Goal: Information Seeking & Learning: Understand process/instructions

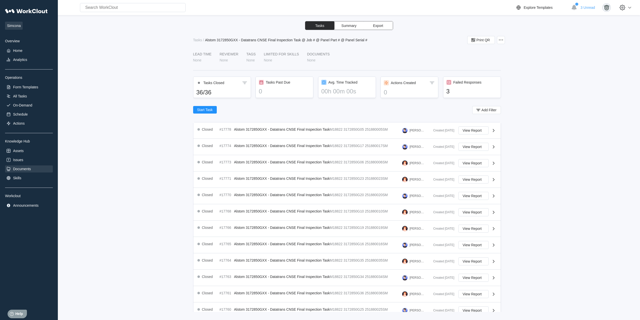
click at [26, 169] on div "Documents" at bounding box center [22, 169] width 18 height 4
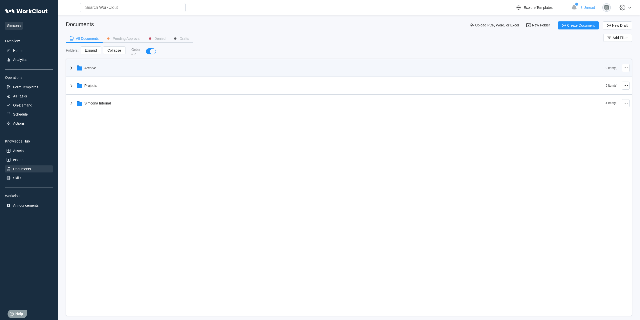
click at [115, 72] on div "Archive" at bounding box center [337, 67] width 538 height 13
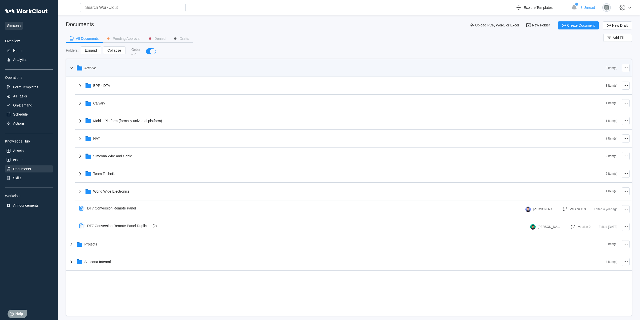
click at [123, 74] on div "Archive" at bounding box center [337, 67] width 538 height 13
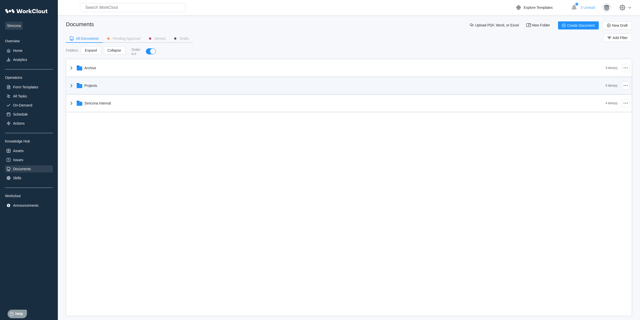
click at [124, 88] on div "Projects" at bounding box center [337, 85] width 538 height 13
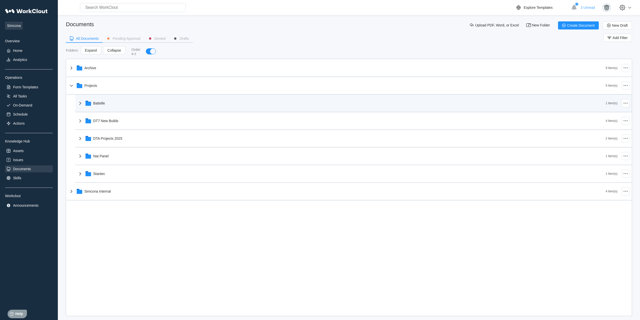
click at [125, 103] on div "Battelle" at bounding box center [341, 103] width 529 height 13
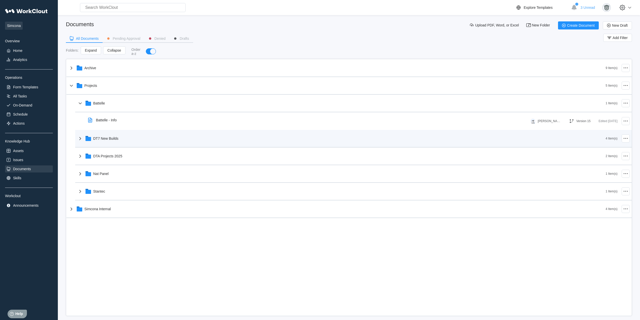
click at [124, 142] on div "DT7 New Builds" at bounding box center [341, 138] width 529 height 13
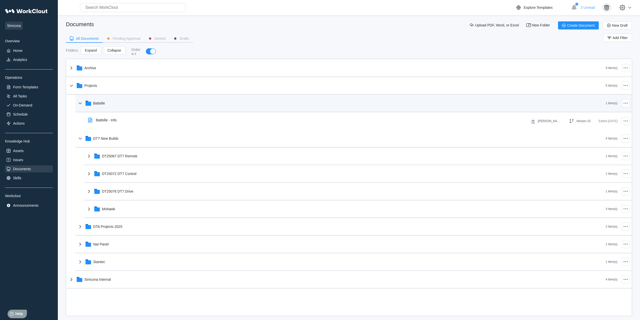
click at [121, 107] on div "Battelle" at bounding box center [341, 103] width 529 height 13
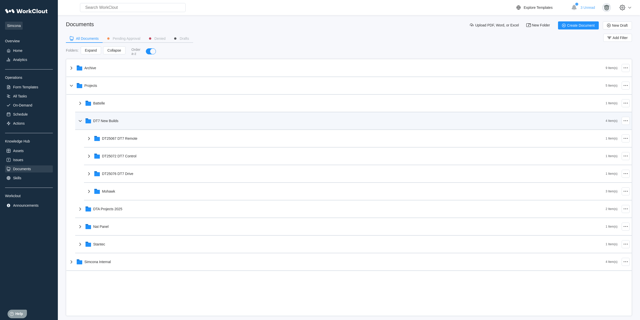
click at [122, 122] on div "DT7 New Builds" at bounding box center [341, 120] width 529 height 13
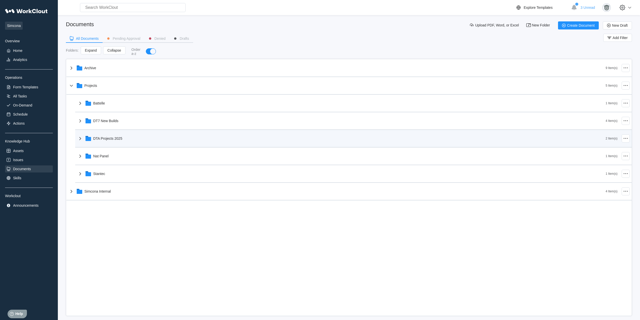
click at [122, 137] on div "DTA Projects 2025" at bounding box center [107, 138] width 29 height 4
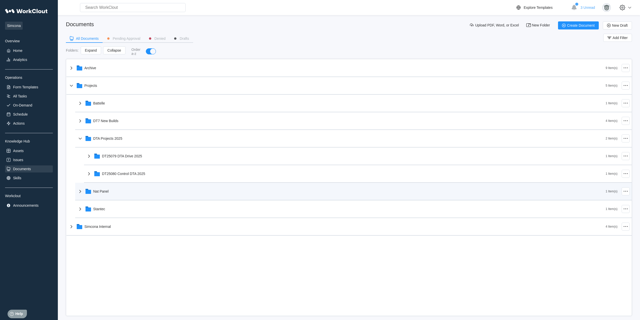
click at [121, 185] on div "Nat Panel" at bounding box center [341, 191] width 529 height 13
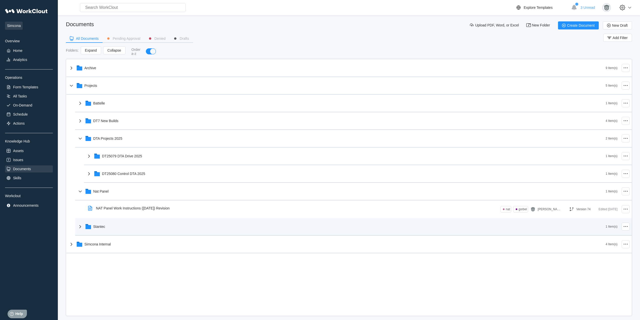
click at [123, 225] on div "Stantec" at bounding box center [341, 226] width 529 height 13
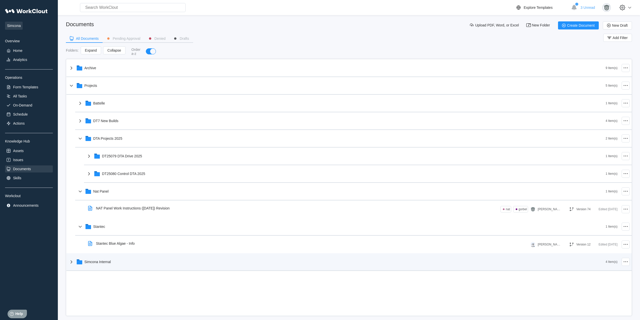
click at [122, 260] on div "Simcona Internal" at bounding box center [337, 261] width 538 height 13
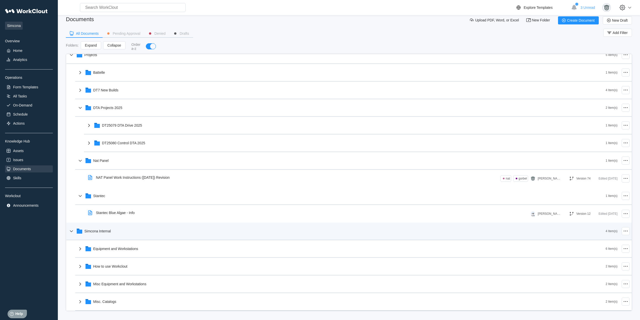
scroll to position [6, 0]
click at [119, 227] on div "Simcona Internal" at bounding box center [337, 229] width 538 height 13
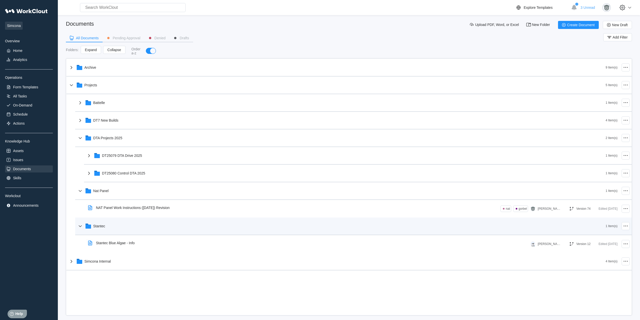
scroll to position [0, 0]
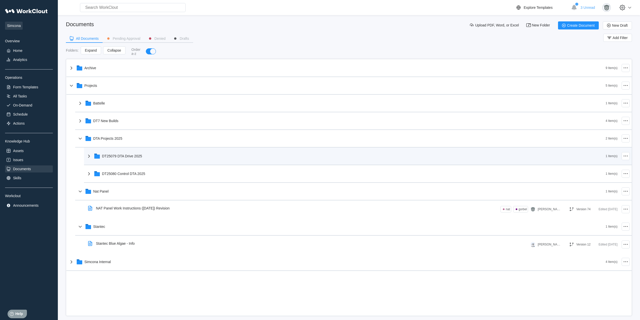
click at [121, 154] on div "DT25079 DTA Drive 2025" at bounding box center [122, 156] width 40 height 4
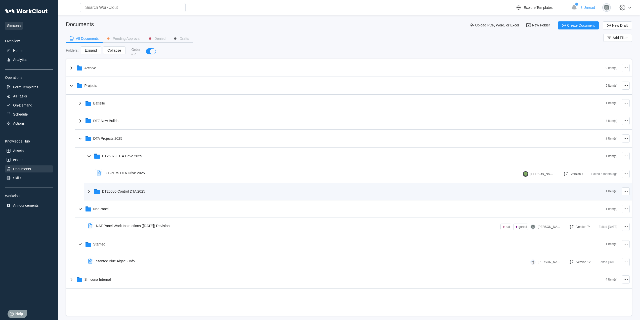
click at [133, 195] on div "DT25080 Control DTA 2025" at bounding box center [346, 191] width 520 height 13
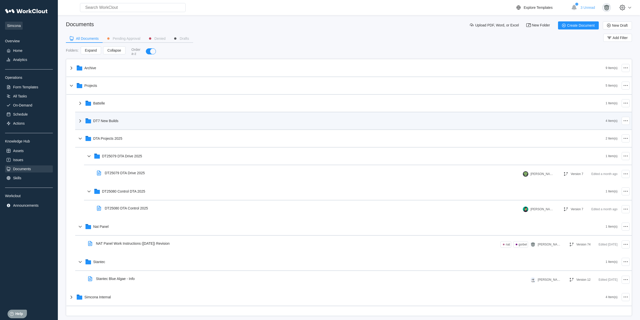
click at [119, 118] on div "DT7 New Builds" at bounding box center [341, 120] width 529 height 13
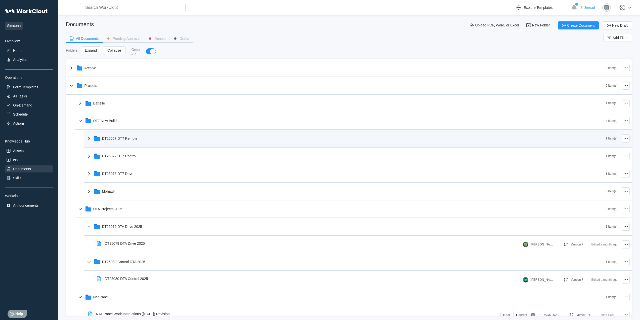
click at [121, 135] on div "DT25067 DT7 Remote" at bounding box center [346, 138] width 520 height 13
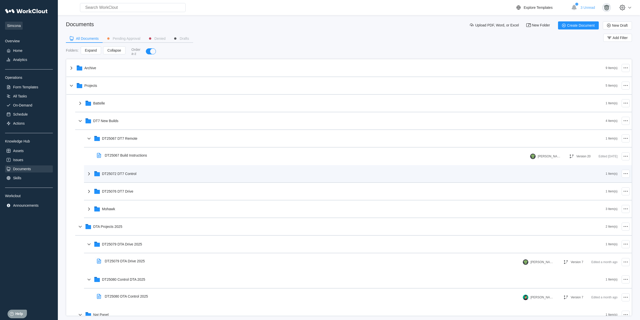
click at [132, 173] on div "DT25072 DT7 Control" at bounding box center [119, 174] width 34 height 4
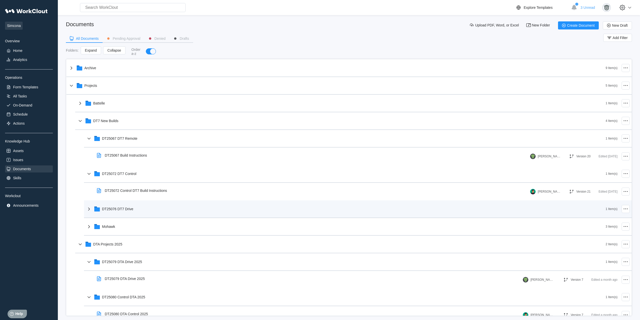
click at [135, 205] on div "DT25076 DT7 Drive" at bounding box center [346, 208] width 520 height 13
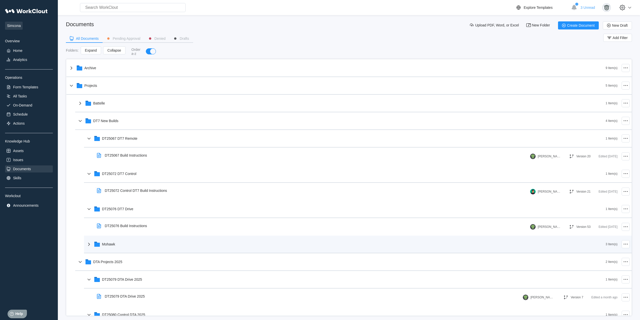
click at [111, 247] on div "Mohawk" at bounding box center [346, 244] width 520 height 13
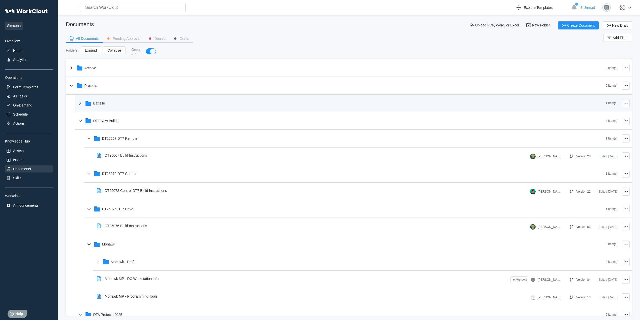
click at [111, 110] on div "Battelle 1 Item(s)" at bounding box center [353, 104] width 557 height 18
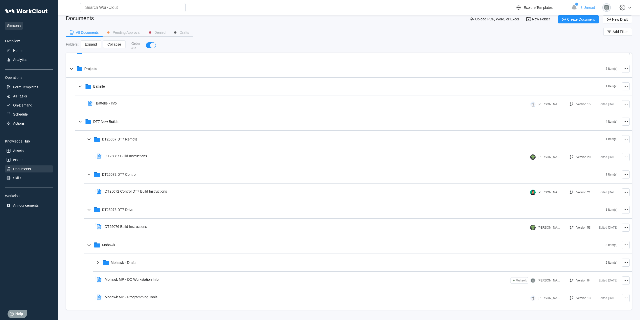
scroll to position [10, 0]
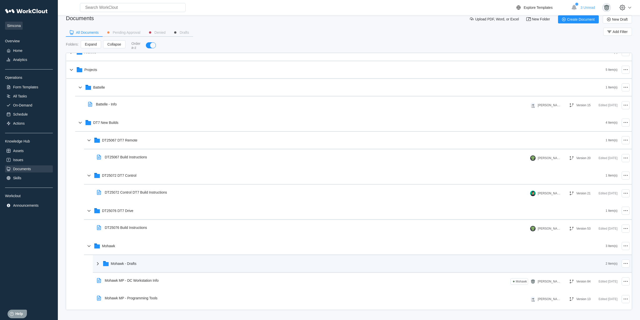
click at [98, 264] on icon at bounding box center [98, 263] width 2 height 3
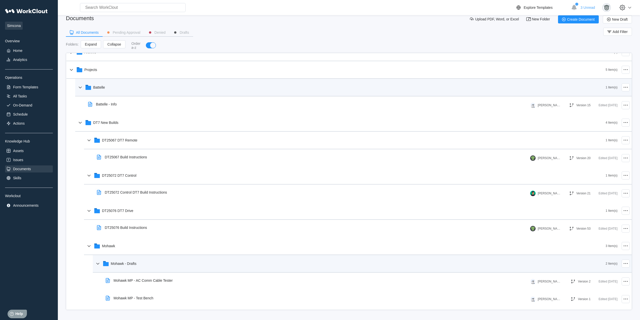
click at [80, 88] on icon at bounding box center [79, 87] width 3 height 2
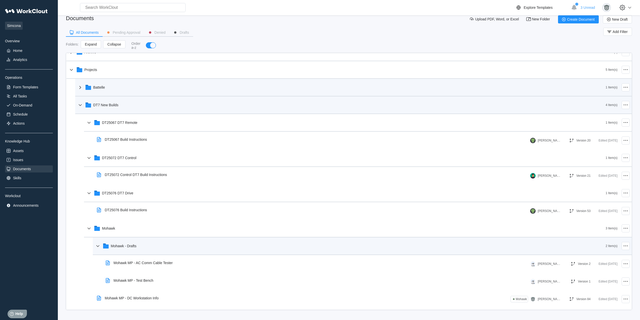
click at [80, 101] on div "DT7 New Builds" at bounding box center [341, 104] width 529 height 13
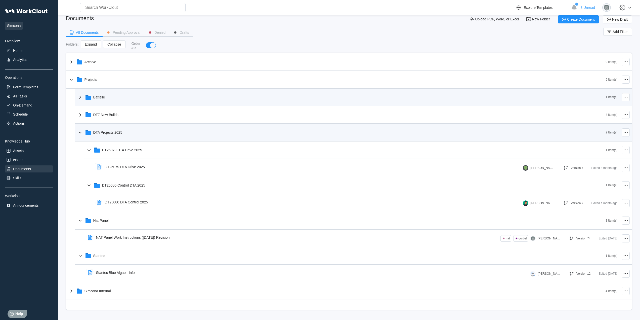
click at [81, 132] on icon at bounding box center [79, 132] width 3 height 2
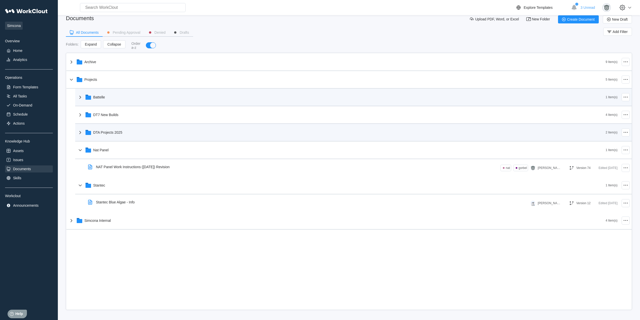
click at [80, 132] on icon at bounding box center [80, 132] width 6 height 6
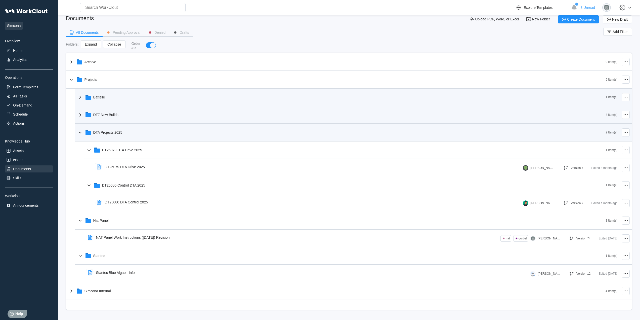
click at [80, 122] on div "DT7 New Builds 4 Item(s)" at bounding box center [353, 115] width 557 height 18
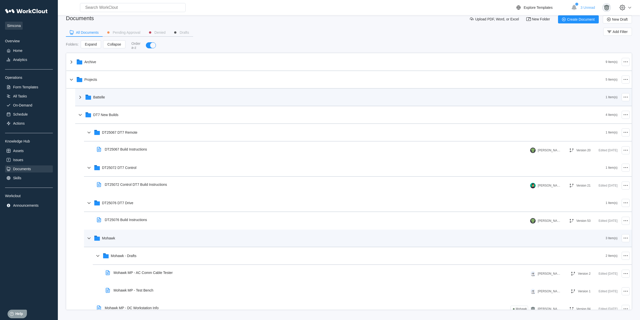
click at [89, 241] on div "Mohawk" at bounding box center [346, 237] width 520 height 13
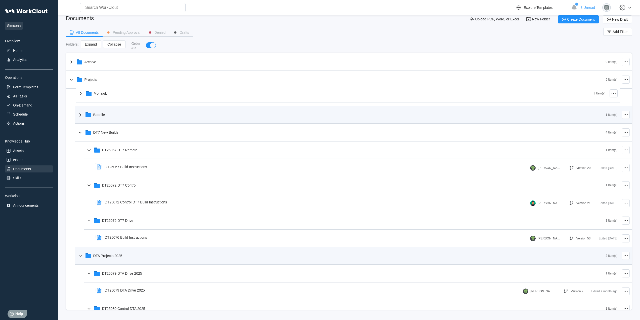
drag, startPoint x: 109, startPoint y: 242, endPoint x: 100, endPoint y: 100, distance: 142.9
click at [100, 100] on div "Archive 9 Item(s) Projects 5 Item(s) Battelle 1 Item(s) DT7 New Builds 4 Item(s…" at bounding box center [349, 238] width 566 height 370
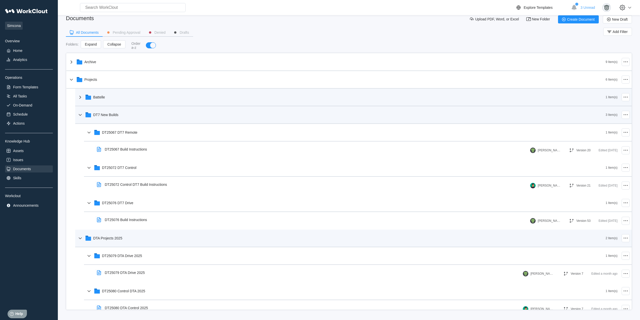
click at [77, 115] on icon at bounding box center [80, 115] width 6 height 6
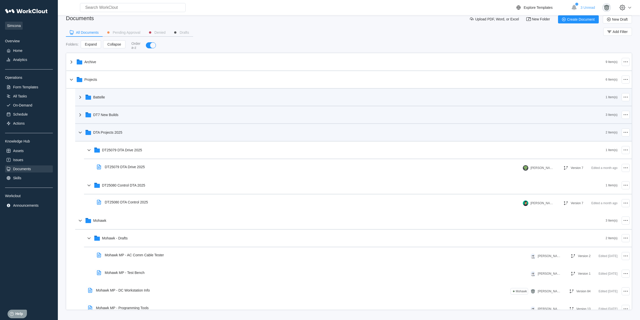
click at [81, 132] on icon at bounding box center [80, 132] width 6 height 6
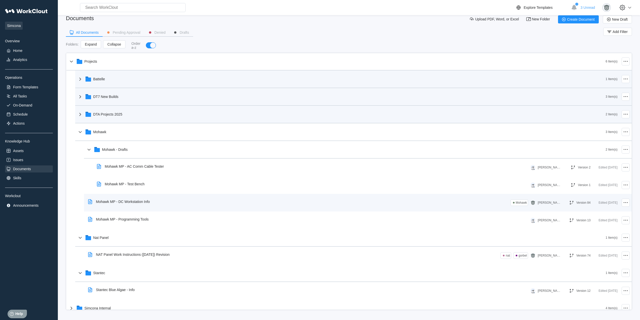
scroll to position [26, 0]
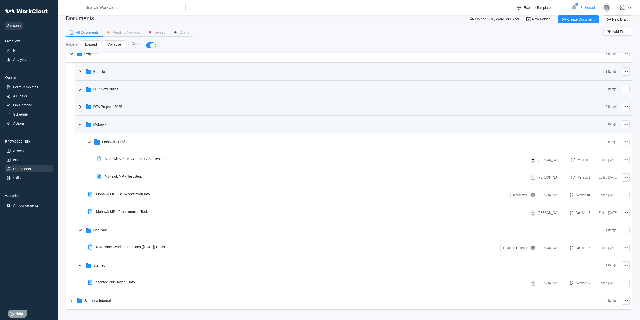
click at [120, 128] on div "Mohawk" at bounding box center [341, 124] width 529 height 13
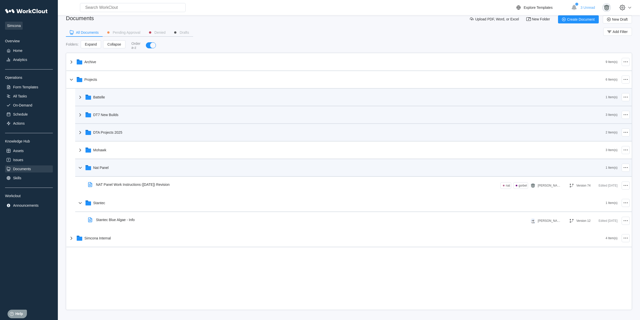
click at [124, 167] on div "Nat Panel" at bounding box center [341, 167] width 529 height 13
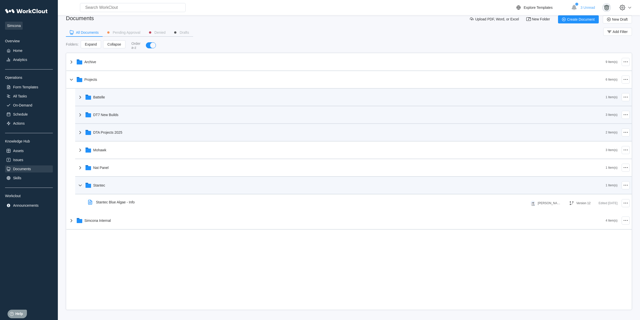
click at [125, 188] on div "Stantec" at bounding box center [341, 185] width 529 height 13
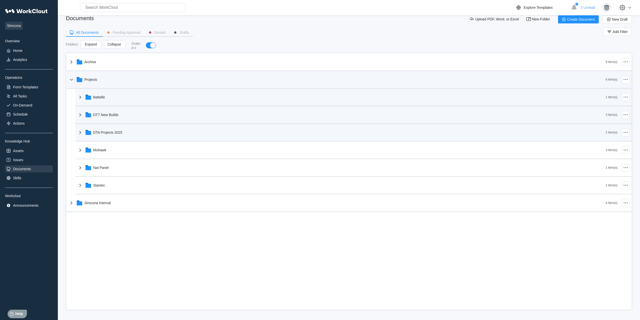
click at [103, 79] on div "Projects" at bounding box center [337, 79] width 538 height 13
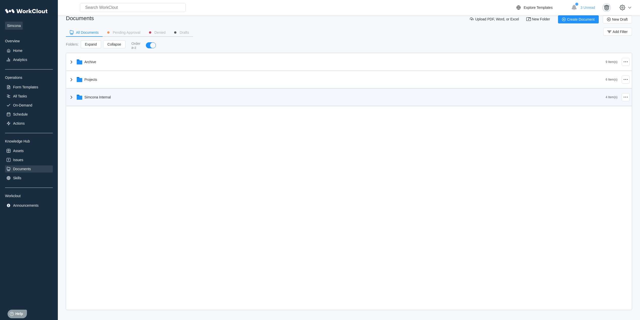
click at [105, 98] on div "Simcona Internal" at bounding box center [98, 97] width 26 height 4
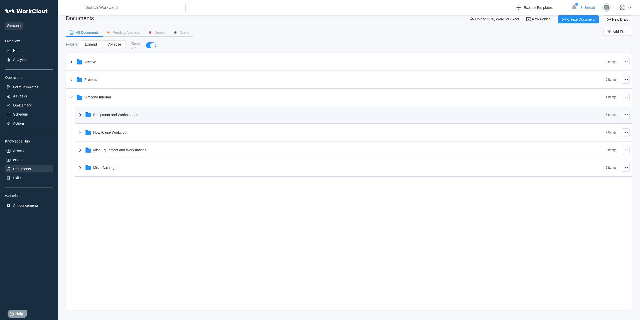
click at [128, 118] on div "Equipment and Workstations" at bounding box center [341, 114] width 529 height 13
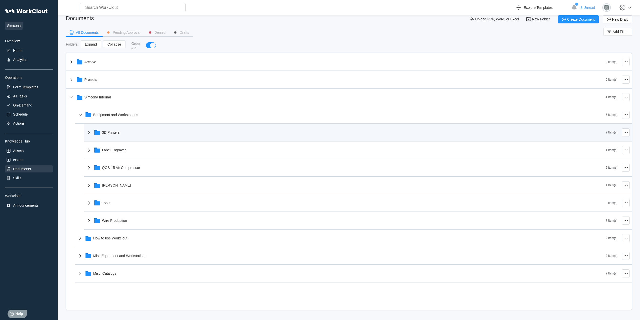
click at [132, 134] on div "3D Printers" at bounding box center [346, 132] width 520 height 13
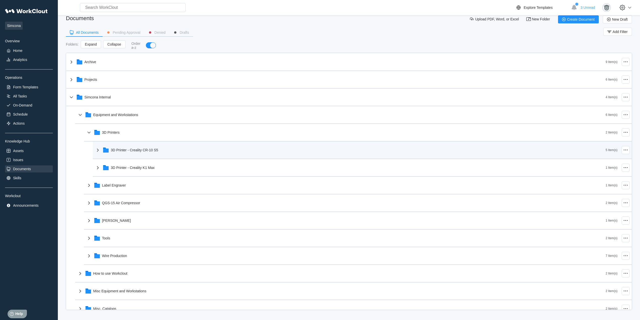
click at [149, 148] on div "3D Printer - Creality CR-10 S5" at bounding box center [134, 150] width 47 height 4
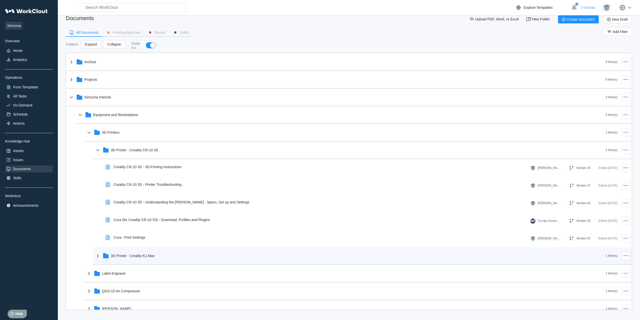
click at [154, 252] on div "3D Printer - Creality K1 Max" at bounding box center [350, 255] width 511 height 13
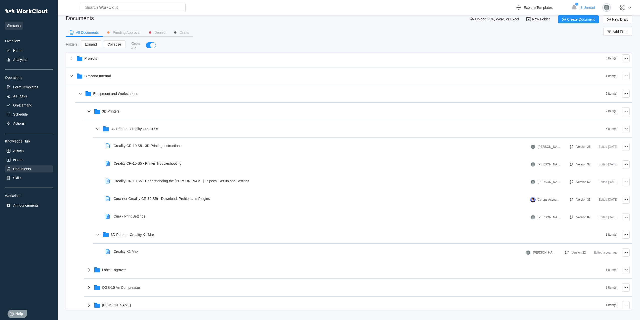
scroll to position [30, 0]
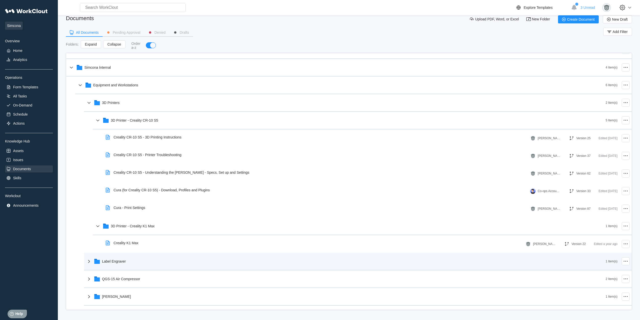
click at [117, 256] on div "Label Engraver" at bounding box center [346, 261] width 520 height 13
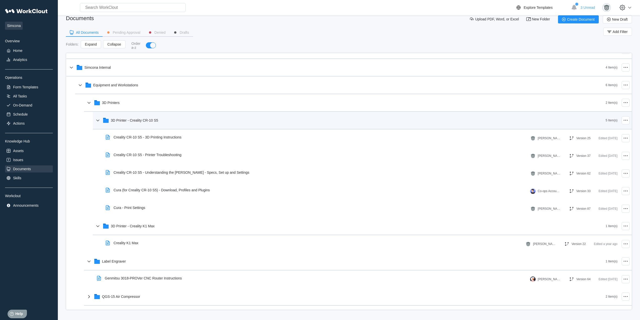
click at [165, 123] on div "3D Printer - Creality CR-10 S5" at bounding box center [350, 120] width 511 height 13
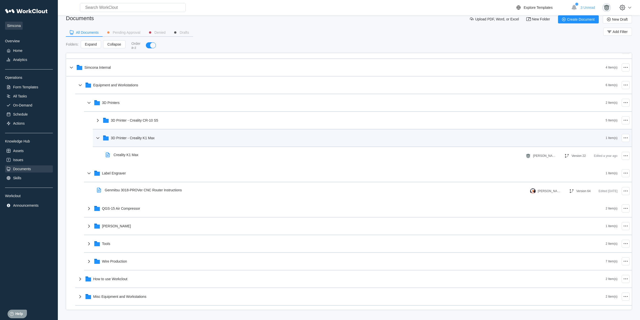
click at [149, 140] on div "3D Printer - Creality K1 Max" at bounding box center [350, 137] width 511 height 13
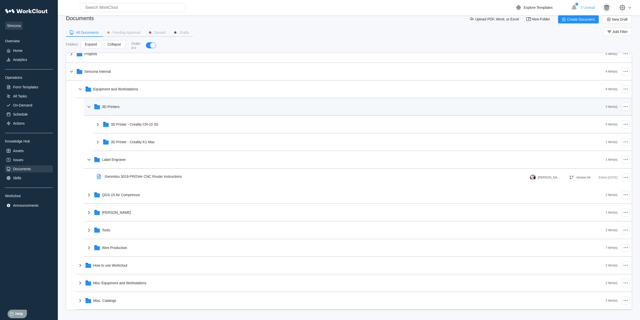
click at [134, 108] on div "3D Printers" at bounding box center [346, 106] width 520 height 13
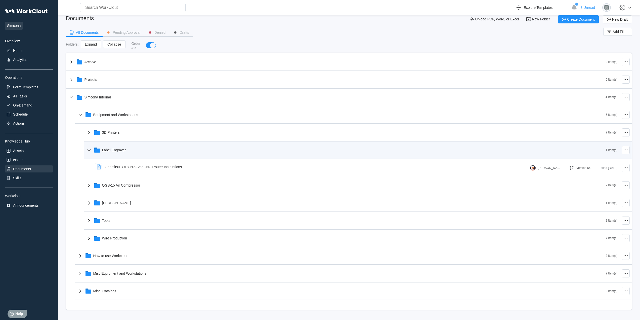
click at [135, 154] on div "Label Engraver" at bounding box center [346, 149] width 520 height 13
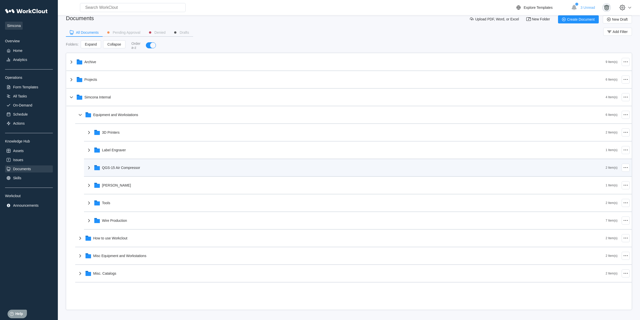
click at [138, 169] on div "QGS-15 Air Compressor" at bounding box center [121, 168] width 38 height 4
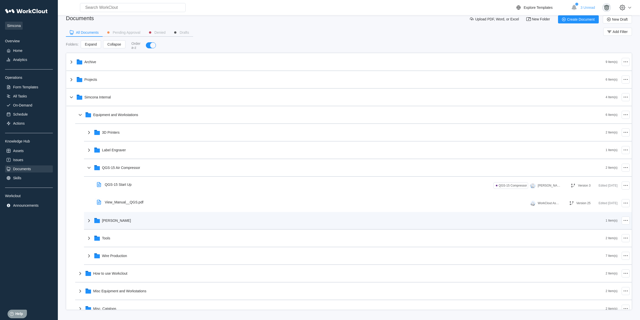
click at [121, 225] on div "[PERSON_NAME]" at bounding box center [346, 220] width 520 height 13
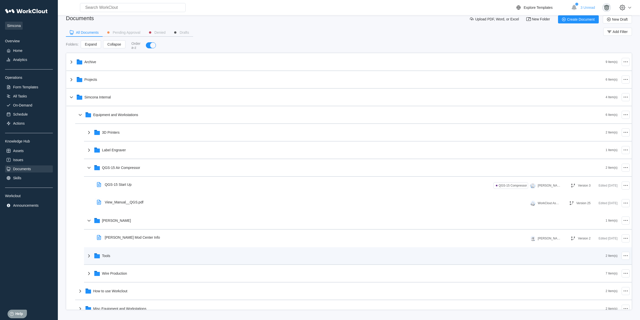
click at [126, 252] on div "Tools" at bounding box center [346, 255] width 520 height 13
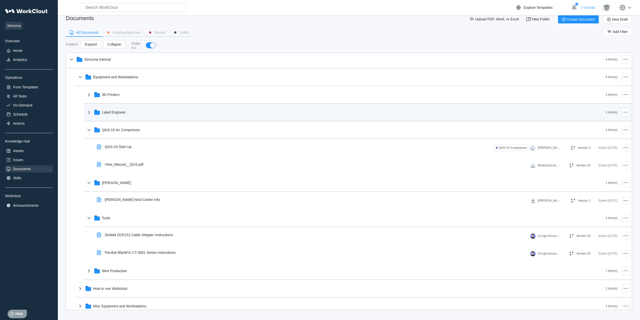
scroll to position [37, 0]
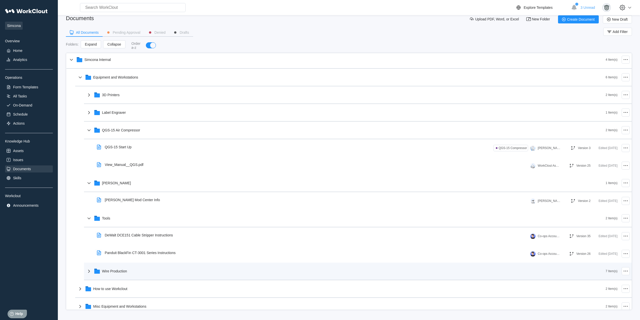
click at [142, 264] on div "Wire Production" at bounding box center [346, 270] width 520 height 13
click at [142, 265] on div "Wire Production" at bounding box center [346, 270] width 520 height 13
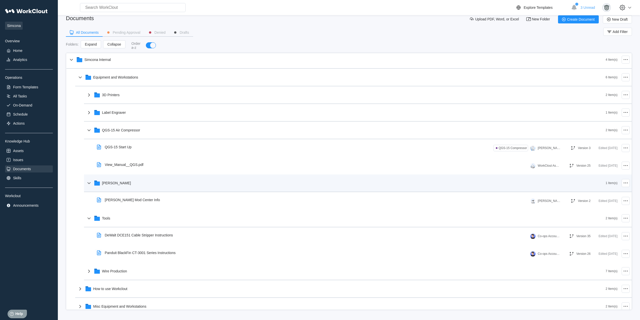
click at [137, 188] on div "[PERSON_NAME]" at bounding box center [346, 182] width 520 height 13
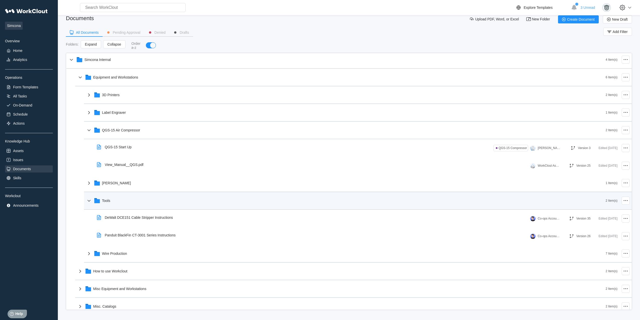
drag, startPoint x: 128, startPoint y: 200, endPoint x: 127, endPoint y: 139, distance: 60.9
click at [127, 200] on div "Tools" at bounding box center [346, 200] width 520 height 13
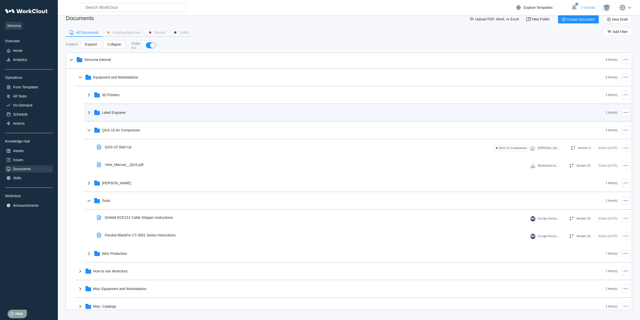
scroll to position [8, 0]
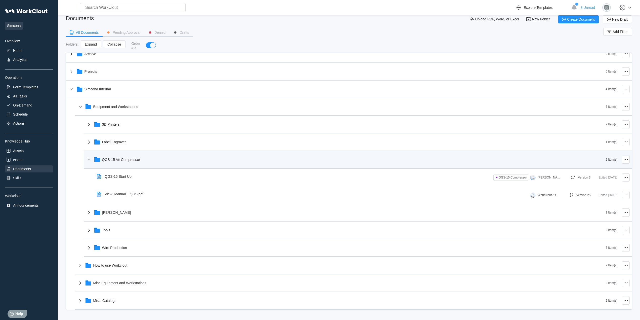
click at [126, 159] on div "QGS-15 Air Compressor" at bounding box center [121, 159] width 38 height 4
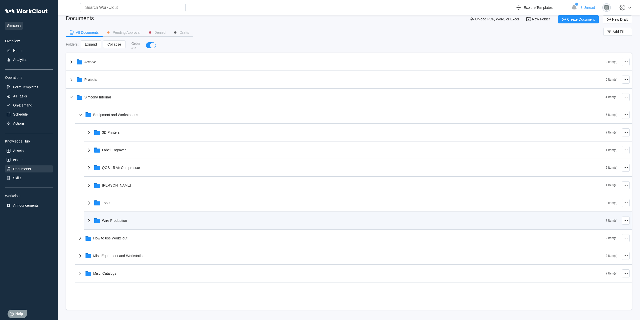
click at [123, 218] on div "Wire Production" at bounding box center [114, 220] width 25 height 4
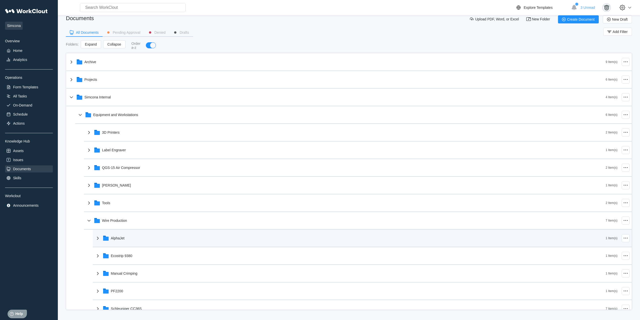
click at [124, 235] on div "AlphaJet" at bounding box center [350, 237] width 511 height 13
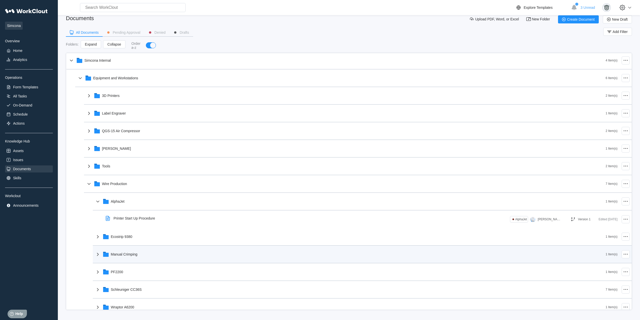
scroll to position [42, 0]
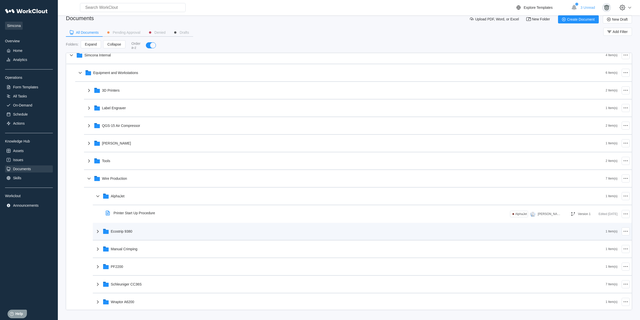
click at [128, 233] on div "Ecostrip 9380" at bounding box center [350, 231] width 511 height 13
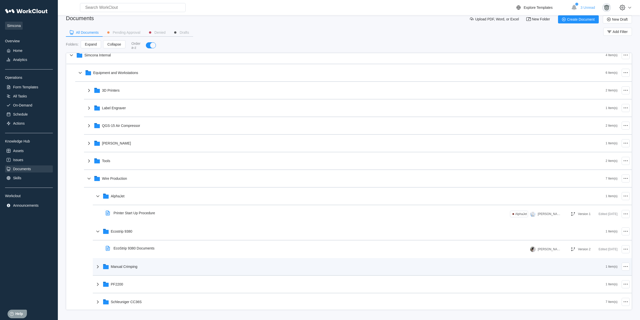
click at [138, 261] on div "Manual Crimping" at bounding box center [350, 266] width 511 height 13
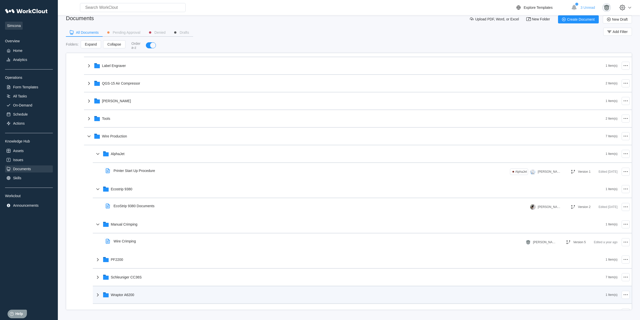
scroll to position [126, 0]
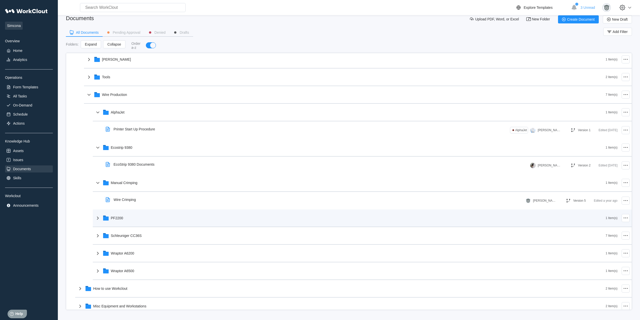
click at [125, 216] on div "PF2200" at bounding box center [350, 217] width 511 height 13
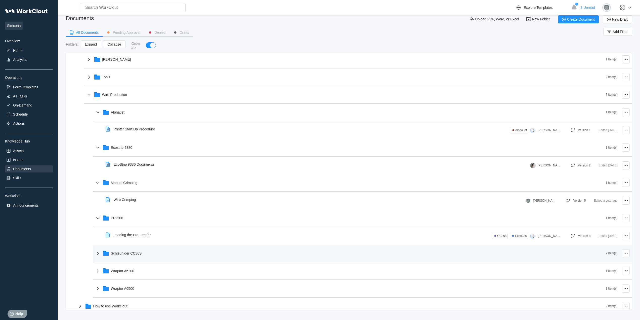
click at [137, 254] on div "Schleuniger CC36S" at bounding box center [126, 253] width 31 height 4
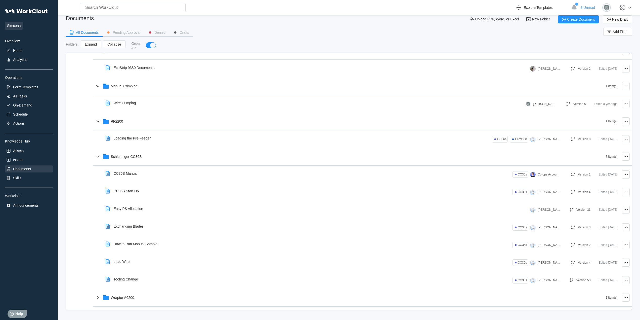
scroll to position [290, 0]
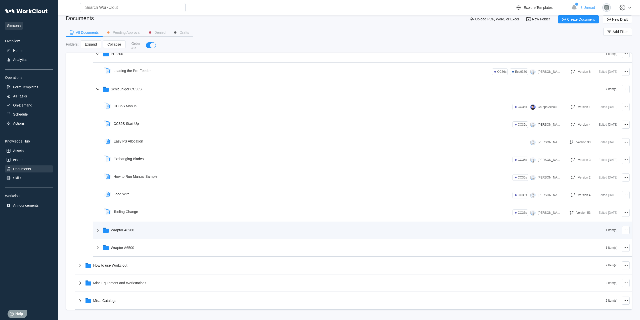
click at [132, 230] on div "Wraptor A6200" at bounding box center [122, 230] width 23 height 4
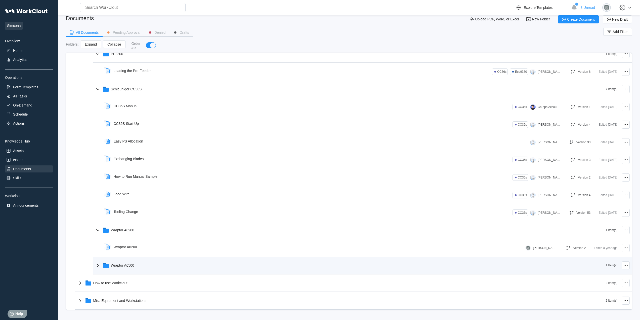
click at [139, 266] on div "Wraptor A6500" at bounding box center [350, 265] width 511 height 13
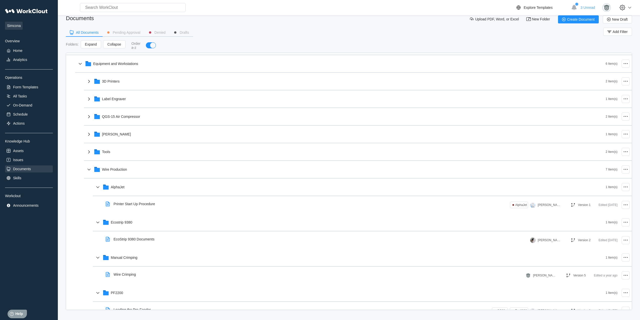
scroll to position [38, 0]
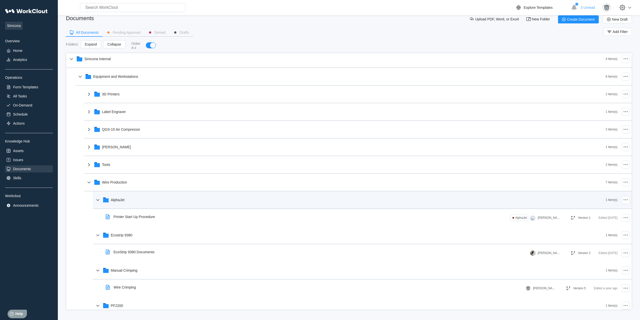
click at [132, 204] on div "AlphaJet" at bounding box center [350, 199] width 511 height 13
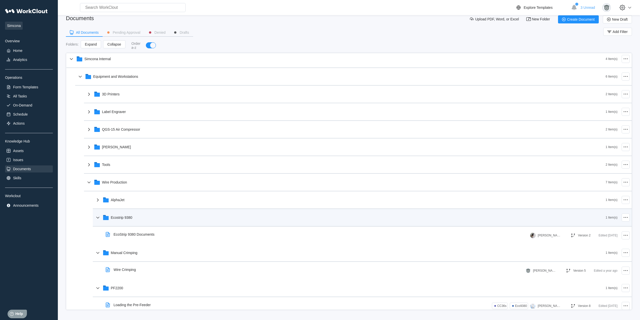
click at [133, 212] on div "Ecostrip 9380" at bounding box center [350, 217] width 511 height 13
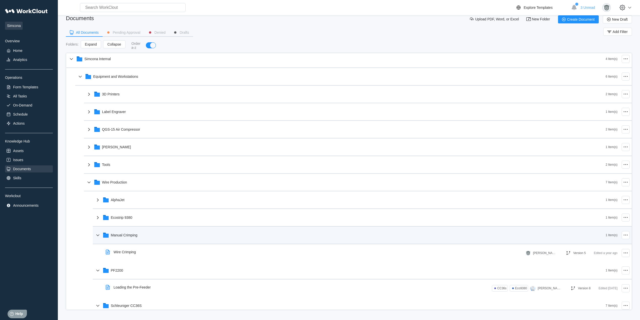
click at [144, 238] on div "Manual Crimping" at bounding box center [350, 234] width 511 height 13
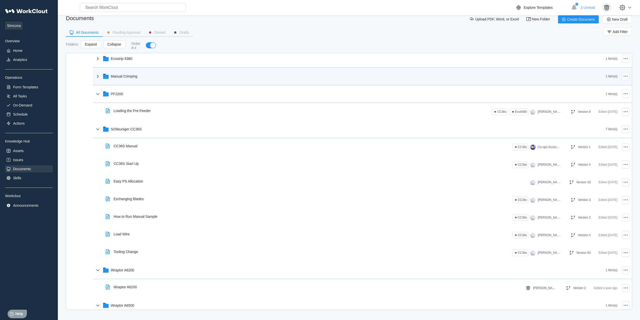
scroll to position [206, 0]
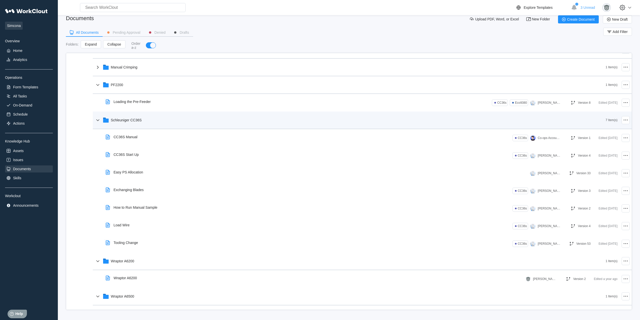
click at [133, 124] on div "Schleuniger CC36S" at bounding box center [350, 119] width 511 height 13
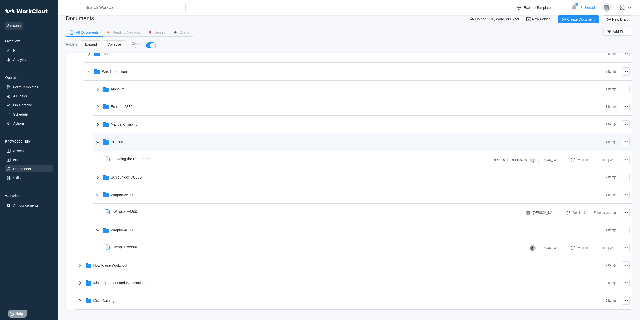
click at [132, 136] on div "PF2200" at bounding box center [350, 141] width 511 height 13
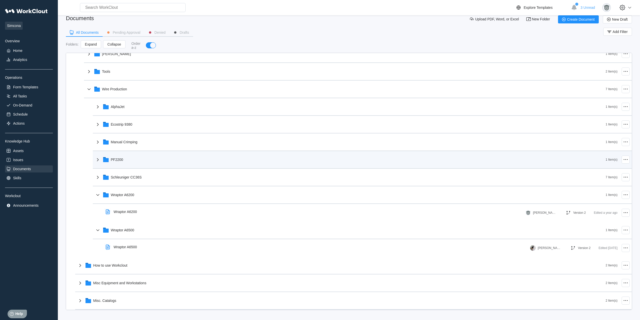
scroll to position [131, 0]
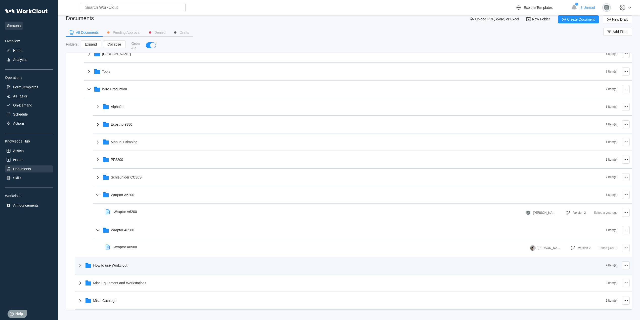
click at [150, 271] on div "How to use Workclout" at bounding box center [341, 265] width 529 height 13
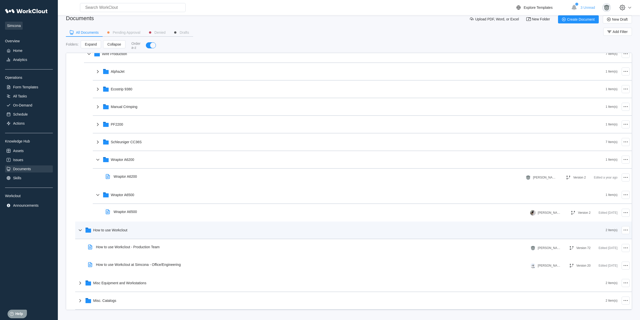
click at [136, 229] on div "How to use Workclout" at bounding box center [341, 229] width 529 height 13
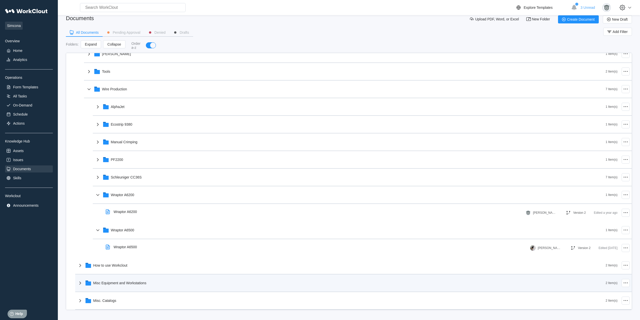
click at [142, 288] on div "Misc Equipment and Workstations" at bounding box center [341, 282] width 529 height 13
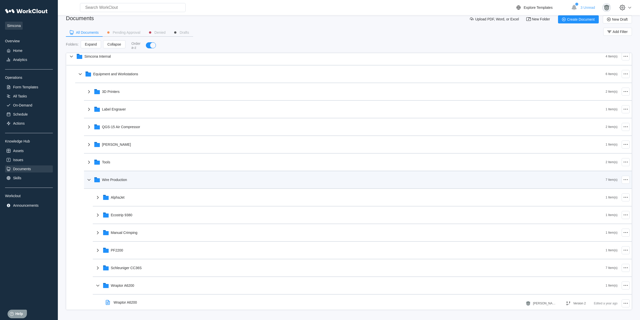
click at [128, 178] on div "Wire Production" at bounding box center [346, 179] width 520 height 13
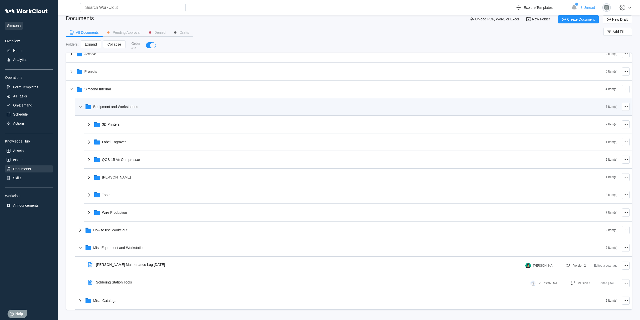
click at [115, 110] on div "Equipment and Workstations" at bounding box center [341, 106] width 529 height 13
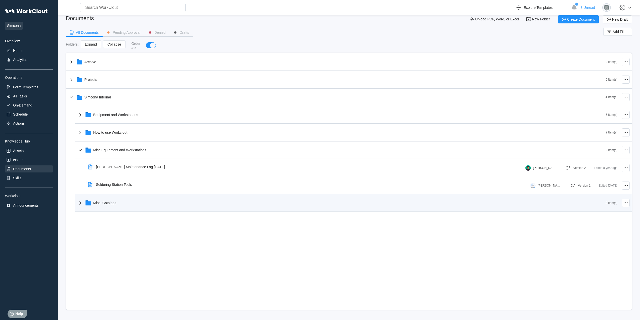
click at [119, 206] on div "Misc. Catalogs" at bounding box center [341, 202] width 529 height 13
click at [112, 203] on div "Misc. Catalogs" at bounding box center [104, 203] width 23 height 4
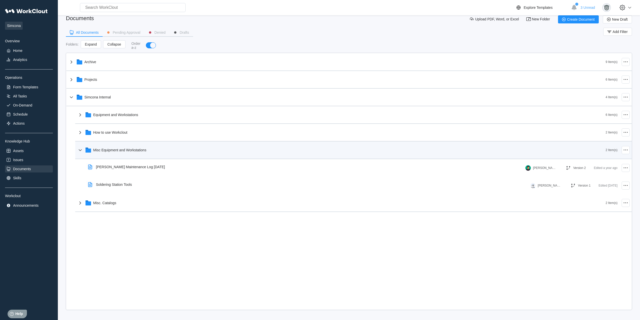
click at [111, 154] on div "Misc Equipment and Workstations" at bounding box center [341, 149] width 529 height 13
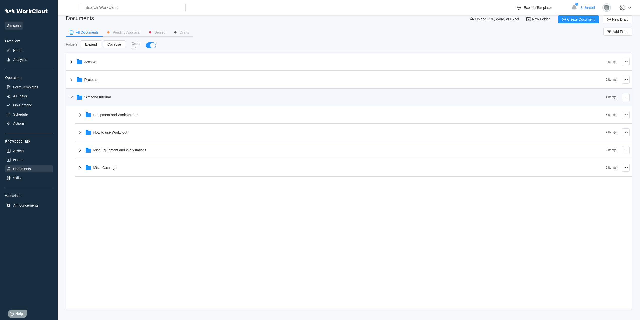
click at [106, 95] on div "Simcona Internal" at bounding box center [98, 97] width 26 height 4
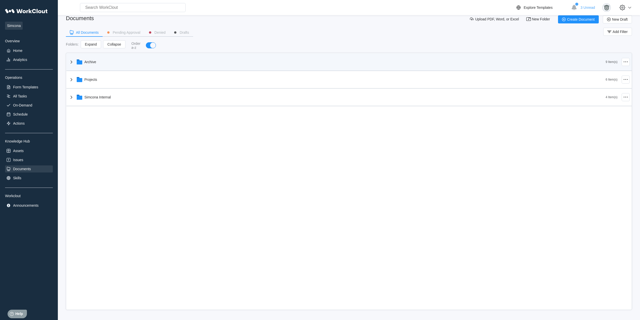
click at [106, 66] on div "Archive" at bounding box center [337, 61] width 538 height 13
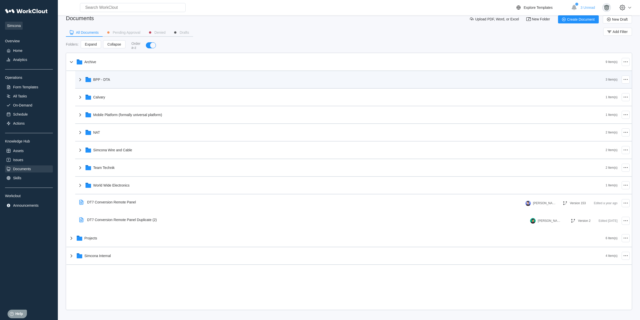
click at [127, 81] on div "BPP - DTA" at bounding box center [341, 79] width 529 height 13
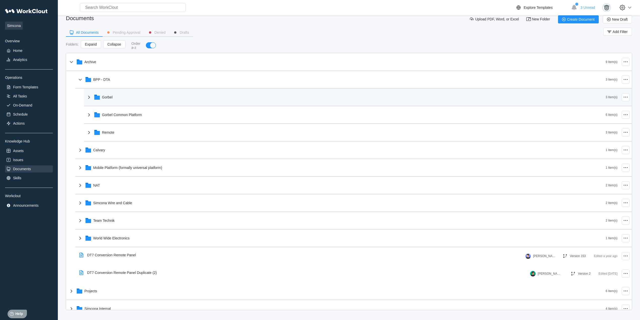
click at [133, 104] on div "Gorbel 3 Item(s)" at bounding box center [358, 98] width 548 height 18
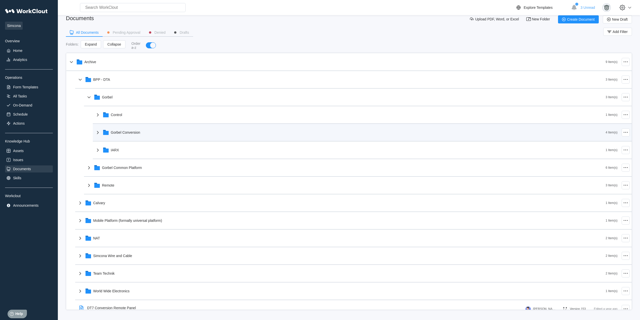
click at [124, 138] on div "Gorbel Conversion" at bounding box center [350, 132] width 511 height 13
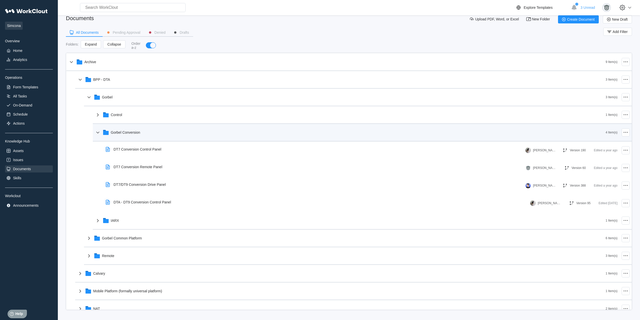
click at [134, 136] on div "Gorbel Conversion" at bounding box center [350, 132] width 511 height 13
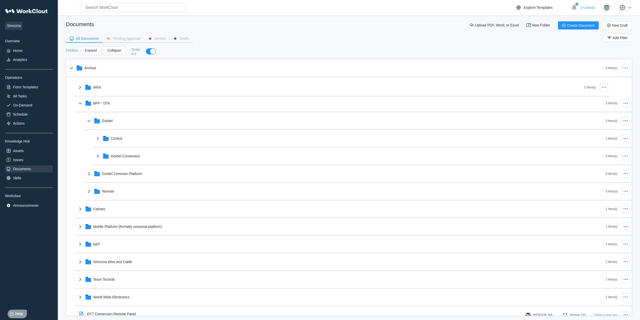
drag, startPoint x: 126, startPoint y: 153, endPoint x: 108, endPoint y: 91, distance: 64.9
click at [108, 91] on div "Archive 9 Item(s) BPP - DTA 3 Item(s) Gorbel 3 Item(s) Control 1 Item(s) Gorbel…" at bounding box center [349, 217] width 566 height 317
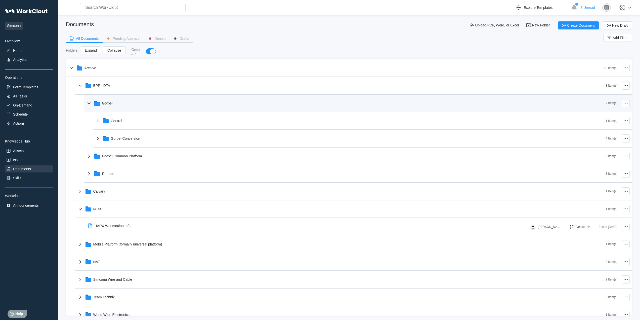
click at [117, 106] on div "Gorbel" at bounding box center [346, 103] width 520 height 13
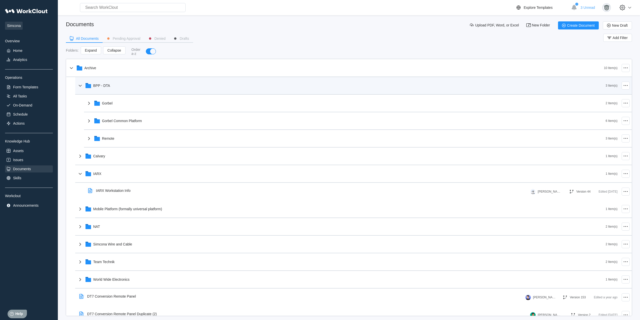
click at [111, 85] on div "BPP - DTA" at bounding box center [341, 85] width 529 height 13
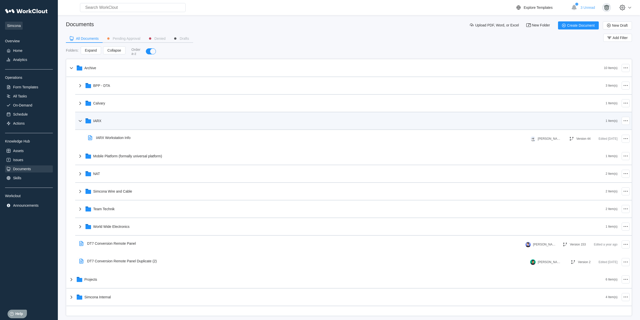
click at [111, 117] on div "IARX" at bounding box center [341, 120] width 529 height 13
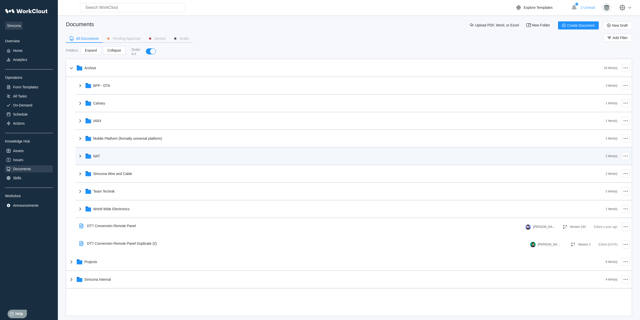
click at [109, 163] on div "NAT 2 Item(s)" at bounding box center [353, 156] width 557 height 18
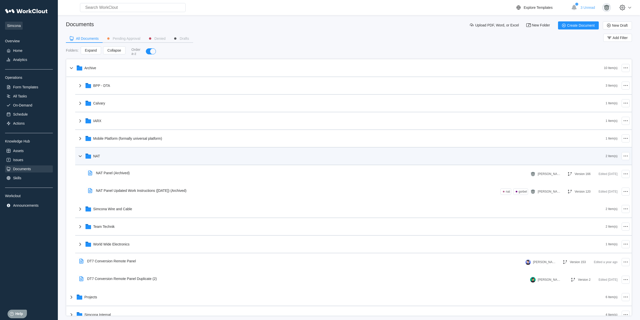
click at [109, 153] on div "NAT" at bounding box center [341, 155] width 529 height 13
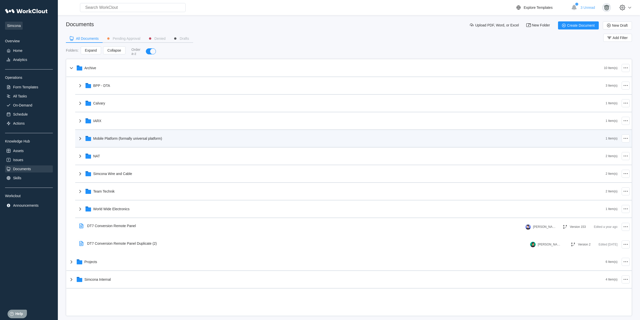
click at [114, 138] on div "Mobile Platform (formally universal platform)" at bounding box center [127, 138] width 69 height 4
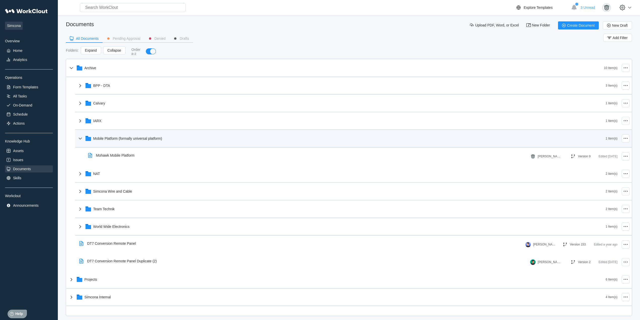
click at [140, 136] on div "Mobile Platform (formally universal platform)" at bounding box center [127, 138] width 69 height 4
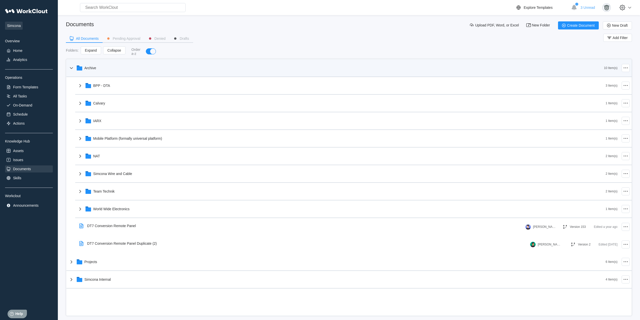
click at [89, 70] on div "Archive" at bounding box center [336, 67] width 536 height 13
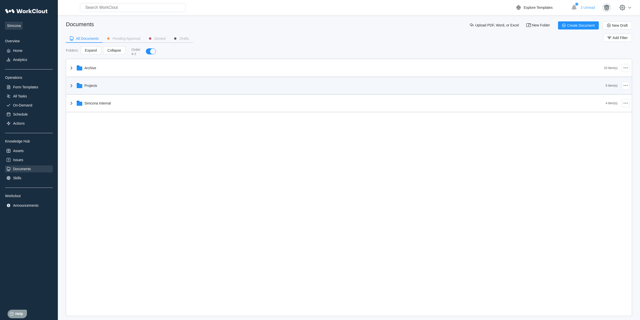
click at [109, 90] on div "Projects" at bounding box center [337, 85] width 538 height 13
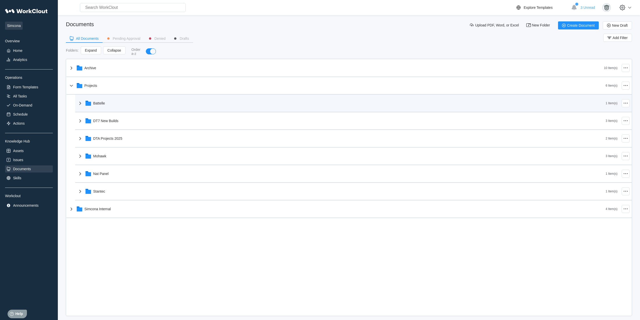
click at [113, 106] on div "Battelle" at bounding box center [341, 103] width 529 height 13
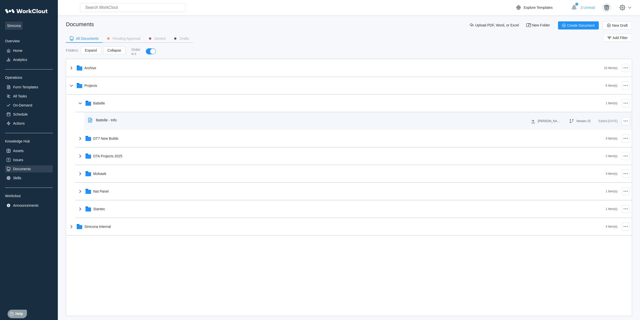
click at [117, 122] on div "Battelle - Info" at bounding box center [103, 120] width 35 height 12
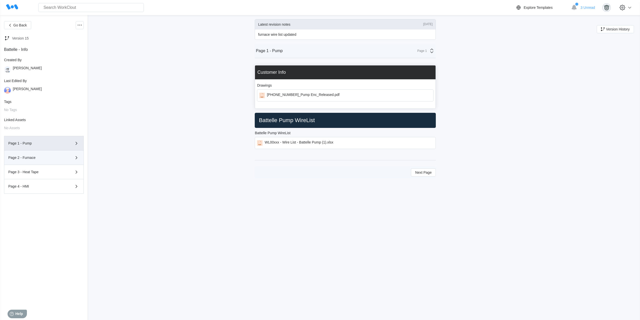
click at [48, 160] on div "Page 2 - Furnace" at bounding box center [43, 157] width 71 height 6
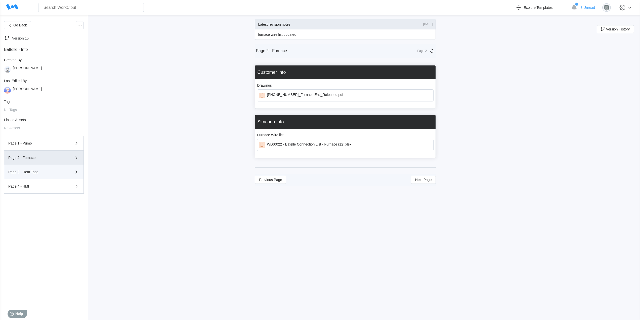
click at [55, 171] on div "Page 3 - Heat Tape" at bounding box center [36, 172] width 57 height 4
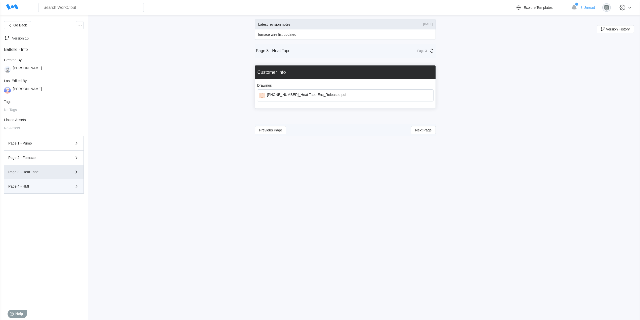
click at [51, 185] on div "Page 4 - HMI" at bounding box center [36, 186] width 57 height 4
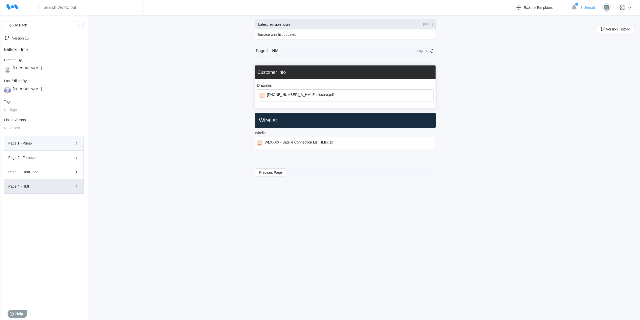
click at [48, 144] on div "Page 1 - Pump" at bounding box center [36, 143] width 57 height 4
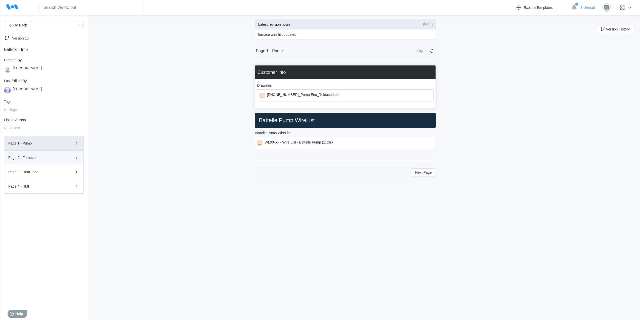
click at [46, 156] on div "Page 2 - Furnace" at bounding box center [36, 158] width 57 height 4
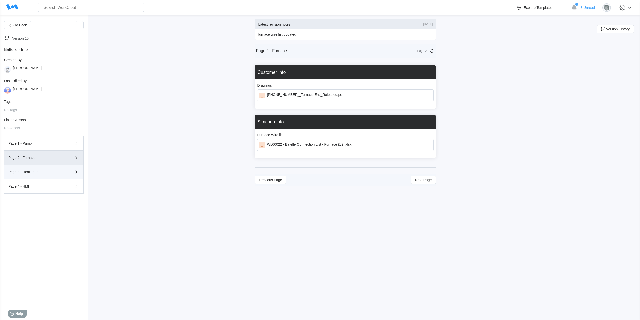
click at [50, 170] on div "Page 3 - Heat Tape" at bounding box center [43, 172] width 71 height 6
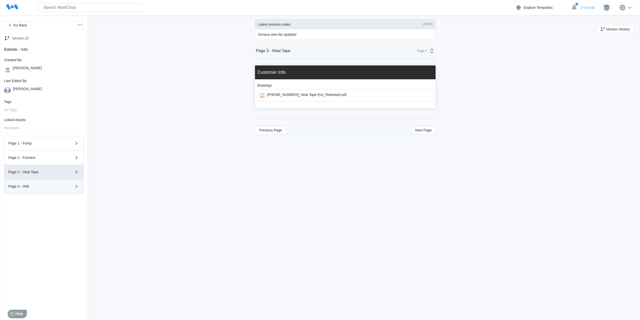
click at [50, 185] on div "Page 4 - HMI" at bounding box center [36, 186] width 57 height 4
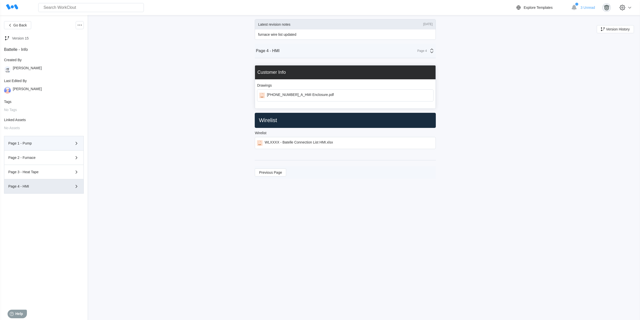
click at [53, 140] on div "Page 1 - Pump" at bounding box center [43, 143] width 71 height 6
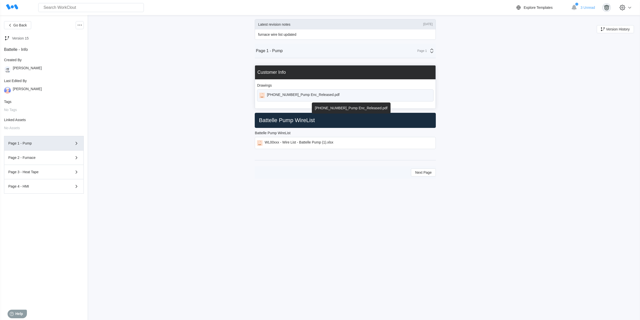
click at [327, 93] on div "[PHONE_NUMBER]_Pump Enc_Released.pdf" at bounding box center [303, 96] width 73 height 6
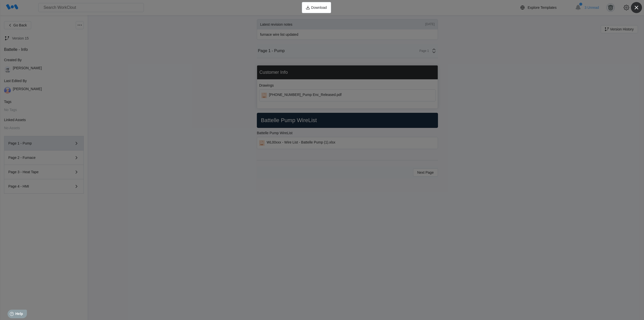
click at [638, 6] on icon "button" at bounding box center [636, 7] width 7 height 7
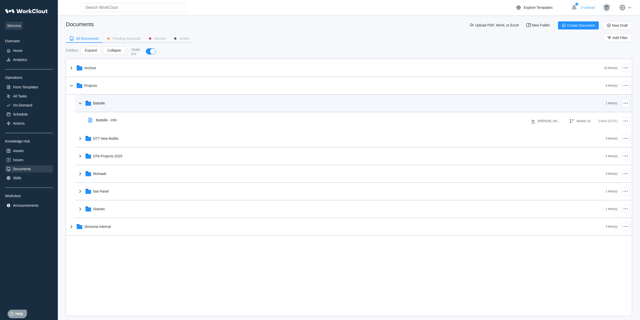
click at [114, 107] on div "Battelle" at bounding box center [341, 103] width 529 height 13
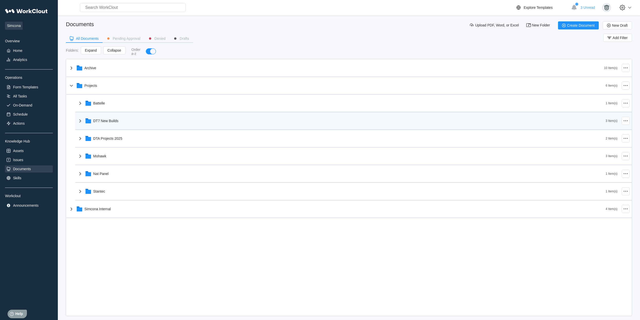
click at [114, 121] on div "DT7 New Builds" at bounding box center [105, 121] width 25 height 4
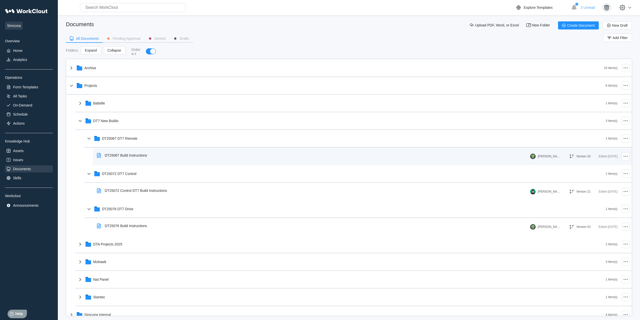
click at [140, 158] on div "DT25067 Build Instructions" at bounding box center [123, 155] width 56 height 12
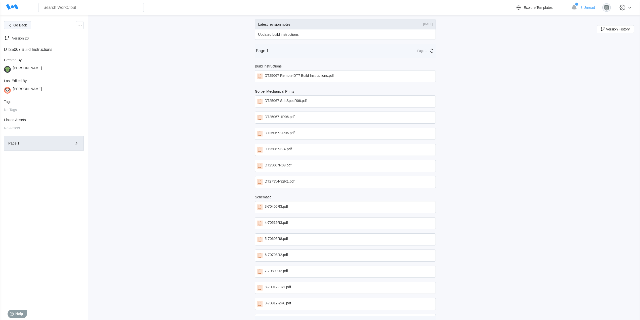
click at [21, 26] on span "Go Back" at bounding box center [20, 25] width 14 height 4
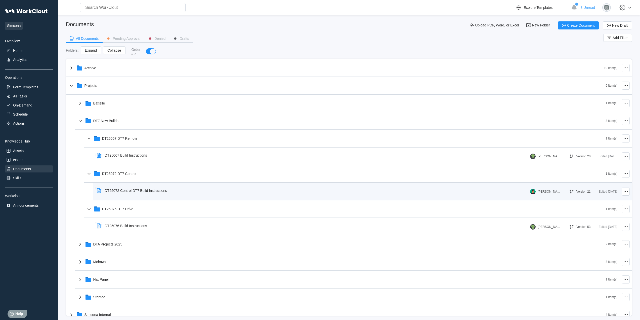
click at [168, 195] on div "DT25072 Control DT7 Build Instructions" at bounding box center [133, 191] width 76 height 12
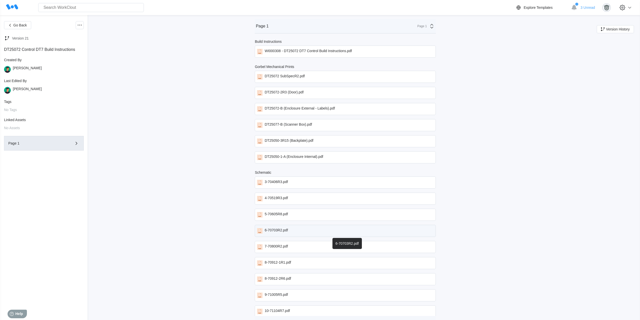
click at [289, 228] on div "6-70703R2.pdf" at bounding box center [345, 231] width 181 height 12
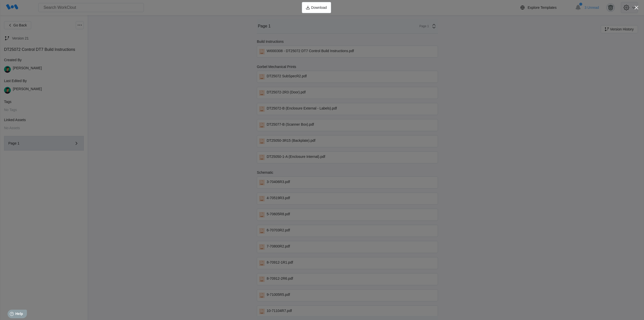
click at [637, 9] on icon "button" at bounding box center [636, 7] width 7 height 7
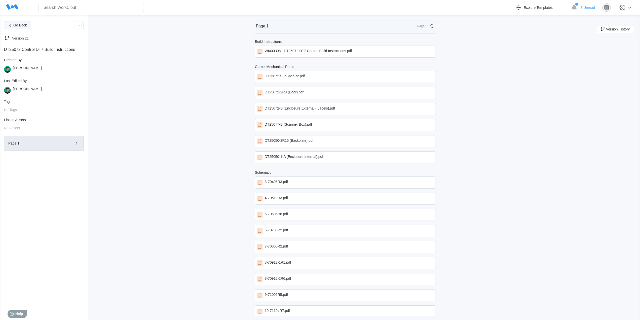
click at [17, 25] on span "Go Back" at bounding box center [20, 25] width 14 height 4
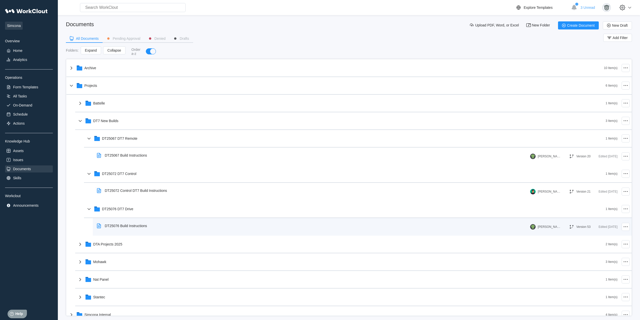
click at [144, 222] on div "DT25076 Build Instructions" at bounding box center [123, 226] width 56 height 12
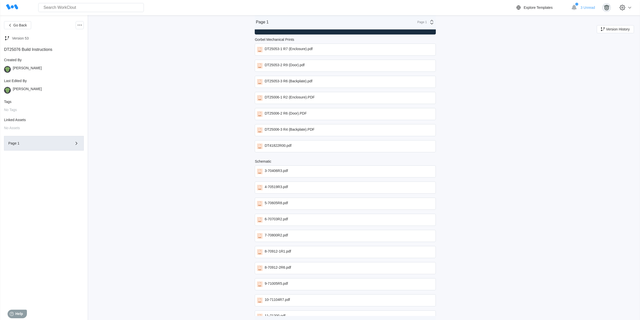
scroll to position [1371, 0]
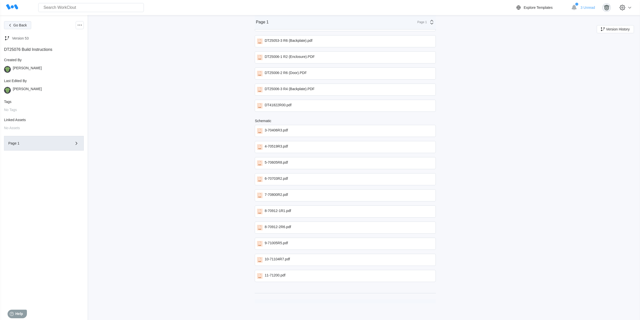
click at [22, 23] on button "Go Back" at bounding box center [17, 25] width 27 height 8
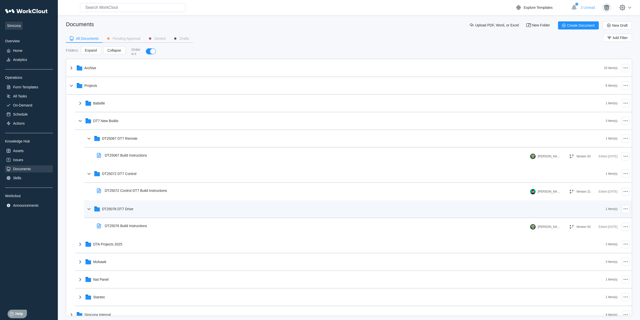
click at [159, 214] on div "DT25076 DT7 Drive" at bounding box center [346, 208] width 520 height 13
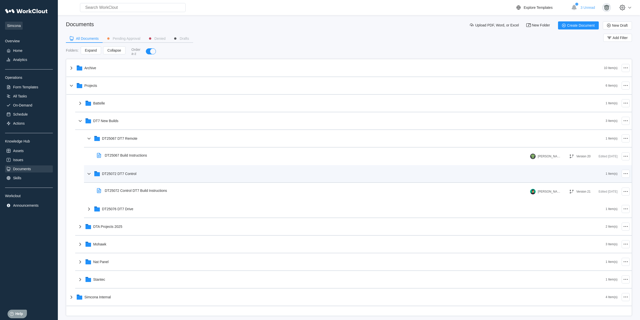
click at [159, 182] on div "DT25072 DT7 Control 1 Item(s)" at bounding box center [358, 174] width 548 height 18
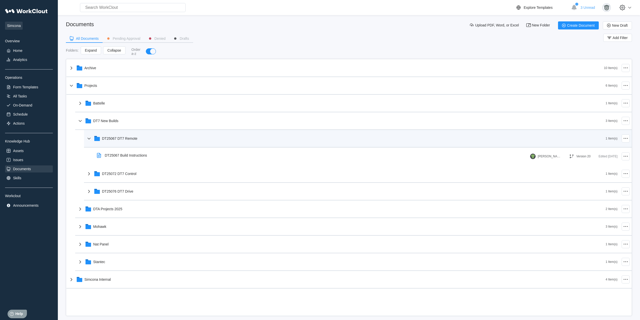
click at [149, 139] on div "DT25067 DT7 Remote" at bounding box center [346, 138] width 520 height 13
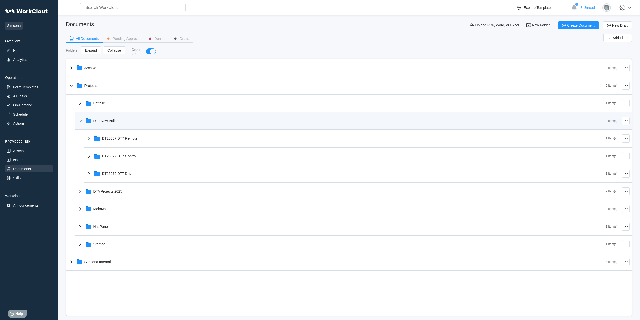
click at [143, 116] on div "DT7 New Builds" at bounding box center [341, 120] width 529 height 13
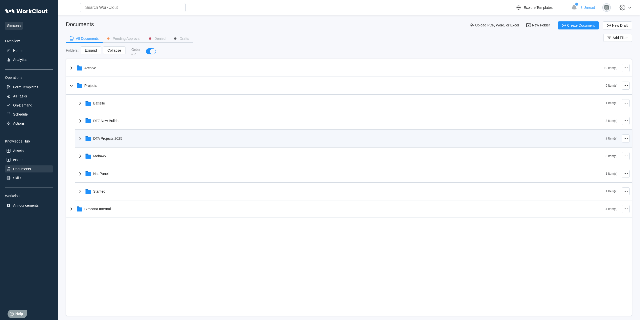
click at [135, 141] on div "DTA Projects 2025" at bounding box center [341, 138] width 529 height 13
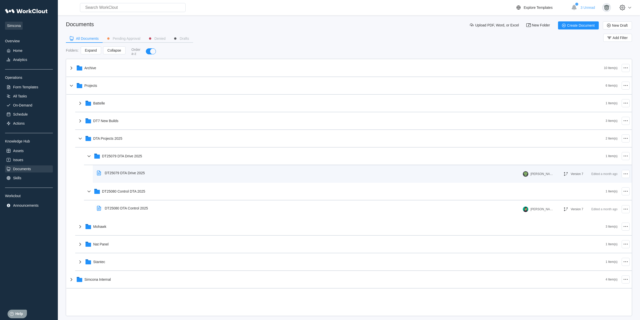
click at [124, 174] on div "DT25079 DTA Drive 2025" at bounding box center [125, 173] width 40 height 4
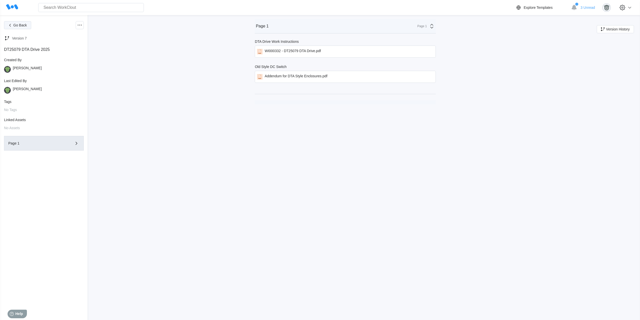
click at [16, 26] on span "Go Back" at bounding box center [20, 25] width 14 height 4
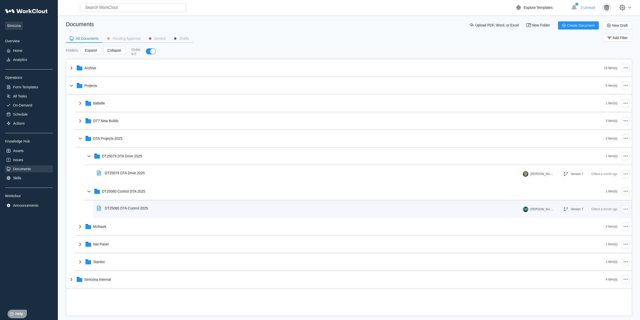
click at [147, 209] on div "DT25080 DTA Control 2025" at bounding box center [126, 208] width 43 height 4
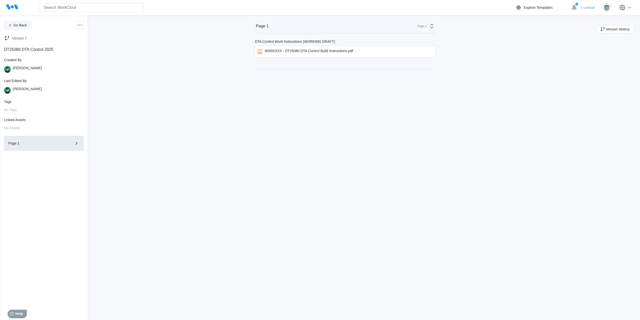
click at [25, 25] on span "Go Back" at bounding box center [20, 25] width 14 height 4
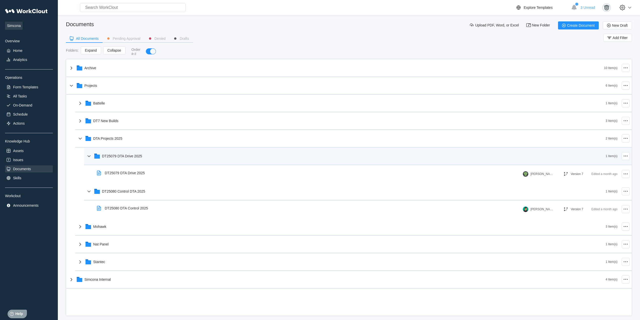
click at [119, 155] on div "DT25079 DTA Drive 2025" at bounding box center [122, 156] width 40 height 4
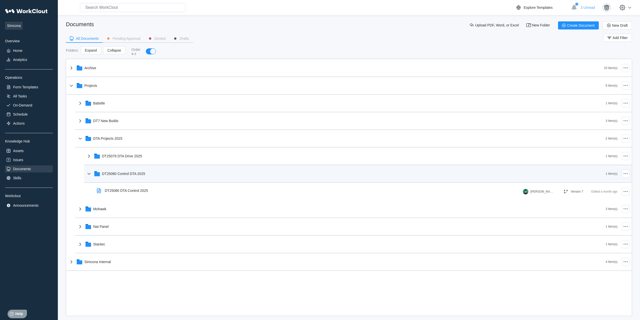
click at [122, 172] on div "DT25080 Control DTA 2025" at bounding box center [123, 174] width 43 height 4
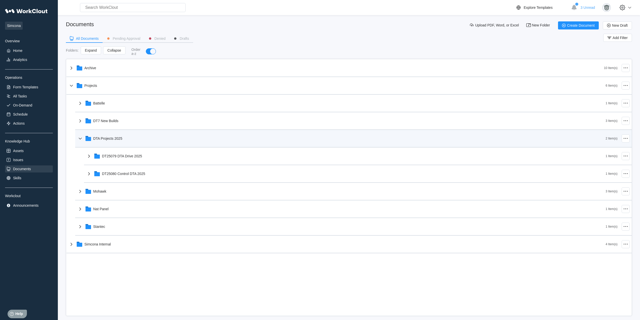
click at [116, 143] on div "DTA Projects 2025" at bounding box center [341, 138] width 529 height 13
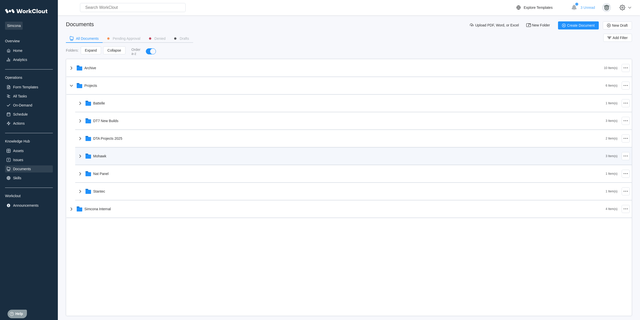
click at [116, 155] on div "Mohawk" at bounding box center [341, 155] width 529 height 13
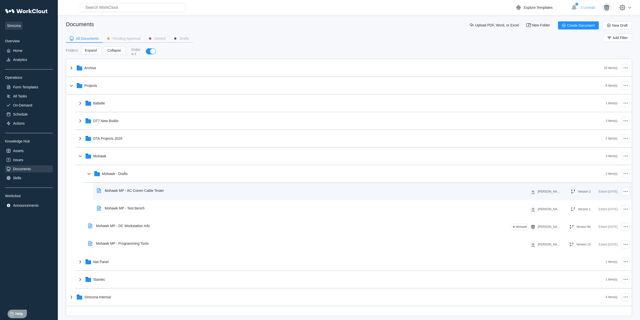
click at [148, 193] on div "Mohawk MP - AC Comm Cable Tester" at bounding box center [131, 191] width 73 height 12
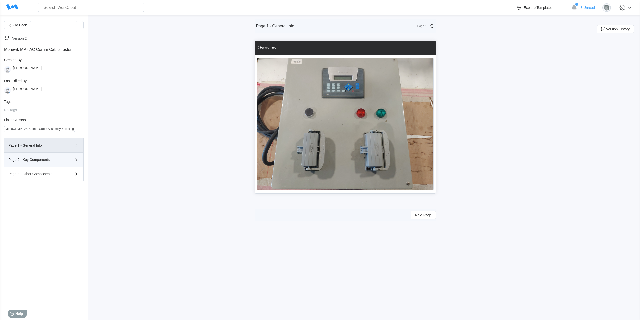
click at [56, 163] on button "Page 2 - Key Components" at bounding box center [44, 159] width 80 height 14
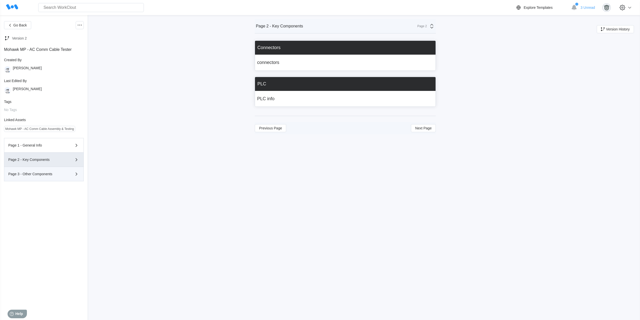
click at [51, 175] on div "Page 3 - Other Components" at bounding box center [36, 174] width 57 height 4
click at [20, 27] on button "Go Back" at bounding box center [17, 25] width 27 height 8
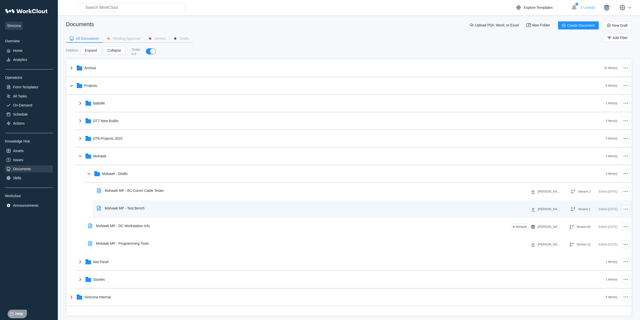
click at [135, 209] on div "Mohawk MP - Test Bench" at bounding box center [125, 208] width 40 height 4
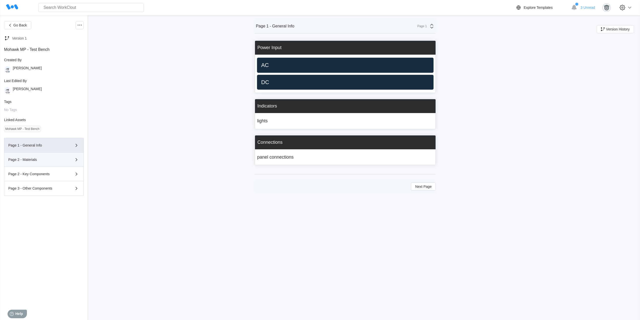
click at [42, 161] on div "Page 2 - Materials" at bounding box center [36, 160] width 57 height 4
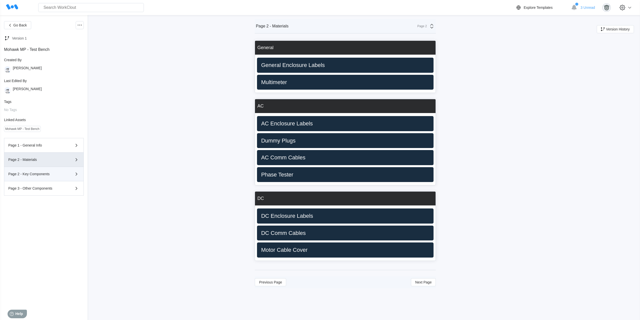
click at [41, 172] on div "Page 2 - Key Components" at bounding box center [43, 174] width 71 height 6
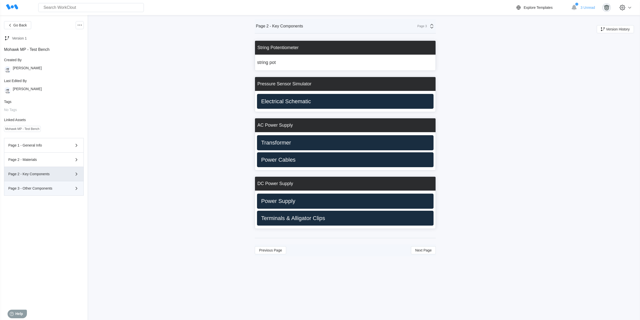
drag, startPoint x: 44, startPoint y: 183, endPoint x: 45, endPoint y: 189, distance: 6.2
click at [44, 183] on button "Page 3 - Other Components" at bounding box center [44, 188] width 80 height 14
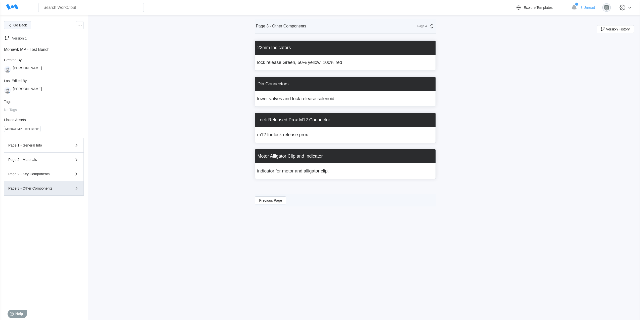
click at [22, 25] on span "Go Back" at bounding box center [20, 25] width 14 height 4
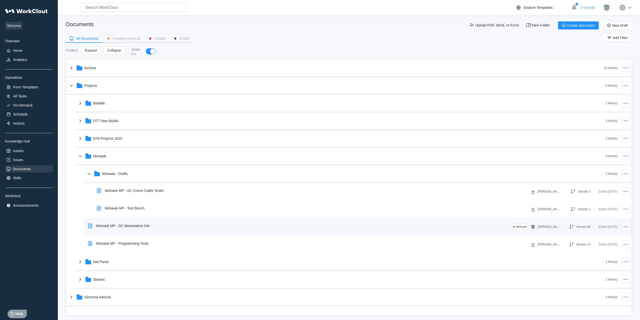
click at [147, 226] on div "Mohawk MP - DC Workstation Info" at bounding box center [123, 226] width 54 height 4
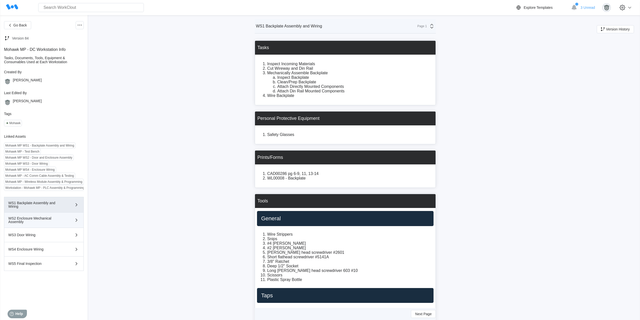
click at [39, 220] on div "WS2 Enclosure Mechanical Assembly" at bounding box center [36, 219] width 57 height 7
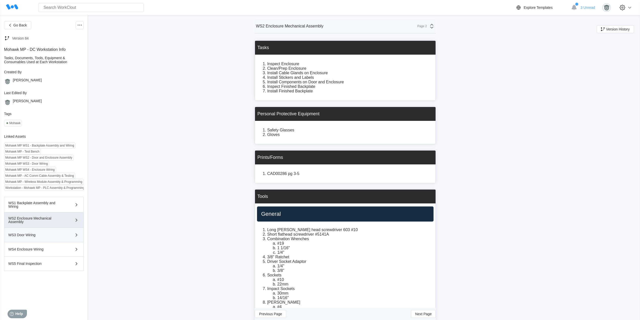
click at [42, 239] on button "WS3 Door Wiring" at bounding box center [44, 235] width 80 height 14
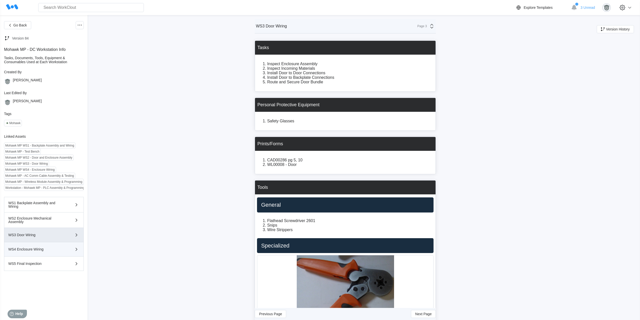
click at [46, 251] on div "WS4 Enclosure Wiring" at bounding box center [36, 249] width 57 height 4
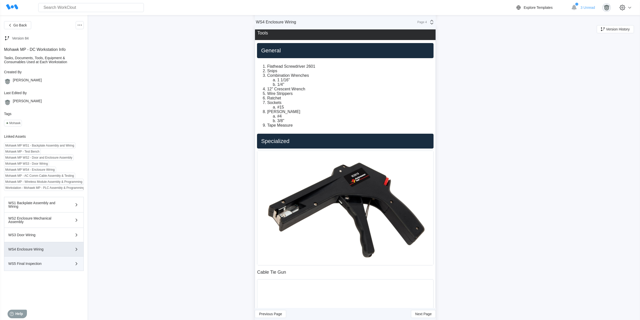
click at [45, 264] on div "WS5 Final Inspection" at bounding box center [36, 264] width 57 height 4
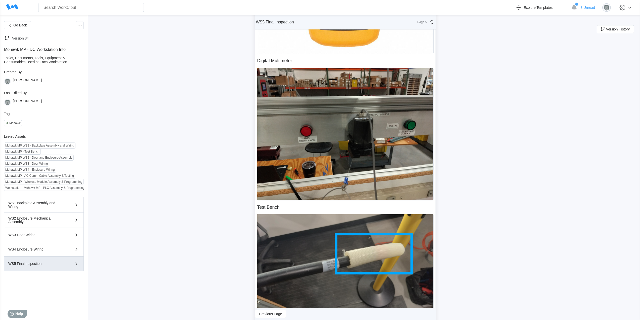
scroll to position [370, 0]
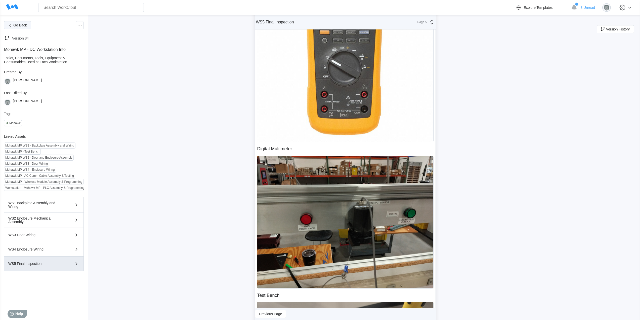
click at [20, 25] on span "Go Back" at bounding box center [20, 25] width 14 height 4
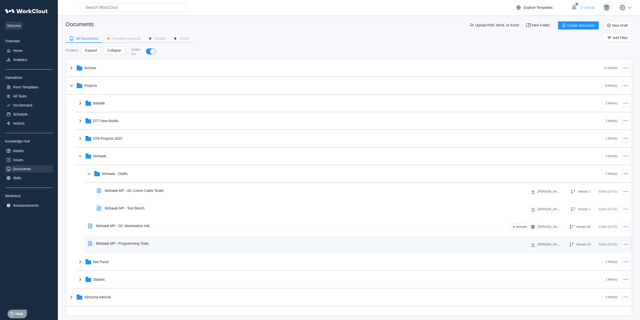
click at [158, 248] on div "Mohawk MP - Programming Tools" at bounding box center [308, 244] width 445 height 12
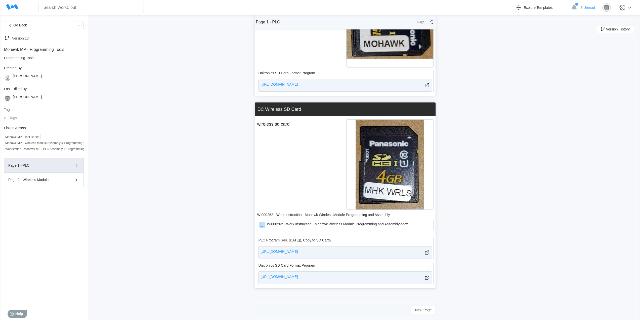
scroll to position [198, 0]
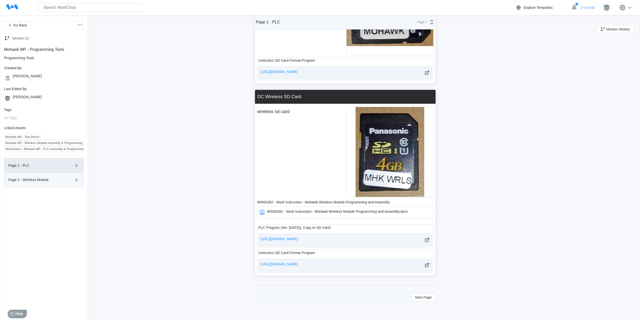
click at [34, 183] on button "Page 2 - Wireless Module" at bounding box center [44, 180] width 80 height 14
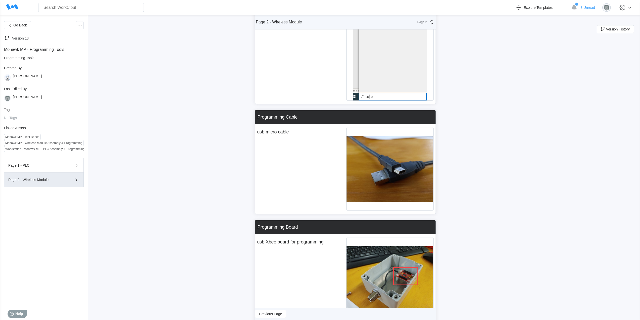
scroll to position [0, 0]
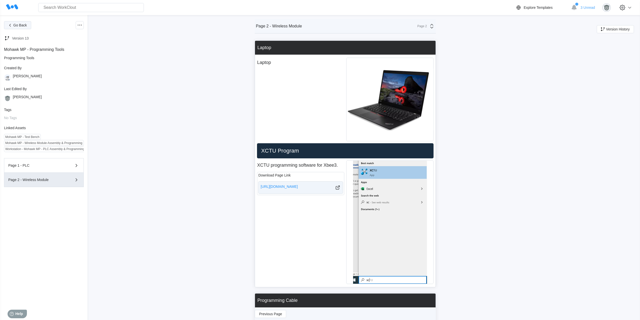
click at [22, 26] on span "Go Back" at bounding box center [20, 25] width 14 height 4
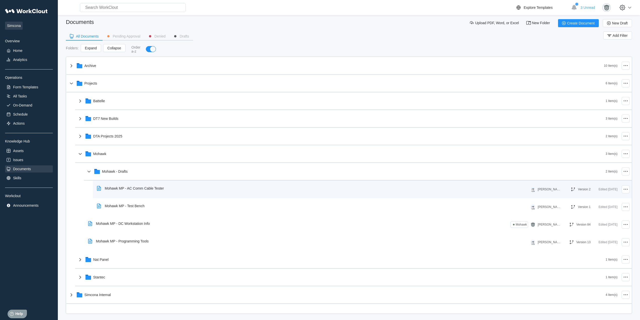
scroll to position [6, 0]
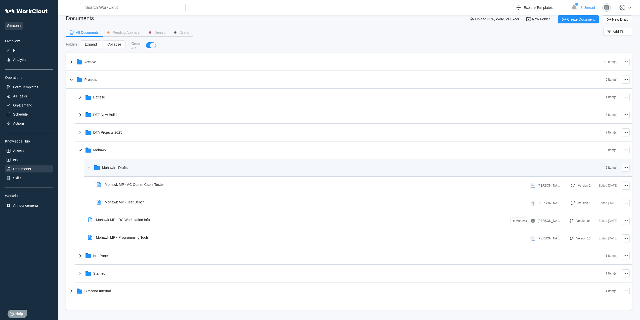
click at [166, 170] on div "Mohawk - Drafts" at bounding box center [346, 167] width 520 height 13
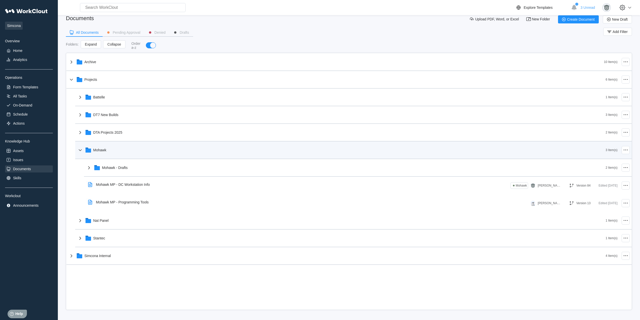
click at [143, 153] on div "Mohawk" at bounding box center [341, 149] width 529 height 13
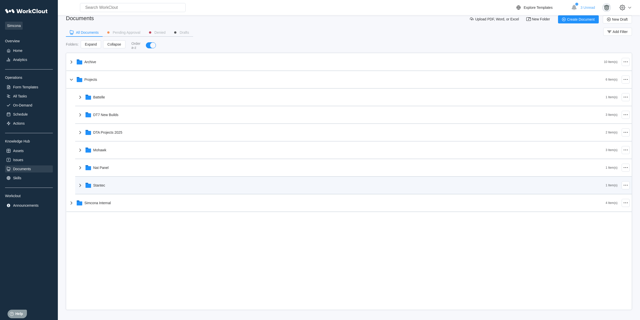
click at [135, 184] on div "Stantec" at bounding box center [341, 185] width 529 height 13
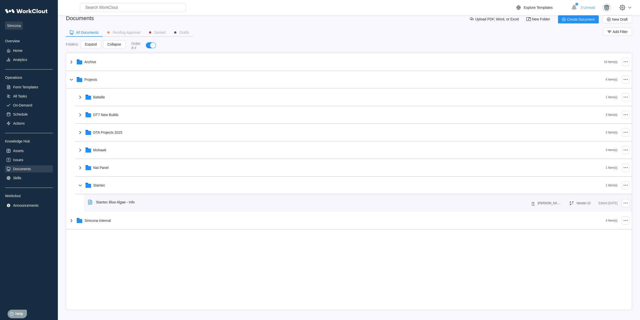
click at [135, 202] on div "Stantec Blue Algae - Info" at bounding box center [112, 202] width 53 height 12
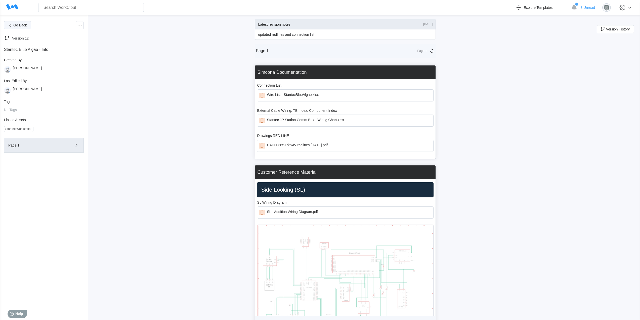
click at [24, 25] on span "Go Back" at bounding box center [20, 25] width 14 height 4
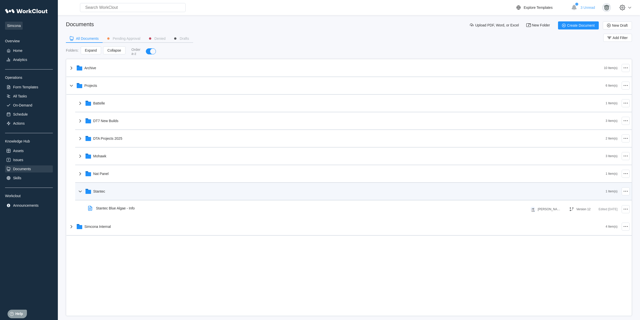
click at [118, 197] on div "Stantec" at bounding box center [341, 191] width 529 height 13
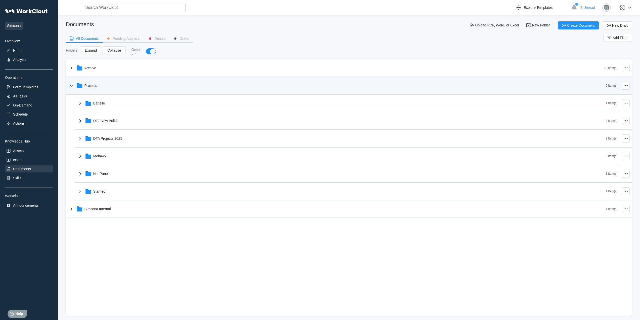
click at [108, 89] on div "Projects" at bounding box center [337, 85] width 538 height 13
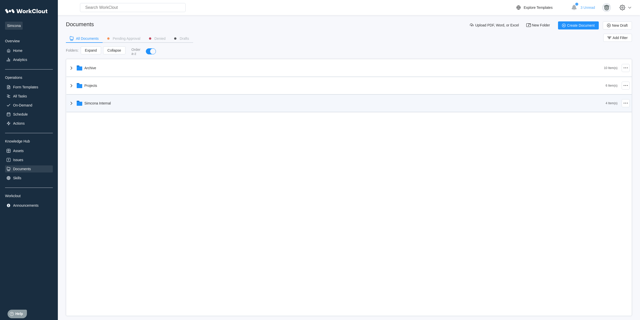
click at [117, 108] on div "Simcona Internal" at bounding box center [337, 103] width 538 height 13
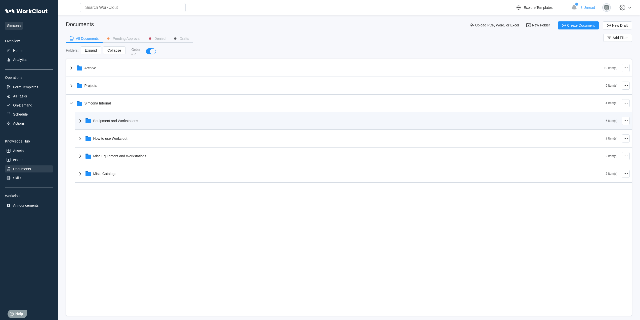
click at [136, 124] on div "Equipment and Workstations" at bounding box center [341, 120] width 529 height 13
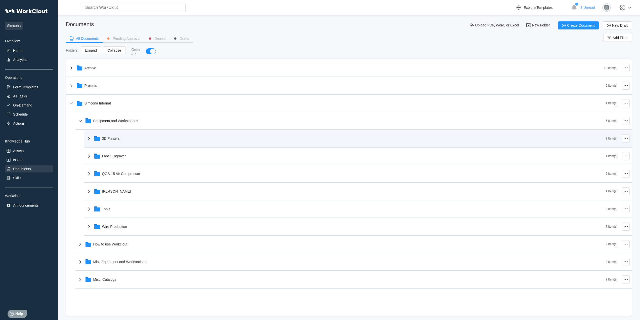
click at [138, 145] on div "3D Printers 2 Item(s)" at bounding box center [358, 139] width 548 height 18
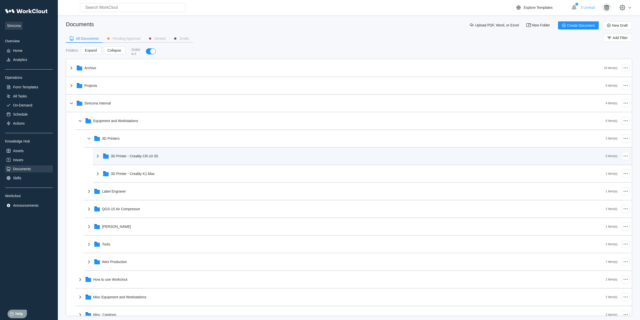
click at [144, 155] on div "3D Printer - Creality CR-10 S5" at bounding box center [134, 156] width 47 height 4
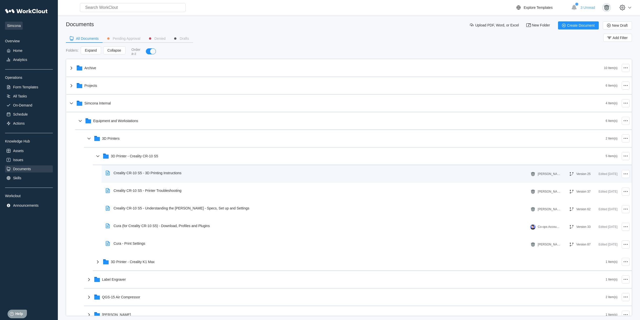
click at [160, 169] on div "Creality CR-10 S5 - 3D Printing Instructions" at bounding box center [145, 173] width 82 height 12
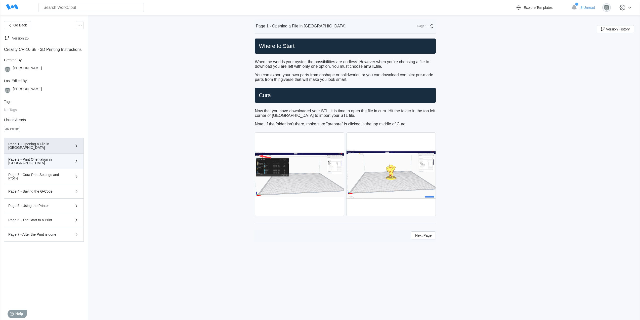
click at [48, 161] on div "Page 2 - Print Orientation in [GEOGRAPHIC_DATA]" at bounding box center [36, 160] width 57 height 7
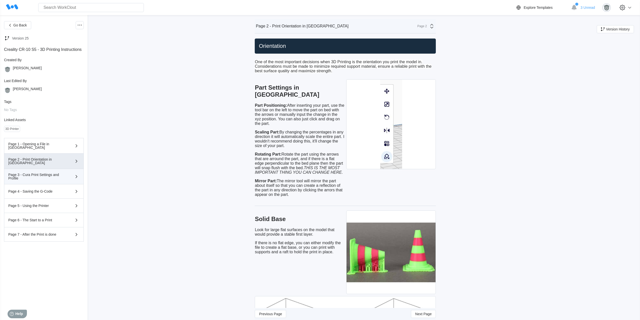
click at [50, 176] on div "Page 3 - Cura Print Settings and Profile" at bounding box center [36, 176] width 57 height 7
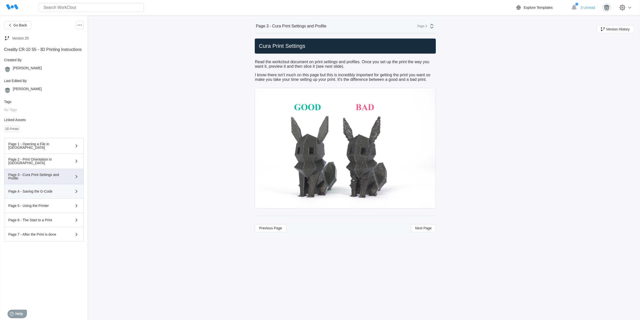
click at [50, 185] on button "Page 4 - Saving the G-Code" at bounding box center [44, 191] width 80 height 14
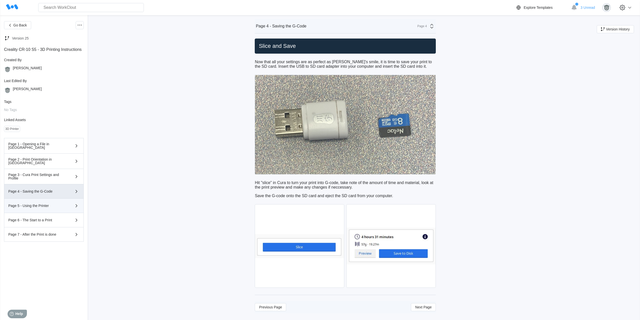
click at [51, 199] on button "Page 5 - Using the Printer" at bounding box center [44, 206] width 80 height 14
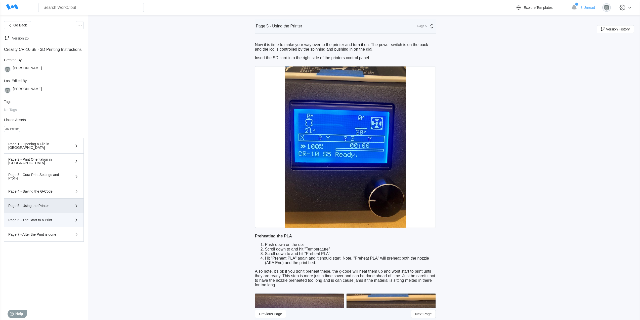
drag, startPoint x: 53, startPoint y: 222, endPoint x: 52, endPoint y: 225, distance: 3.0
click at [53, 222] on button "Page 6 - The Start to a Print" at bounding box center [44, 220] width 80 height 14
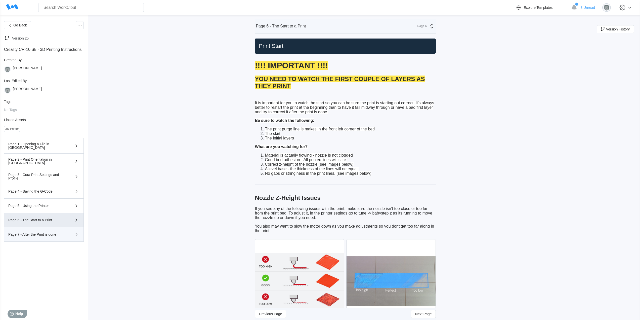
click at [54, 231] on div "Page 7 - After the Print is done" at bounding box center [43, 234] width 71 height 6
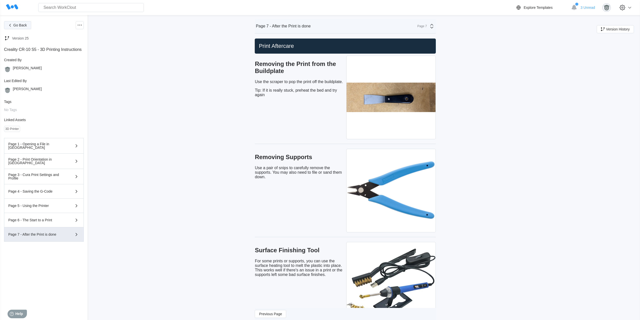
click at [23, 27] on span "Go Back" at bounding box center [20, 25] width 14 height 4
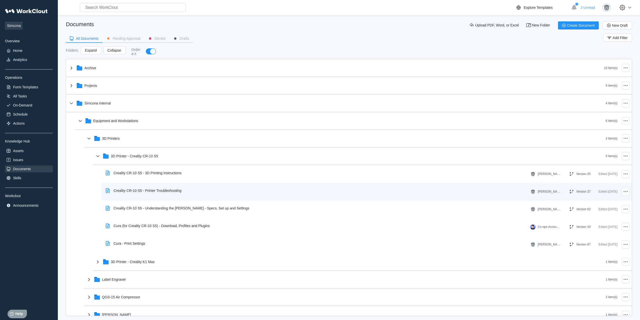
click at [168, 189] on div "Creality CR-10 S5 - Printer Troubleshooting" at bounding box center [148, 190] width 68 height 4
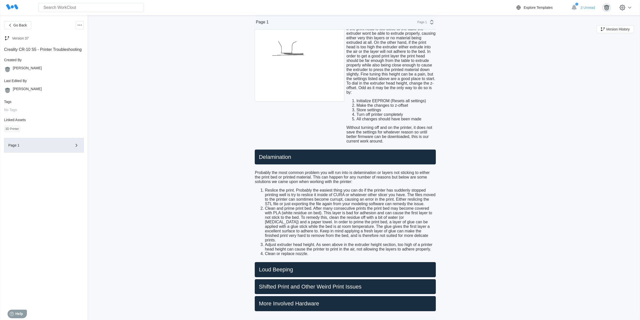
scroll to position [428, 0]
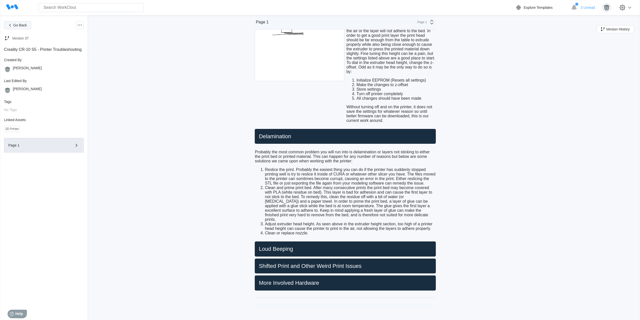
click at [25, 27] on span "Go Back" at bounding box center [20, 25] width 14 height 4
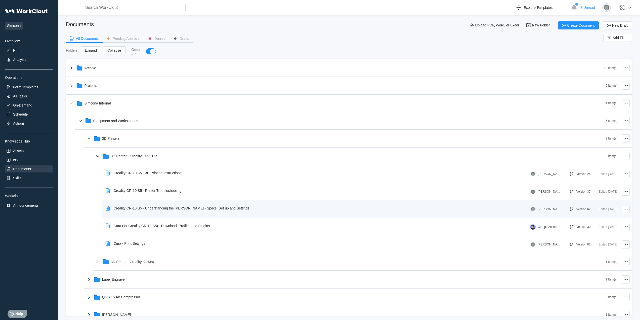
click at [188, 206] on div "Creality CR-10 S5 - Understanding the [PERSON_NAME] - Specs, Set up and Settings" at bounding box center [182, 208] width 136 height 4
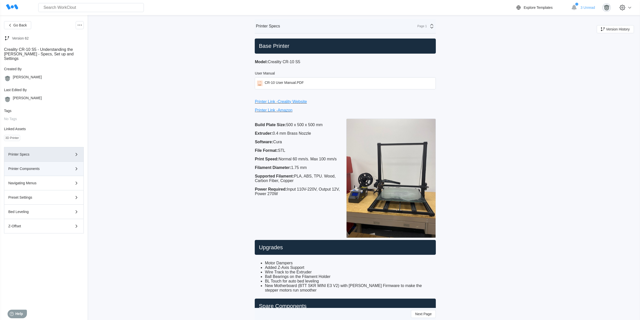
click at [51, 167] on button "Printer Components" at bounding box center [44, 169] width 80 height 14
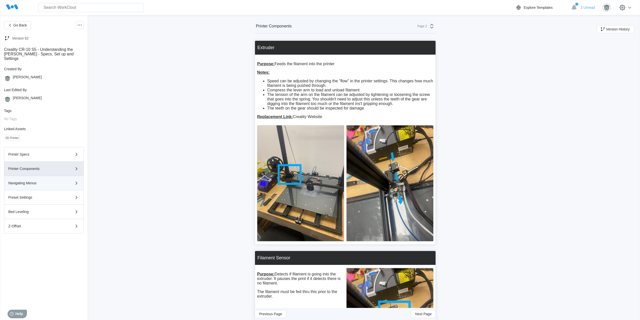
click at [42, 185] on button "Navigating Menus" at bounding box center [44, 183] width 80 height 14
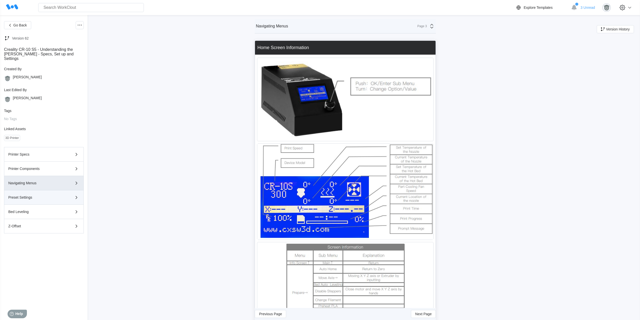
click at [40, 195] on div "Preset Settings" at bounding box center [36, 197] width 57 height 4
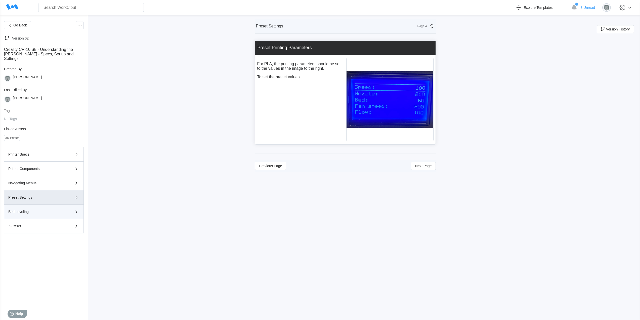
click at [41, 209] on div "Bed Leveling" at bounding box center [43, 212] width 71 height 6
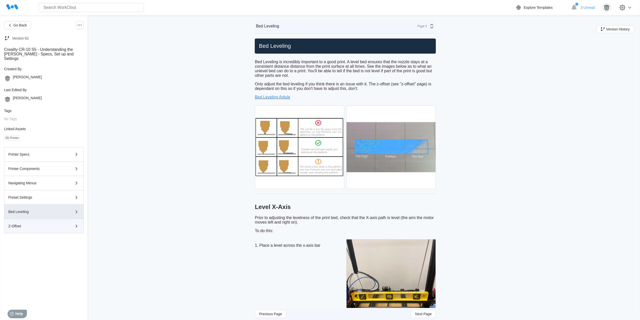
click at [45, 224] on div "Z-Offset" at bounding box center [36, 226] width 57 height 4
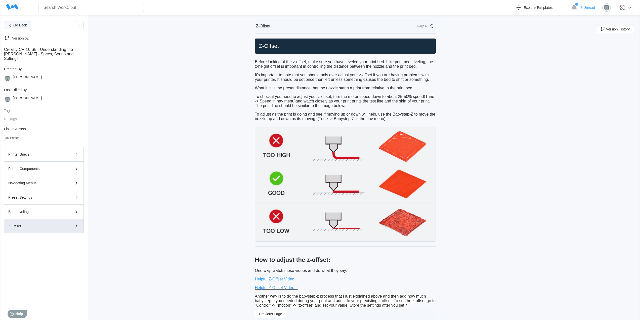
click at [22, 26] on span "Go Back" at bounding box center [20, 25] width 14 height 4
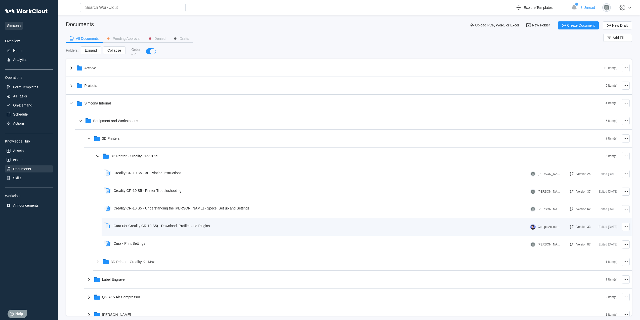
click at [201, 230] on div "Cura (for Creality CR-10 S5) - Download, Profiles and Plugins" at bounding box center [159, 226] width 110 height 12
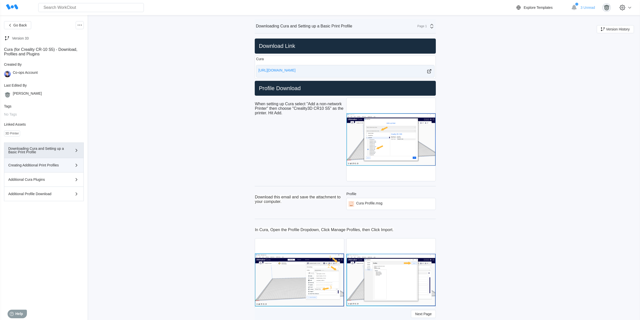
click at [50, 167] on div "Creating Additional Print Profiles" at bounding box center [36, 165] width 57 height 4
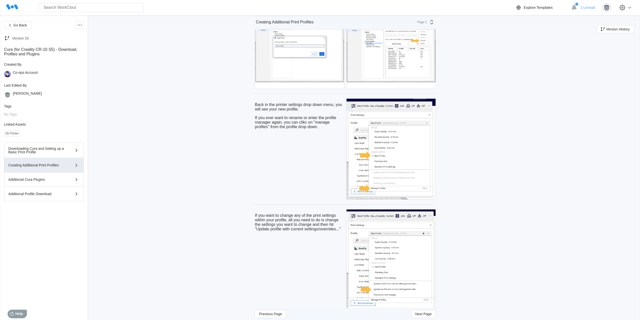
scroll to position [76, 0]
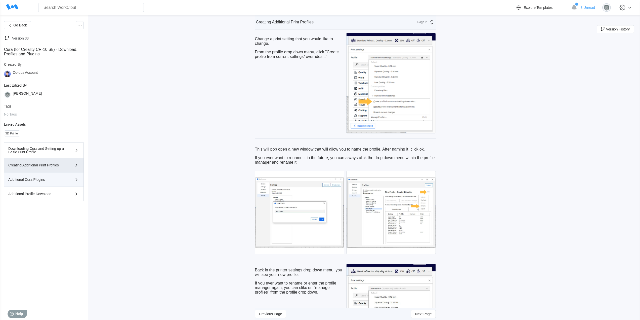
click at [49, 179] on div "Additional Cura Plugins" at bounding box center [36, 180] width 57 height 4
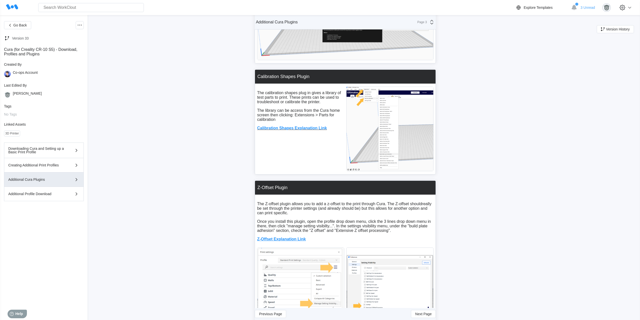
scroll to position [353, 0]
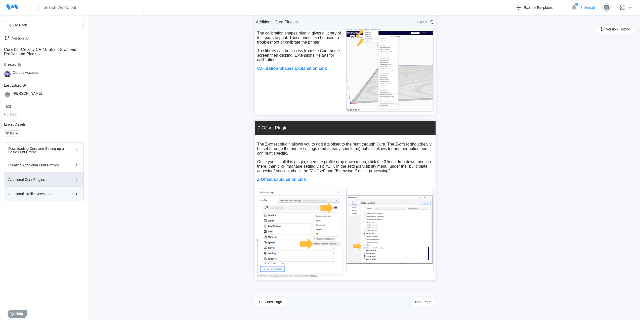
click at [48, 189] on button "Additional Profile Download" at bounding box center [44, 194] width 80 height 14
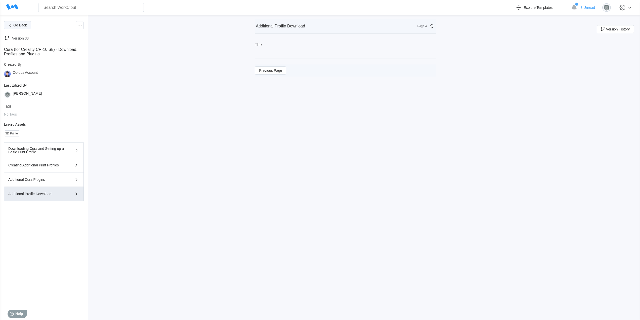
click at [13, 27] on button "Go Back" at bounding box center [17, 25] width 27 height 8
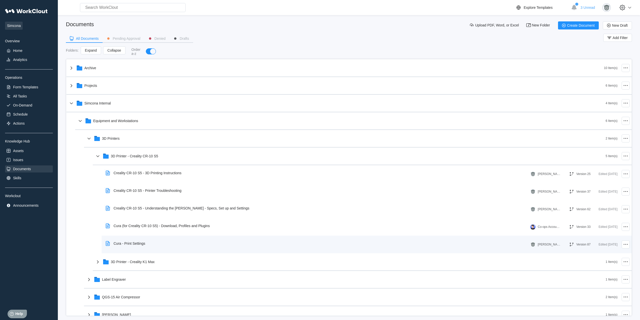
click at [159, 242] on div "Cura - Print Settings" at bounding box center [317, 244] width 427 height 12
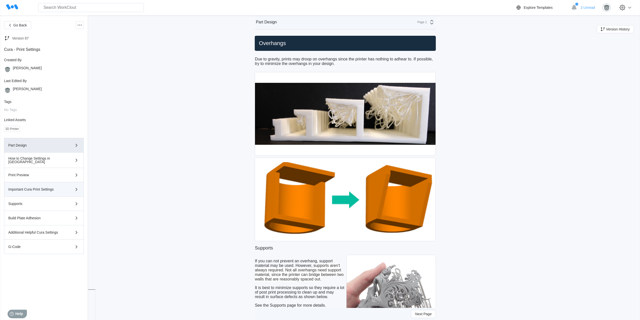
scroll to position [42, 0]
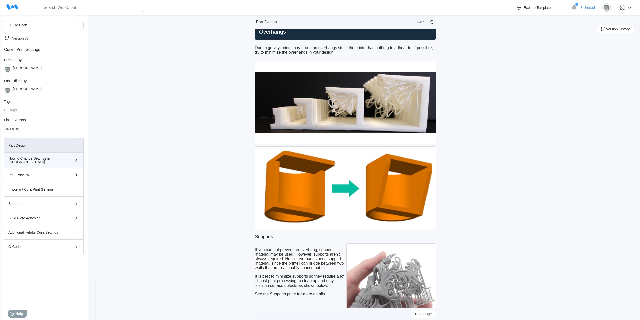
click at [56, 162] on div "How to Change Settings in [GEOGRAPHIC_DATA]" at bounding box center [43, 159] width 71 height 7
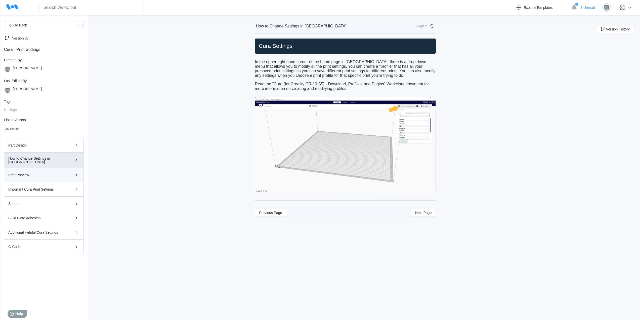
click at [55, 181] on button "Print Preview" at bounding box center [44, 175] width 80 height 14
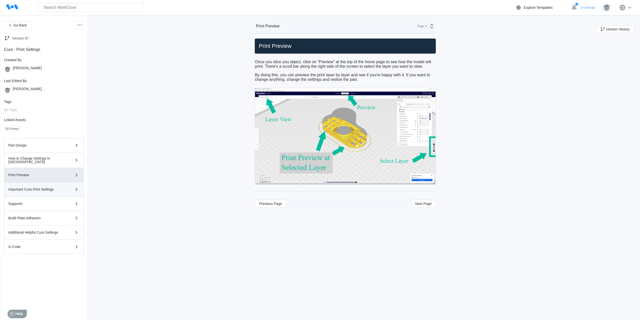
click at [45, 188] on div "Important Cura Print Settings" at bounding box center [36, 189] width 57 height 4
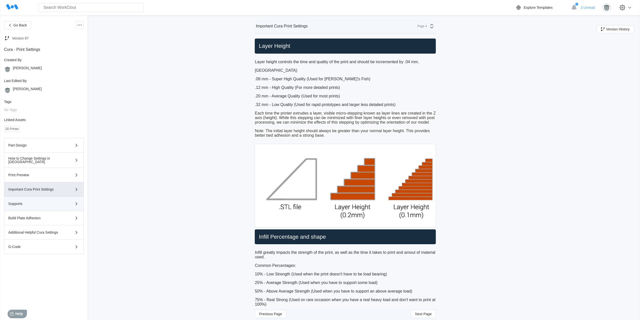
click at [46, 206] on button "Supports" at bounding box center [44, 203] width 80 height 14
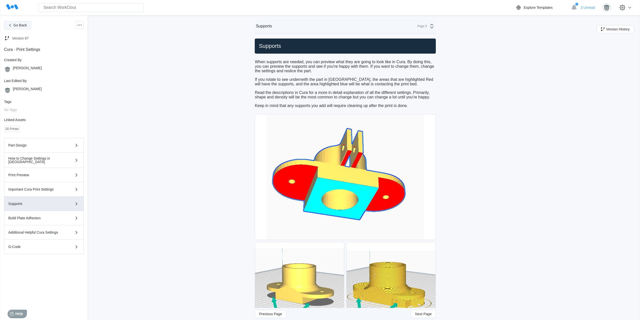
click at [18, 25] on span "Go Back" at bounding box center [20, 25] width 14 height 4
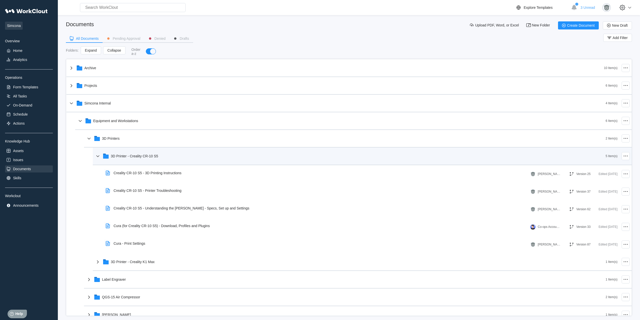
drag, startPoint x: 162, startPoint y: 163, endPoint x: 160, endPoint y: 158, distance: 5.1
click at [162, 163] on div "3D Printer - Creality CR-10 S5 5 Item(s)" at bounding box center [362, 156] width 539 height 18
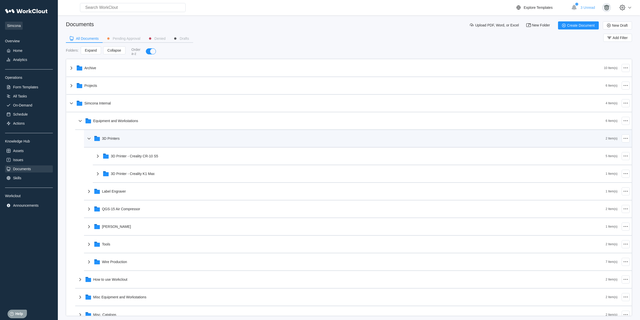
click at [133, 142] on div "3D Printers" at bounding box center [346, 138] width 520 height 13
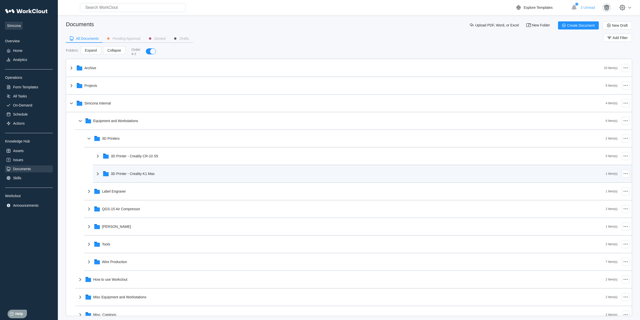
click at [138, 171] on div "3D Printer - Creality K1 Max" at bounding box center [350, 173] width 511 height 13
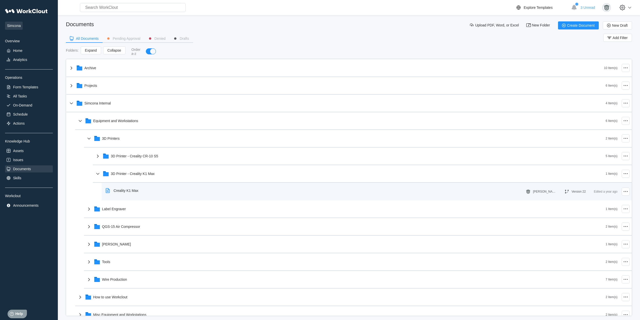
click at [139, 190] on div "Creality K1 Max" at bounding box center [123, 191] width 39 height 12
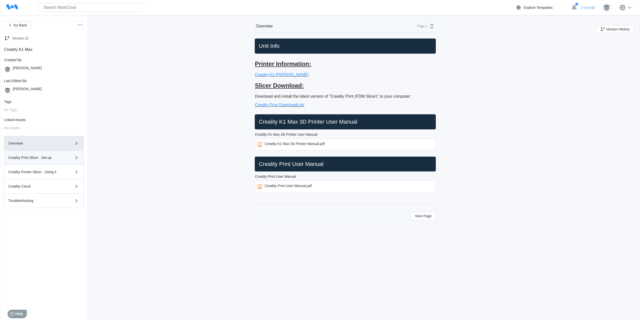
click at [40, 156] on div "Creality Print Slicer - Set up" at bounding box center [36, 158] width 57 height 4
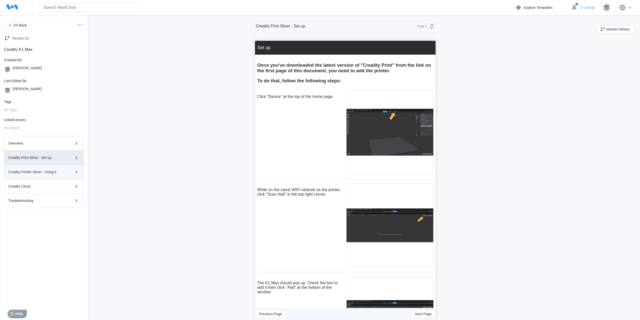
click at [48, 171] on div "Creality Printer Slicer - Using it" at bounding box center [36, 172] width 57 height 4
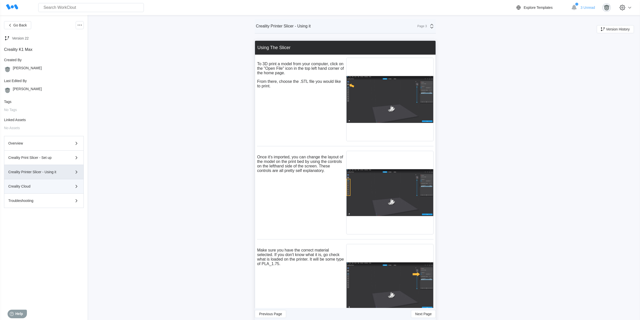
click at [44, 188] on div "Creality Cloud" at bounding box center [36, 186] width 57 height 4
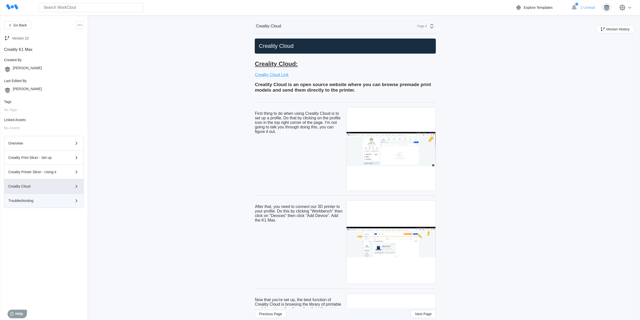
drag, startPoint x: 47, startPoint y: 202, endPoint x: 47, endPoint y: 153, distance: 48.1
click at [46, 201] on div "Troubleshooting" at bounding box center [36, 201] width 57 height 4
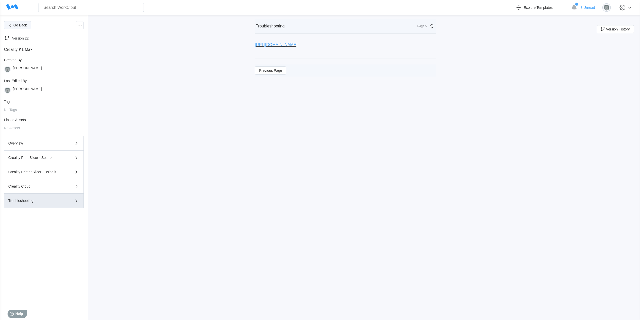
click at [21, 24] on span "Go Back" at bounding box center [20, 25] width 14 height 4
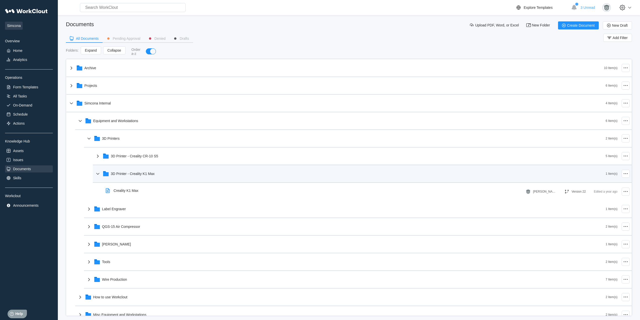
click at [135, 179] on div "3D Printer - Creality K1 Max" at bounding box center [350, 173] width 511 height 13
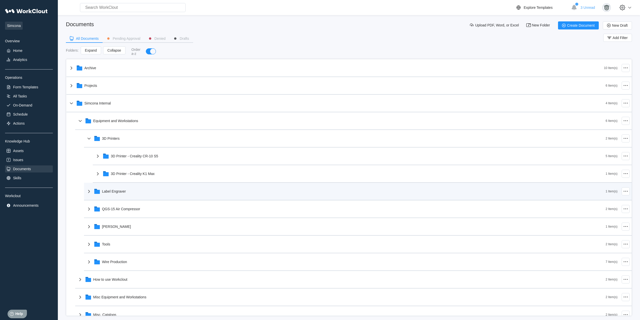
click at [134, 190] on div "Label Engraver" at bounding box center [346, 191] width 520 height 13
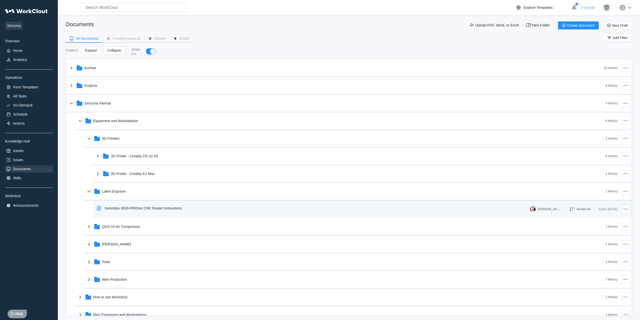
click at [137, 210] on div "Genmitsu 3018-PROVer CNC Router Instructions" at bounding box center [143, 208] width 77 height 4
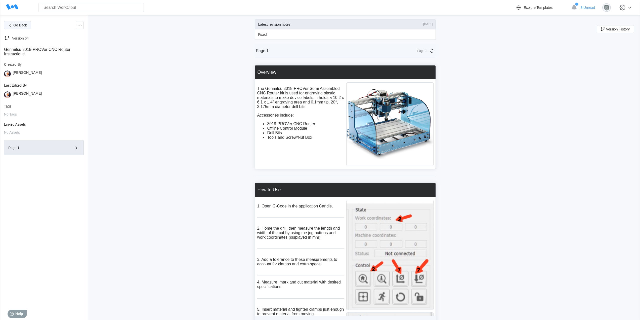
click at [22, 27] on button "Go Back" at bounding box center [17, 25] width 27 height 8
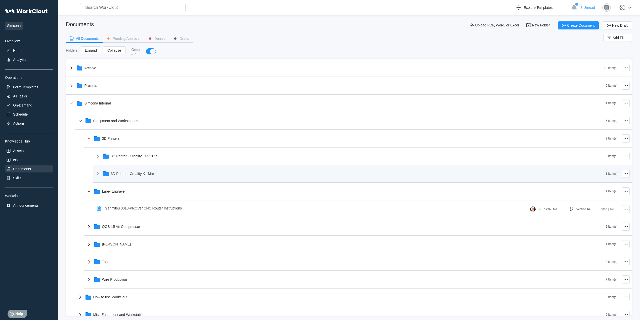
drag, startPoint x: 140, startPoint y: 187, endPoint x: 139, endPoint y: 177, distance: 10.4
click at [140, 187] on div "Label Engraver" at bounding box center [346, 191] width 520 height 13
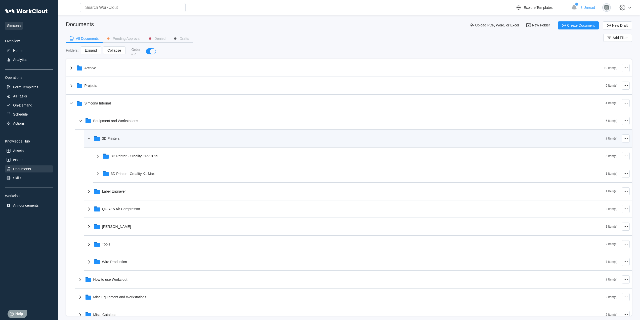
click at [126, 130] on div "3D Printers 2 Item(s)" at bounding box center [358, 139] width 548 height 18
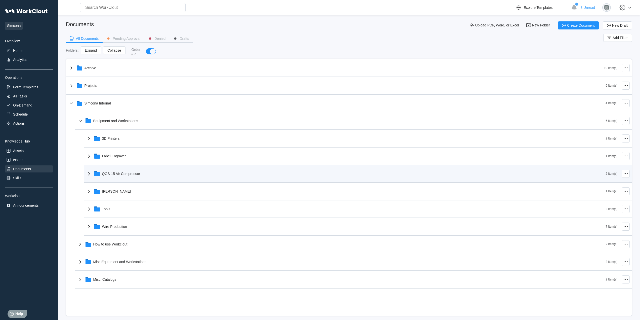
click at [135, 176] on div "QGS-15 Air Compressor" at bounding box center [346, 173] width 520 height 13
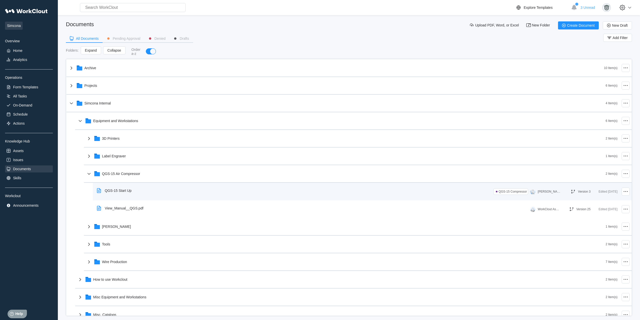
click at [134, 192] on div "QGS-15 Start Up" at bounding box center [115, 191] width 41 height 12
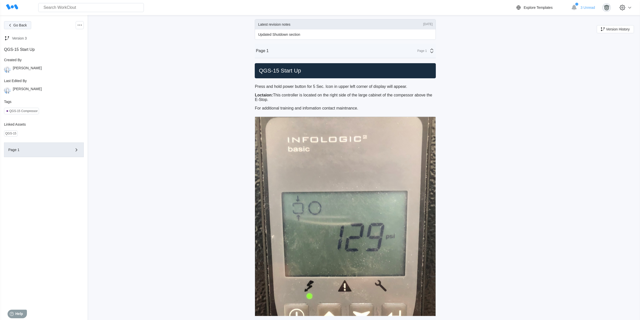
click at [19, 22] on button "Go Back" at bounding box center [17, 25] width 27 height 8
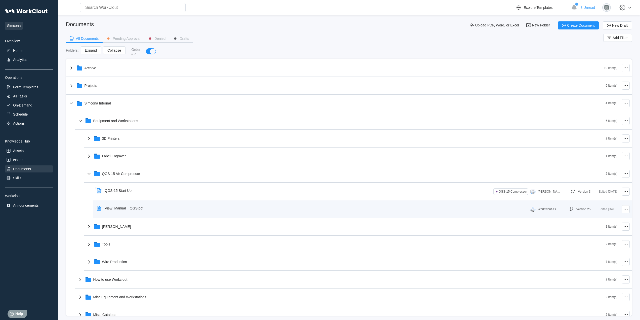
click at [147, 210] on div "View_Manual__QGS.pdf" at bounding box center [121, 208] width 53 height 12
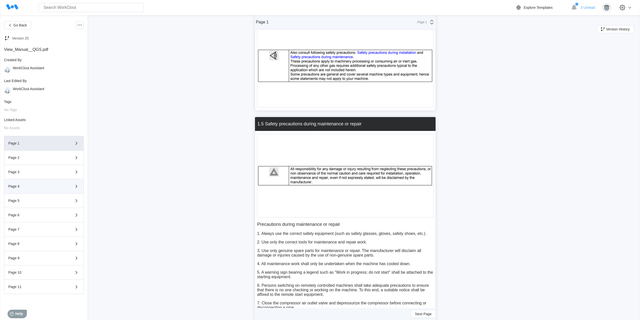
scroll to position [1384, 0]
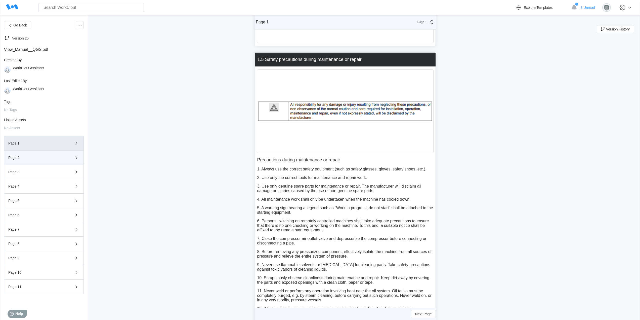
click at [43, 153] on button "Page 2" at bounding box center [44, 157] width 80 height 14
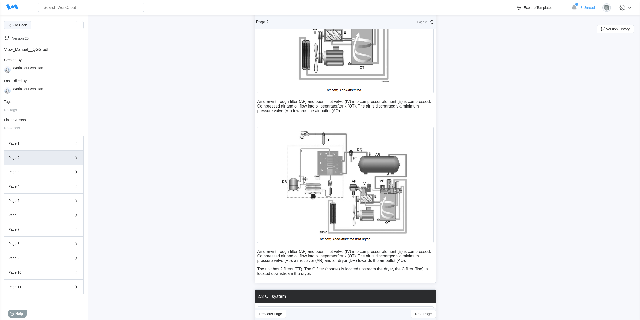
click at [20, 26] on span "Go Back" at bounding box center [20, 25] width 14 height 4
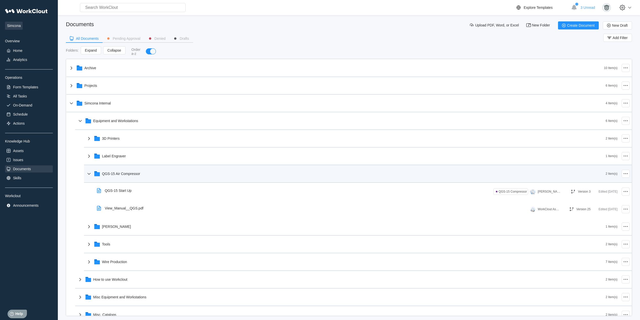
click at [155, 177] on div "QGS-15 Air Compressor" at bounding box center [346, 173] width 520 height 13
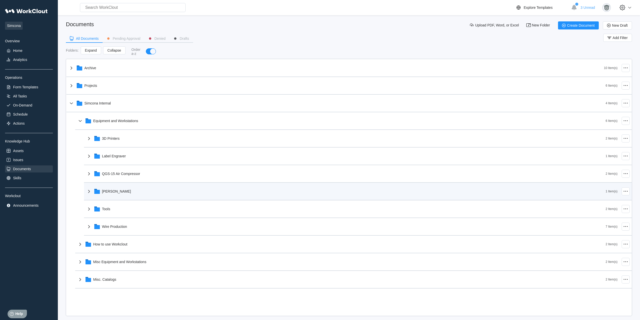
click at [144, 191] on div "[PERSON_NAME]" at bounding box center [346, 191] width 520 height 13
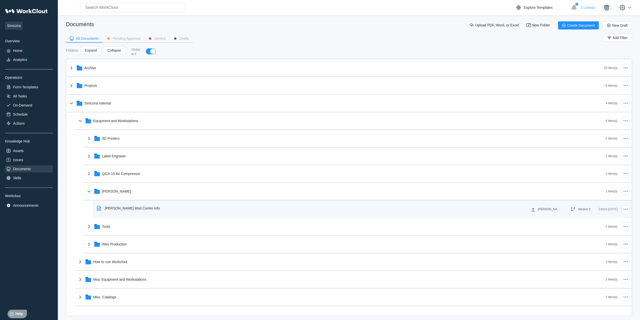
click at [147, 208] on div "[PERSON_NAME] Mod Center Info" at bounding box center [132, 208] width 55 height 4
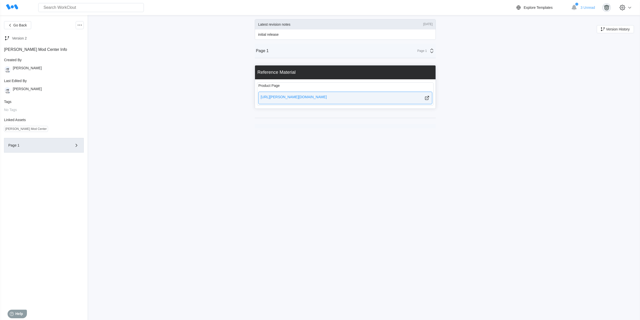
click at [320, 96] on div "[URL][PERSON_NAME][DOMAIN_NAME]" at bounding box center [294, 98] width 66 height 6
click at [23, 27] on span "Go Back" at bounding box center [20, 25] width 14 height 4
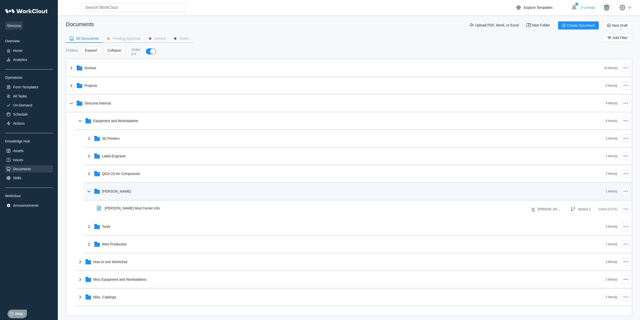
click at [127, 195] on div "[PERSON_NAME]" at bounding box center [346, 191] width 520 height 13
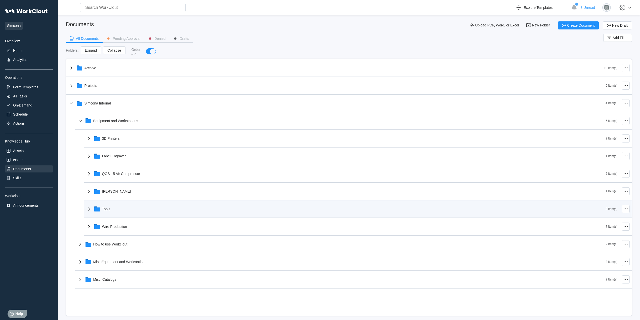
click at [125, 208] on div "Tools" at bounding box center [346, 208] width 520 height 13
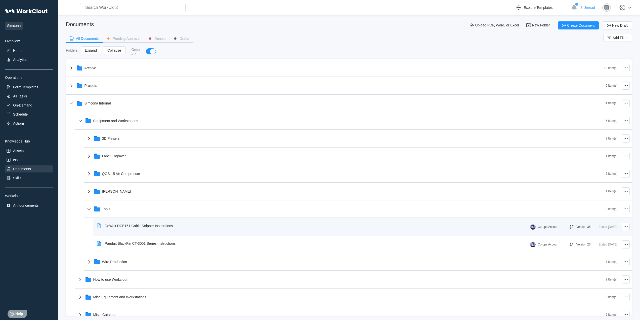
click at [136, 226] on div "DeWalt DCE151 Cable Stripper Instructions" at bounding box center [139, 226] width 68 height 4
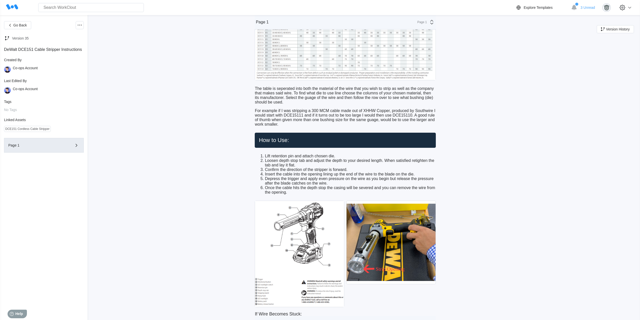
scroll to position [419, 0]
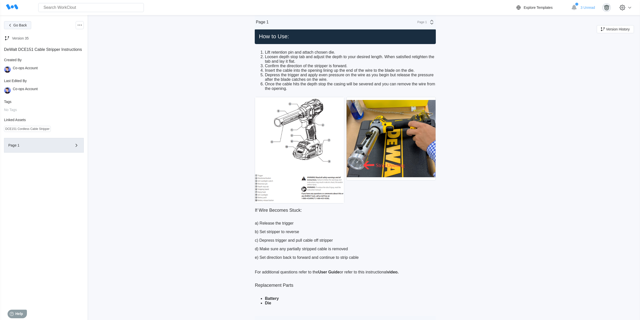
click at [20, 27] on button "Go Back" at bounding box center [17, 25] width 27 height 8
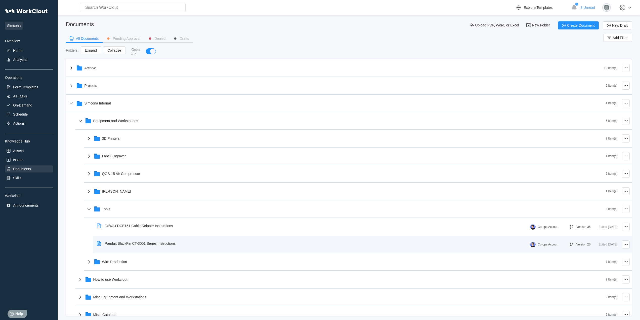
click at [147, 244] on div "Panduit BlackFin CT-3001 Series Instructions" at bounding box center [140, 243] width 71 height 4
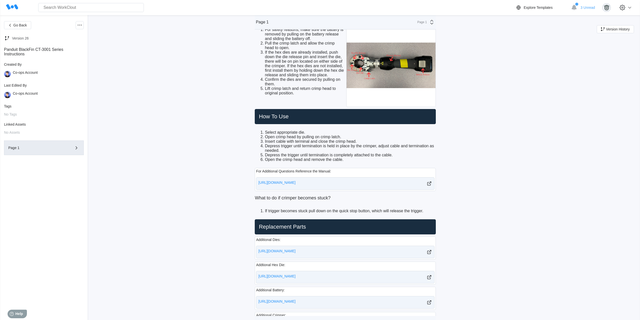
scroll to position [232, 0]
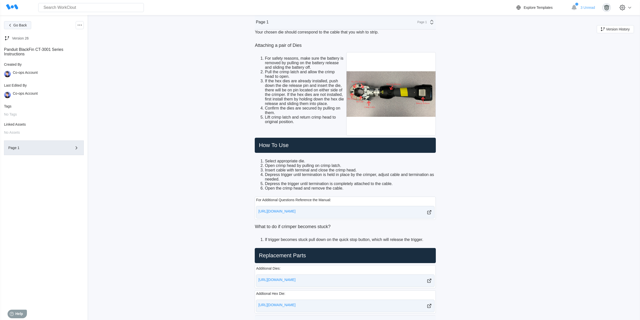
click at [21, 23] on span "Go Back" at bounding box center [20, 25] width 14 height 4
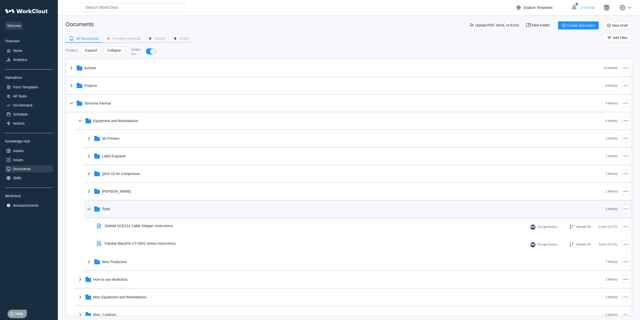
click at [160, 207] on div "Tools" at bounding box center [346, 208] width 520 height 13
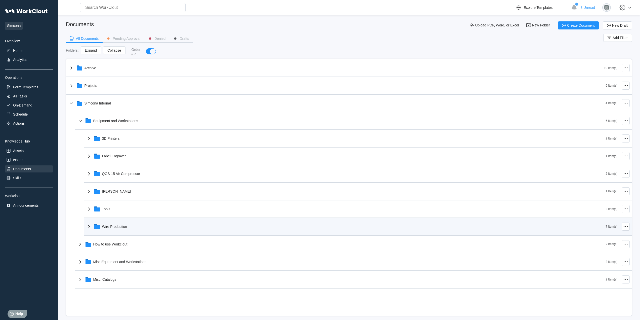
click at [155, 226] on div "Wire Production" at bounding box center [346, 226] width 520 height 13
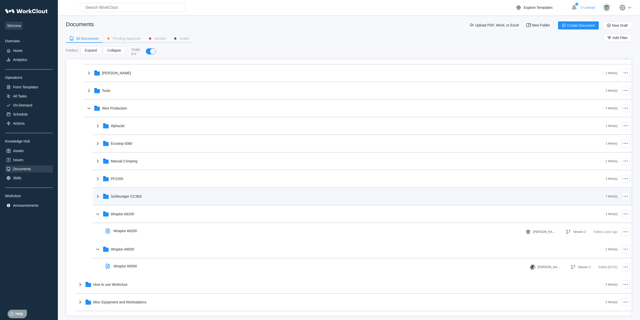
scroll to position [126, 0]
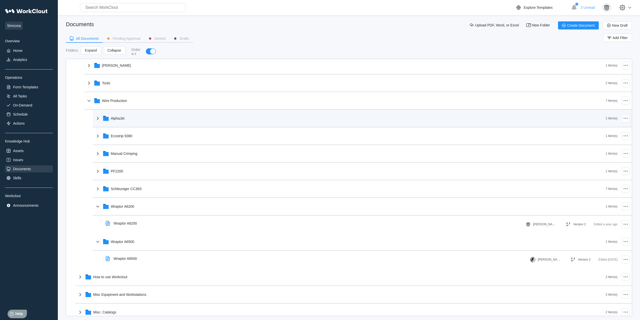
click at [133, 126] on div "AlphaJet 1 Item(s)" at bounding box center [362, 119] width 539 height 18
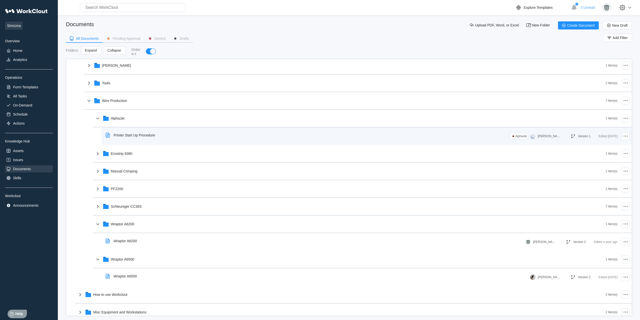
click at [162, 135] on div "Printer Start Up Procedure" at bounding box center [307, 135] width 407 height 12
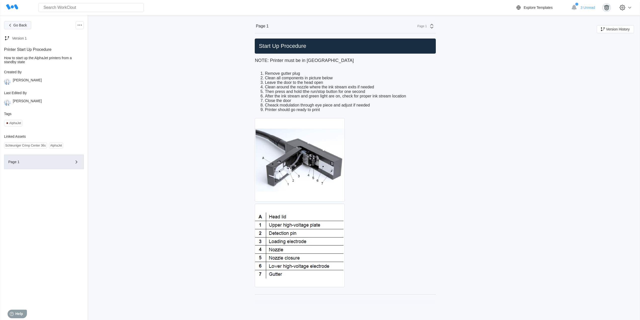
click at [21, 26] on span "Go Back" at bounding box center [20, 25] width 14 height 4
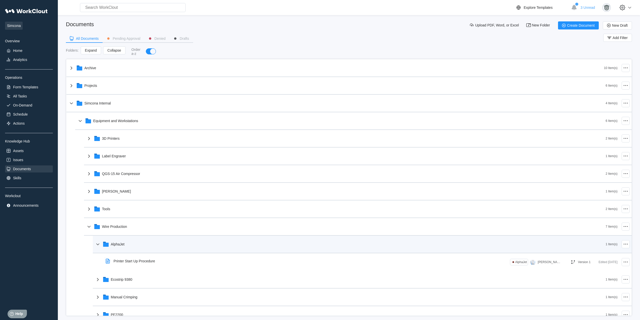
click at [158, 247] on div "AlphaJet" at bounding box center [350, 244] width 511 height 13
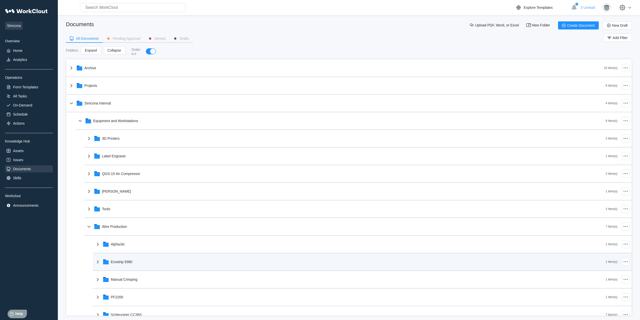
click at [155, 256] on div "Ecostrip 9380" at bounding box center [350, 261] width 511 height 13
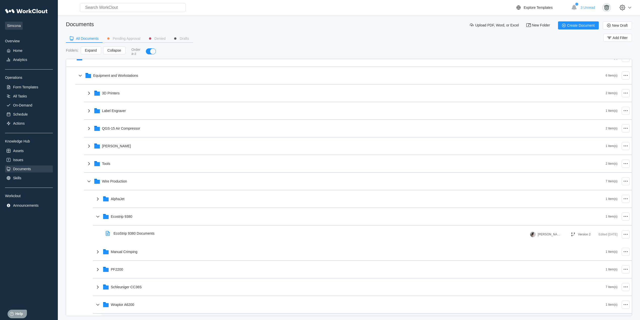
scroll to position [126, 0]
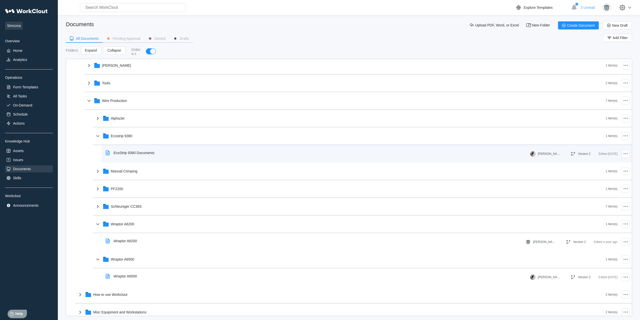
click at [152, 151] on div "EcoStrip 9380 Documents" at bounding box center [134, 153] width 41 height 4
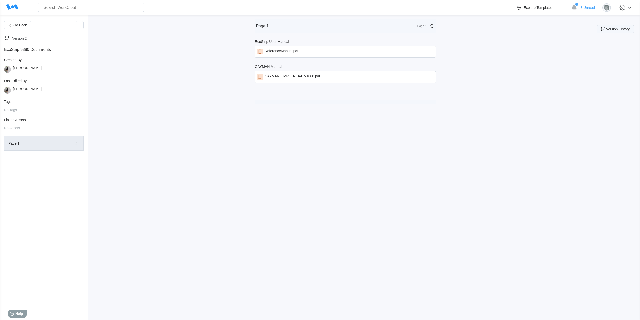
click at [620, 31] on button "Version History" at bounding box center [615, 29] width 37 height 8
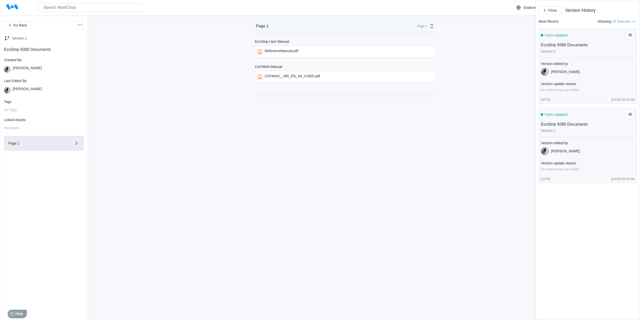
click at [463, 95] on div "Go Back Version 2 EcoStrip 9380 Documents Created By [PERSON_NAME] Last Edited …" at bounding box center [320, 167] width 640 height 305
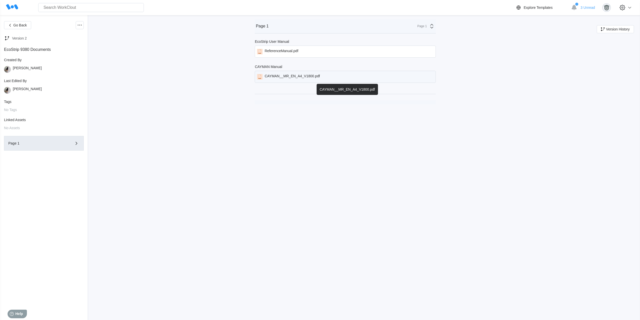
click at [308, 78] on div "CAYMAN__MR_EN_A4_V1800.pdf" at bounding box center [292, 77] width 55 height 6
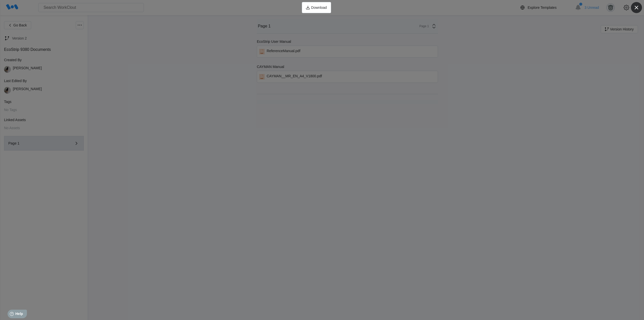
click at [638, 10] on icon "button" at bounding box center [636, 7] width 7 height 7
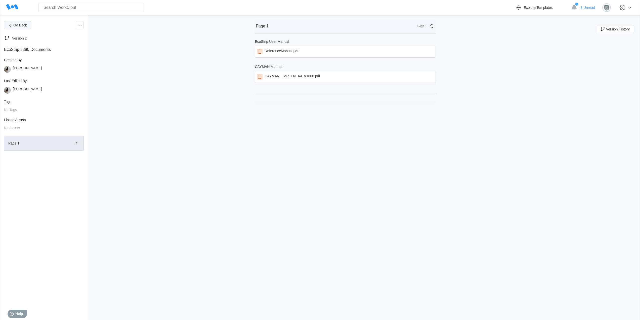
click at [21, 25] on span "Go Back" at bounding box center [20, 25] width 14 height 4
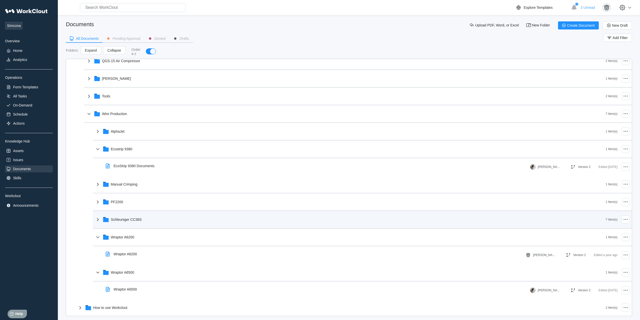
scroll to position [126, 0]
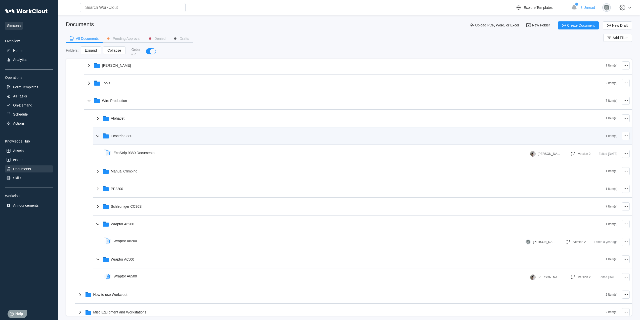
click at [147, 142] on div "Ecostrip 9380" at bounding box center [350, 135] width 511 height 13
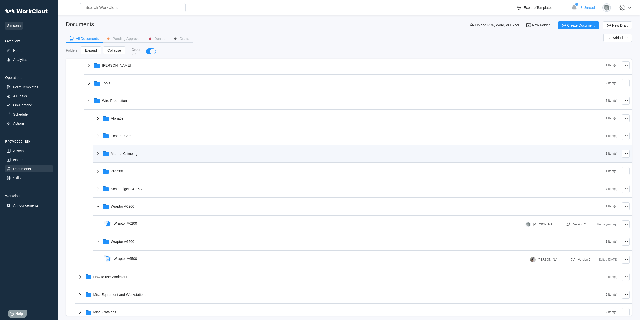
click at [146, 150] on div "Manual Crimping" at bounding box center [350, 153] width 511 height 13
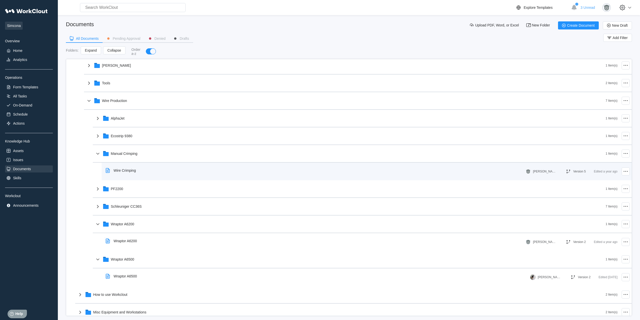
click at [138, 170] on div "Wire Crimping" at bounding box center [122, 171] width 36 height 12
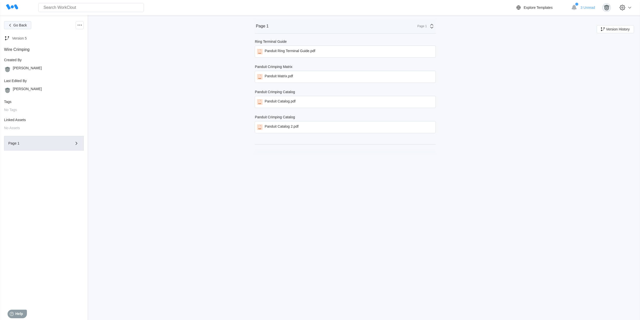
click at [23, 25] on span "Go Back" at bounding box center [20, 25] width 14 height 4
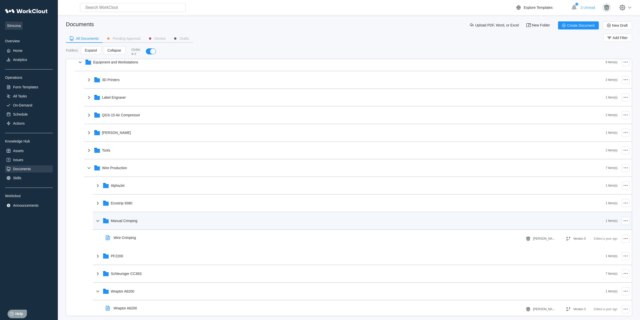
scroll to position [126, 0]
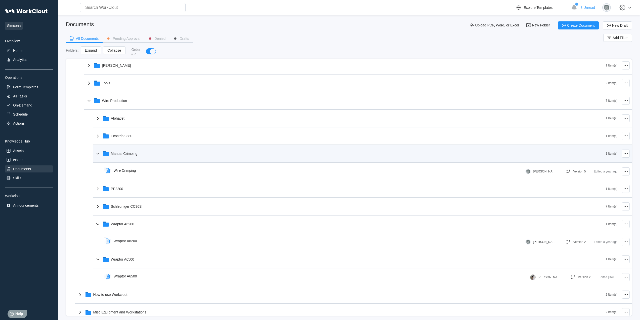
click at [152, 151] on div "Manual Crimping" at bounding box center [350, 153] width 511 height 13
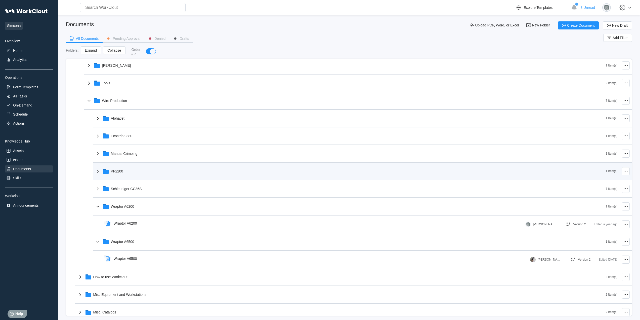
click at [142, 169] on div "PF2200" at bounding box center [350, 171] width 511 height 13
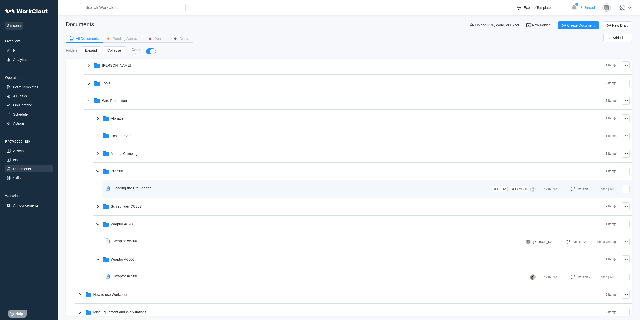
click at [144, 191] on div "Loading the Pre-Feeder" at bounding box center [129, 188] width 51 height 12
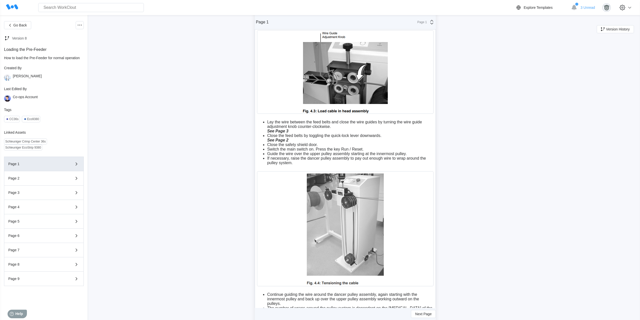
scroll to position [419, 0]
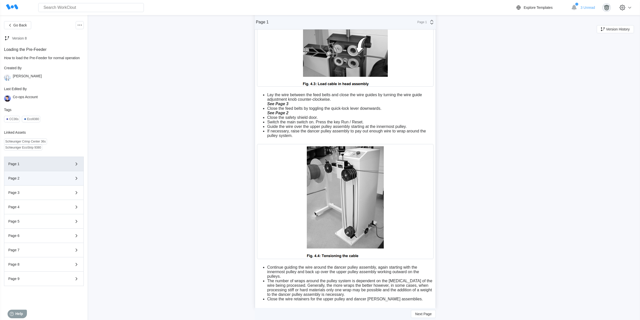
click at [25, 179] on div "Page 2" at bounding box center [36, 178] width 57 height 4
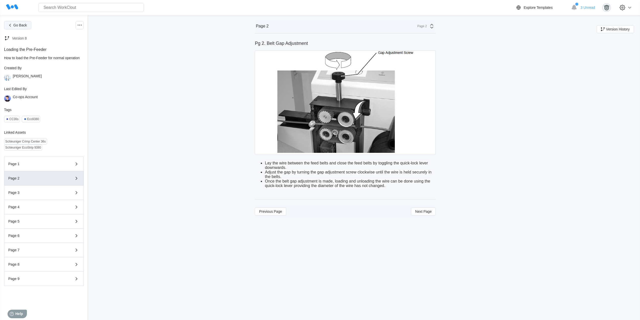
click at [22, 25] on span "Go Back" at bounding box center [20, 25] width 14 height 4
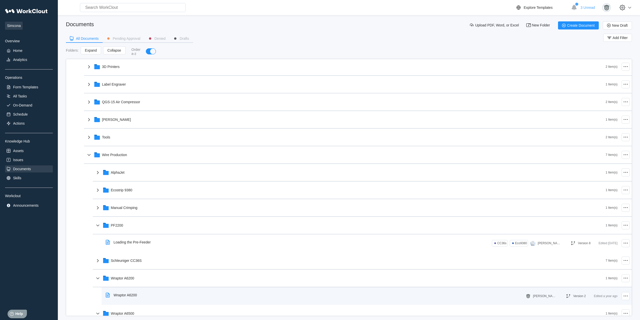
scroll to position [149, 0]
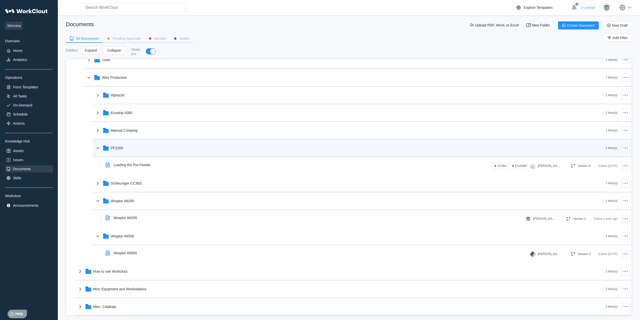
click at [129, 148] on div "PF2200" at bounding box center [350, 147] width 511 height 13
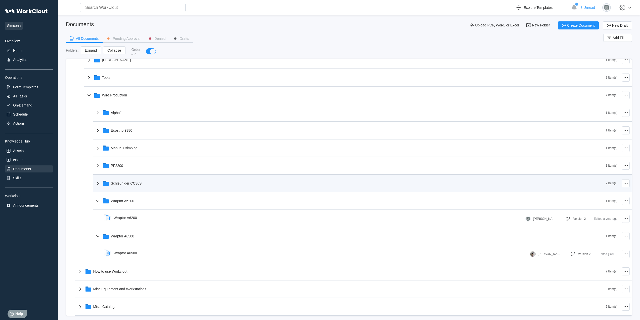
click at [147, 185] on div "Schleuniger CC36S" at bounding box center [350, 183] width 511 height 13
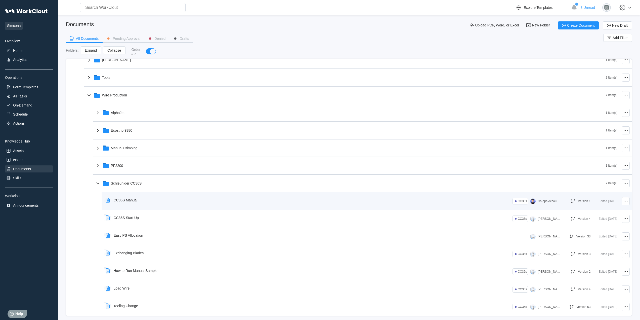
click at [133, 198] on div "CC36S Manual" at bounding box center [123, 200] width 38 height 12
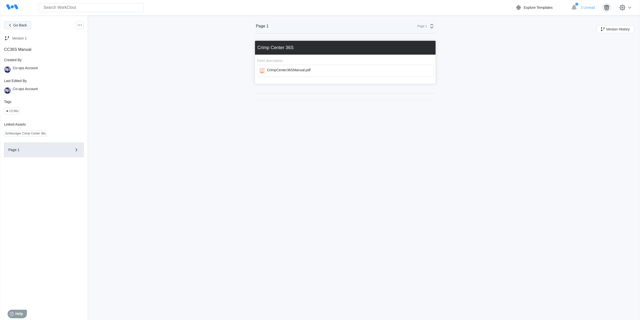
click at [14, 25] on span "Go Back" at bounding box center [20, 25] width 14 height 4
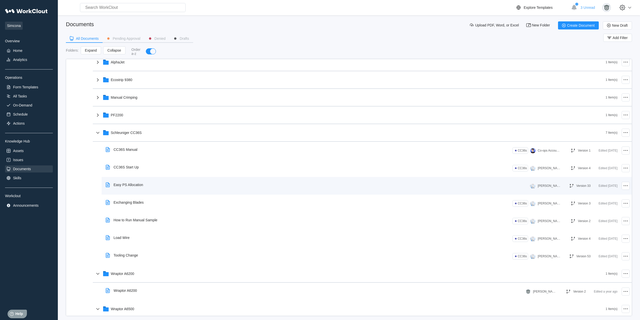
scroll to position [171, 0]
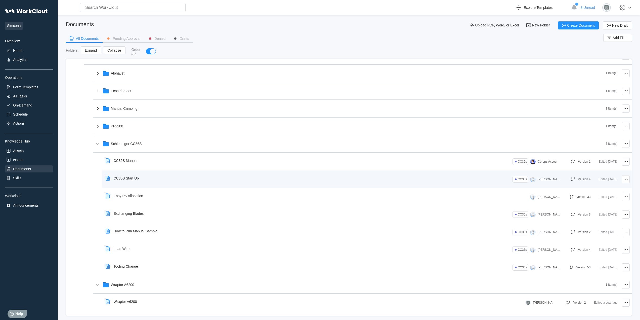
click at [142, 177] on div "CC36S Start Up" at bounding box center [123, 178] width 39 height 12
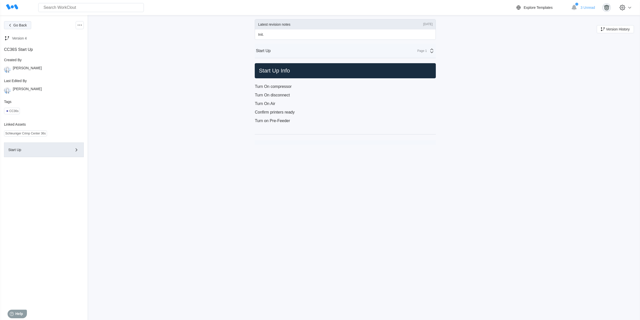
click at [9, 23] on icon "button" at bounding box center [10, 25] width 6 height 6
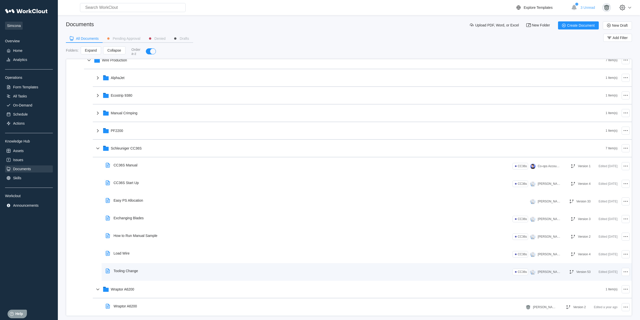
scroll to position [210, 0]
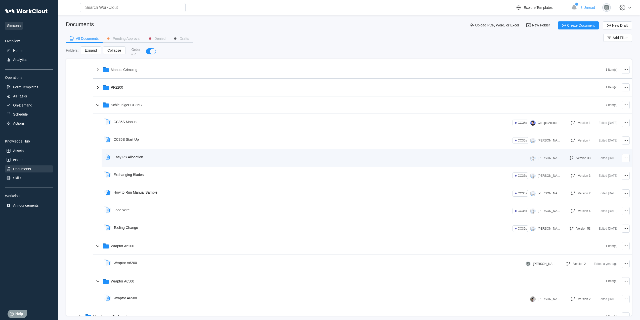
click at [138, 156] on div "Easy PS Allocation" at bounding box center [129, 157] width 30 height 4
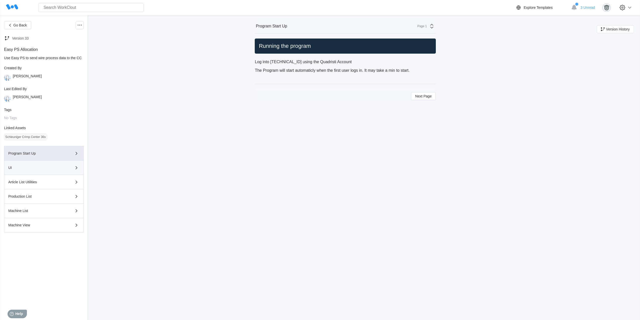
click at [51, 169] on div "UI" at bounding box center [36, 168] width 57 height 4
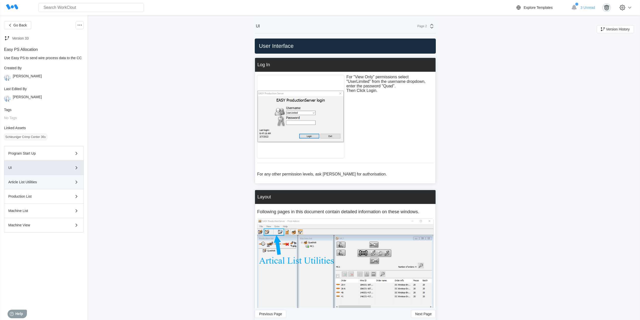
click at [49, 187] on button "Article List Utilities" at bounding box center [44, 182] width 80 height 14
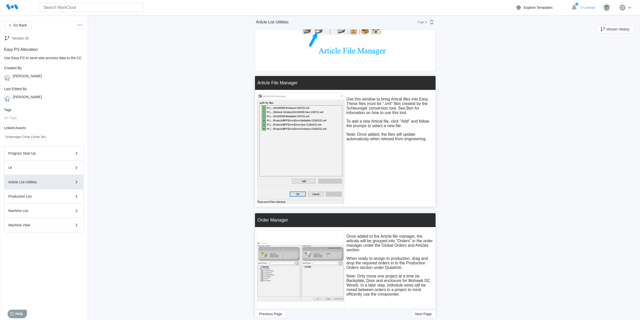
scroll to position [91, 0]
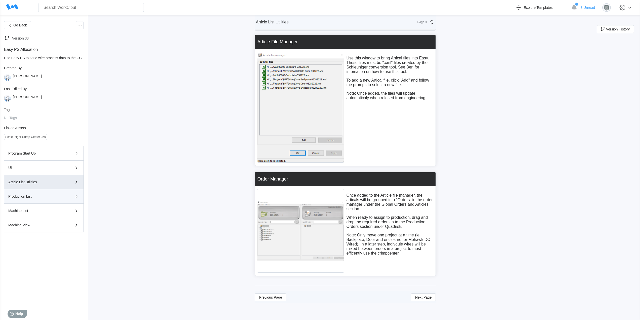
click at [42, 191] on button "Production List" at bounding box center [44, 196] width 80 height 14
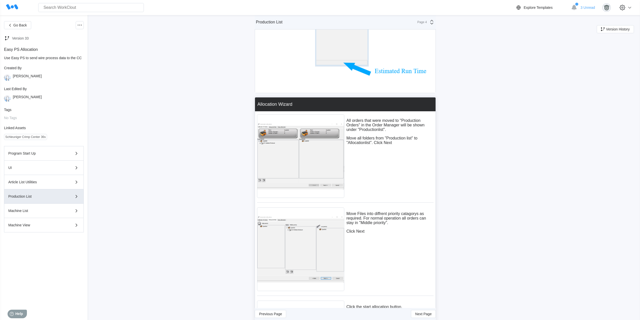
scroll to position [0, 0]
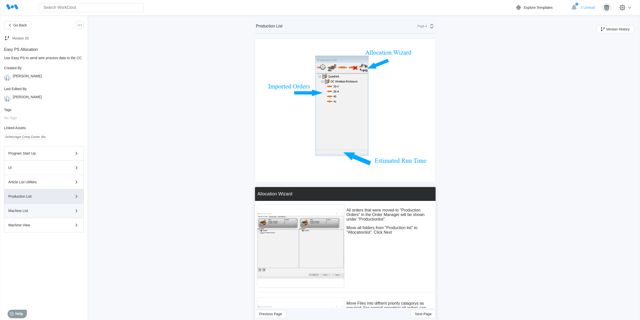
click at [39, 215] on button "Machine List" at bounding box center [44, 211] width 80 height 14
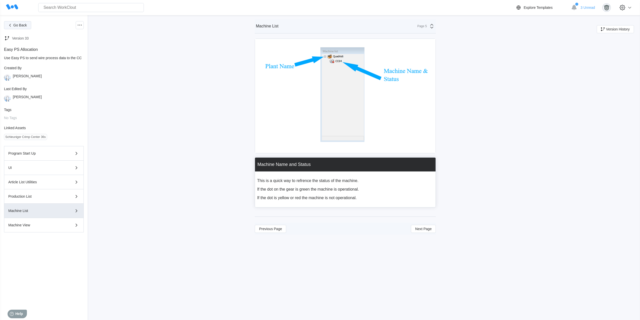
click at [22, 24] on span "Go Back" at bounding box center [20, 25] width 14 height 4
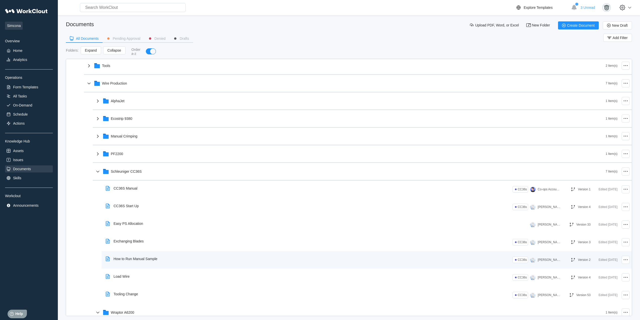
scroll to position [168, 0]
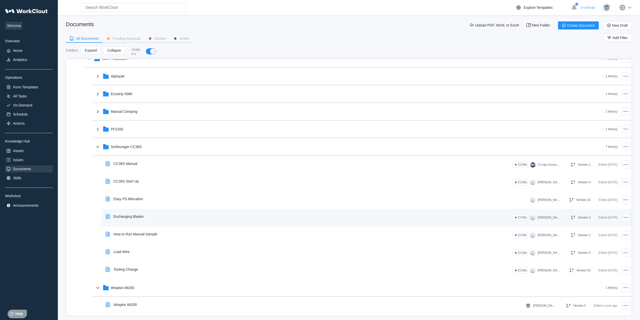
click at [154, 219] on div "Exchanging Blades" at bounding box center [308, 217] width 409 height 12
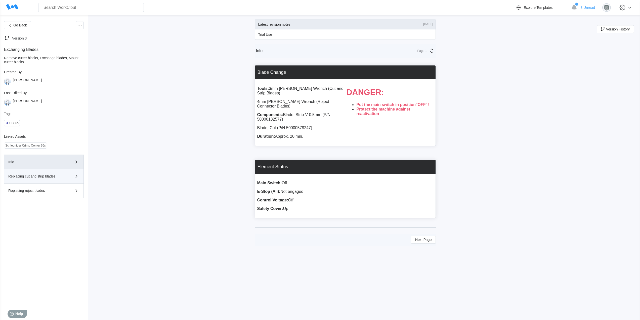
click at [50, 178] on div "Replacing cut and strip blades" at bounding box center [36, 176] width 57 height 4
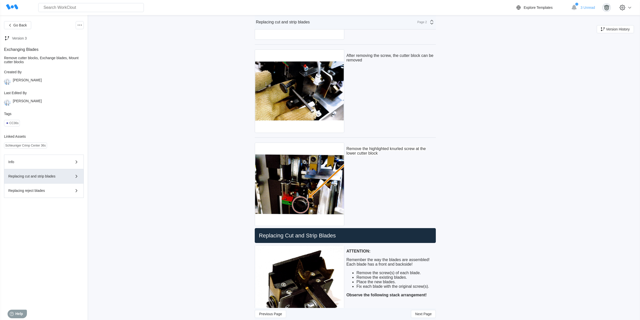
scroll to position [377, 0]
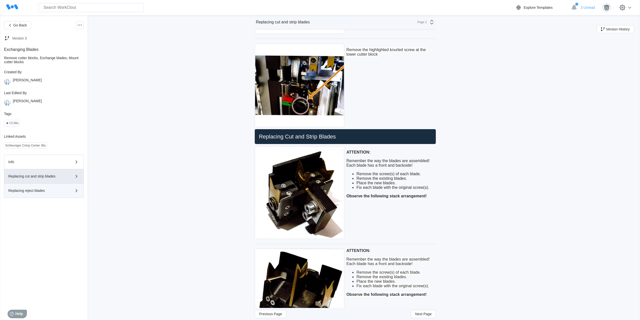
click at [40, 190] on div "Replacing reject blades" at bounding box center [36, 191] width 57 height 4
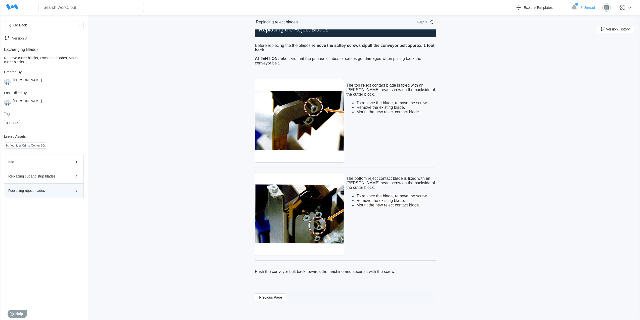
scroll to position [41, 0]
click at [19, 25] on span "Go Back" at bounding box center [20, 25] width 14 height 4
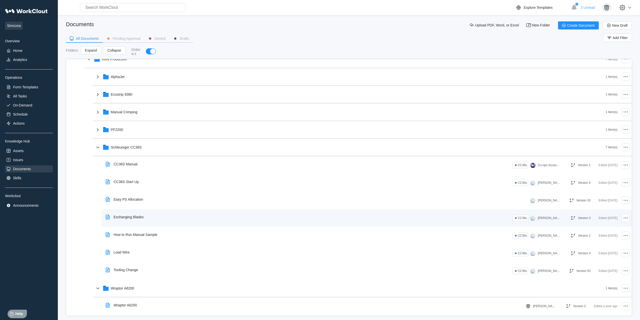
scroll to position [168, 0]
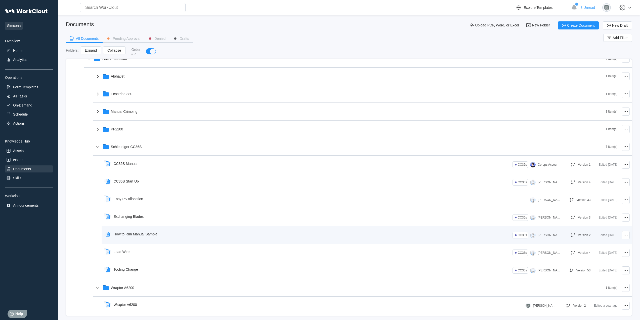
click at [154, 231] on div "How to Run Manual Sample" at bounding box center [133, 234] width 58 height 12
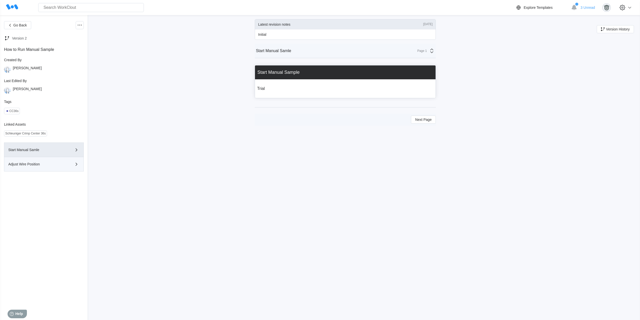
click at [36, 163] on div "Adjust Wire Position" at bounding box center [36, 164] width 57 height 4
click at [19, 25] on span "Go Back" at bounding box center [20, 25] width 14 height 4
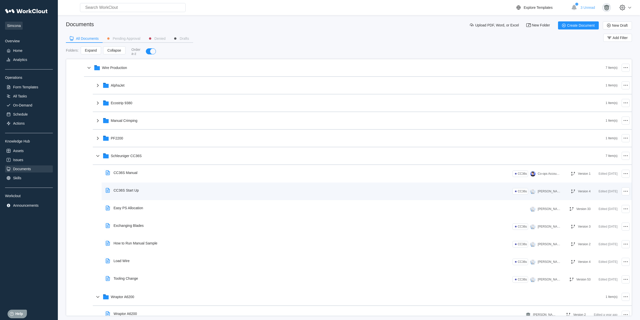
scroll to position [210, 0]
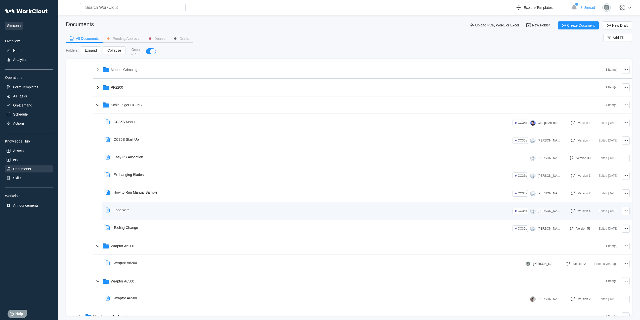
click at [132, 213] on div "Load Wire" at bounding box center [119, 210] width 30 height 12
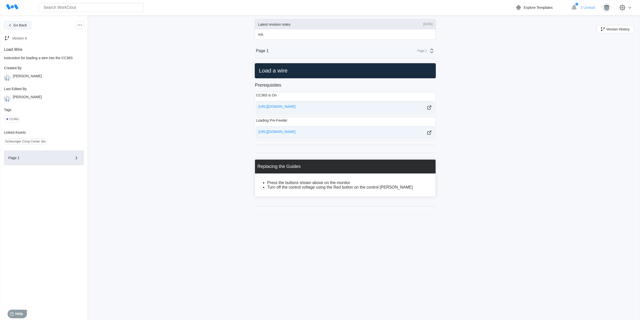
click at [19, 25] on span "Go Back" at bounding box center [20, 25] width 14 height 4
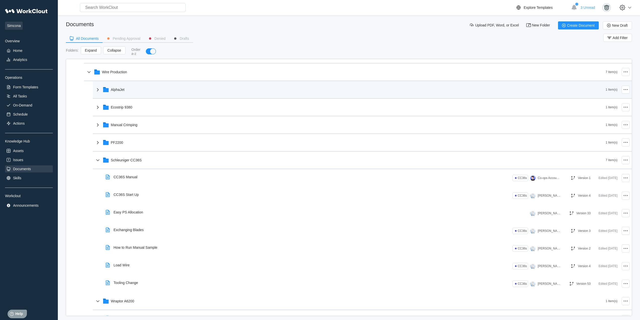
scroll to position [210, 0]
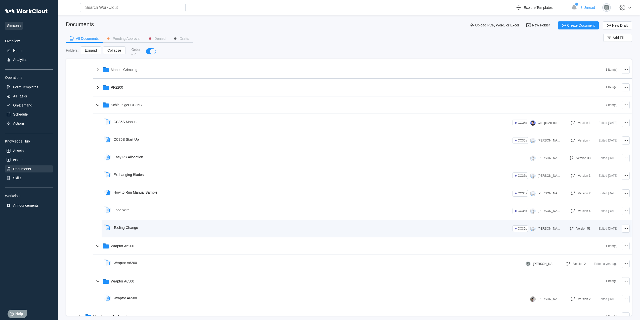
click at [161, 228] on div "Tooling Change" at bounding box center [308, 228] width 409 height 12
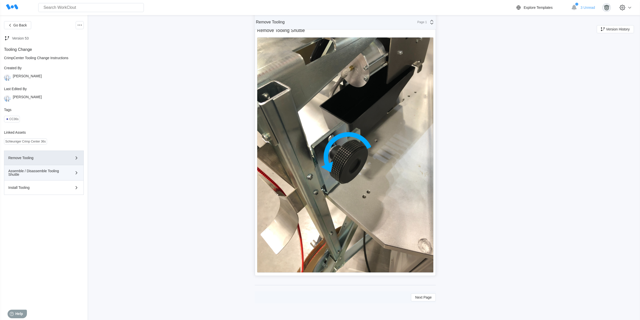
click at [48, 174] on div "Assemble / Disassemble Tooling Shuttle" at bounding box center [36, 172] width 57 height 7
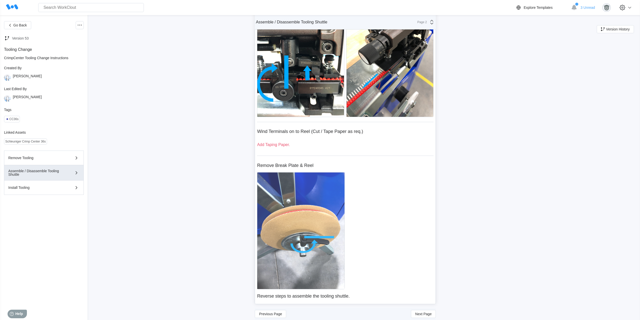
scroll to position [121, 0]
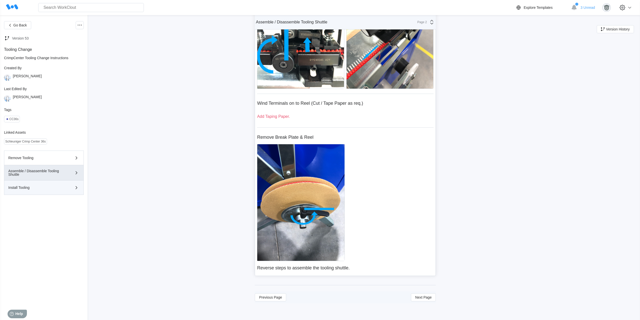
click at [42, 185] on div "Install Tooling" at bounding box center [43, 187] width 71 height 6
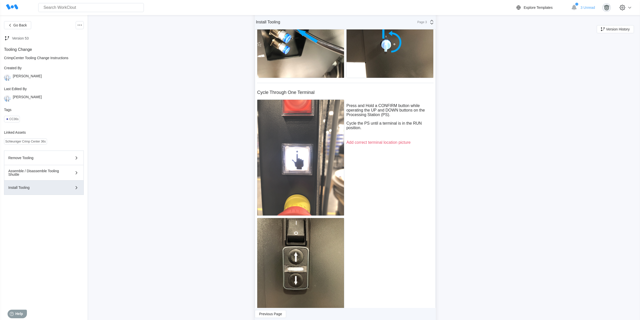
scroll to position [792, 0]
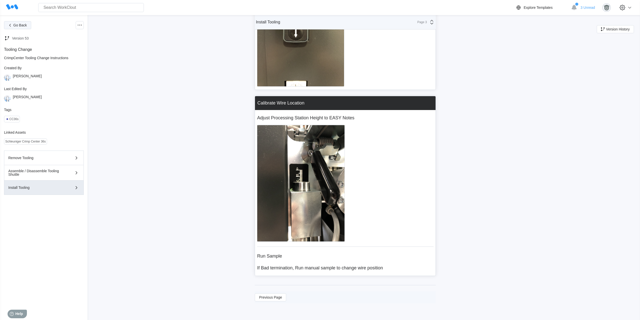
click at [21, 26] on span "Go Back" at bounding box center [20, 25] width 14 height 4
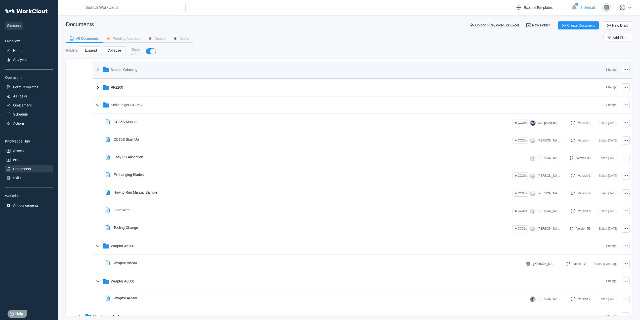
scroll to position [129, 0]
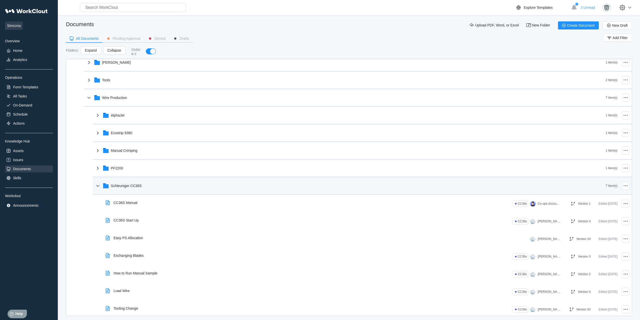
click at [147, 187] on div "Schleuniger CC36S" at bounding box center [350, 185] width 511 height 13
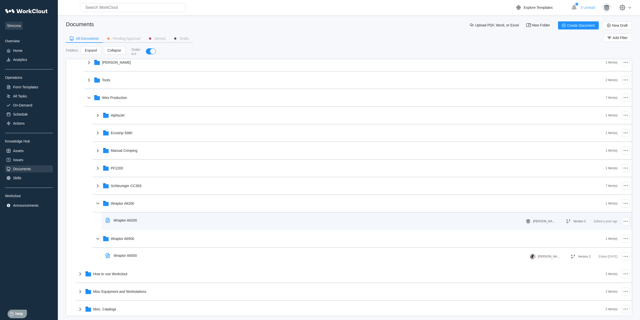
click at [148, 224] on div "Wraptor A6200" at bounding box center [315, 220] width 422 height 12
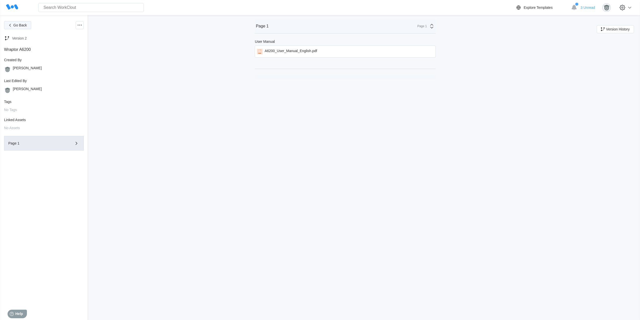
click at [19, 25] on span "Go Back" at bounding box center [20, 25] width 14 height 4
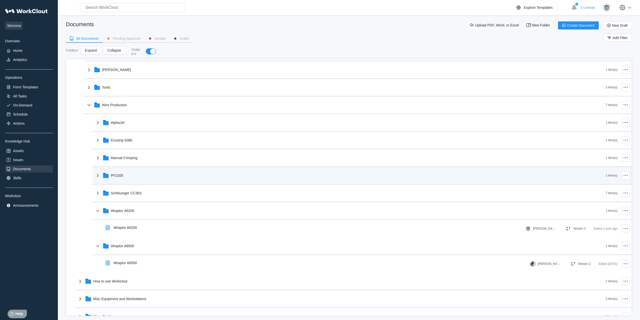
scroll to position [126, 0]
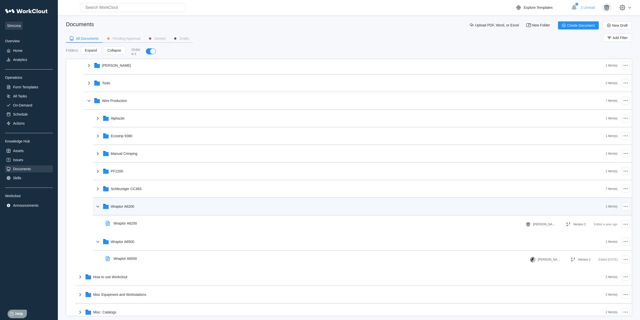
click at [145, 208] on div "Wraptor A6200" at bounding box center [350, 206] width 511 height 13
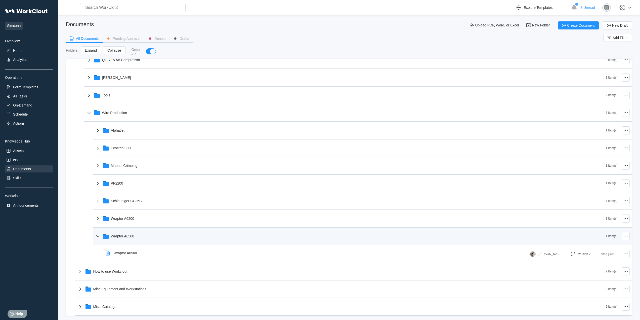
scroll to position [114, 0]
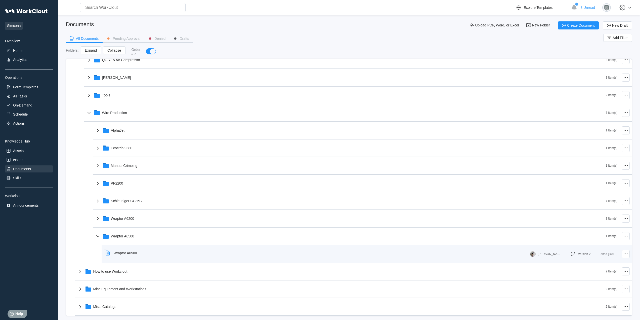
click at [145, 254] on div "Wraptor A6500" at bounding box center [317, 253] width 427 height 12
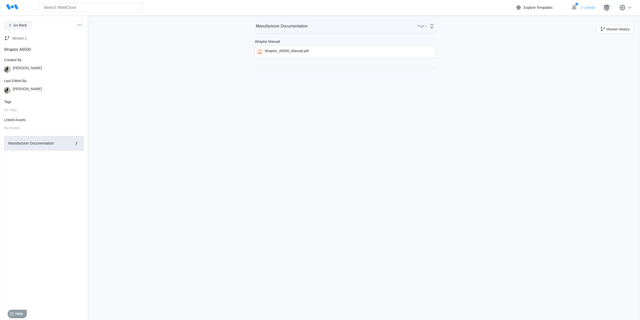
click at [17, 26] on span "Go Back" at bounding box center [20, 25] width 14 height 4
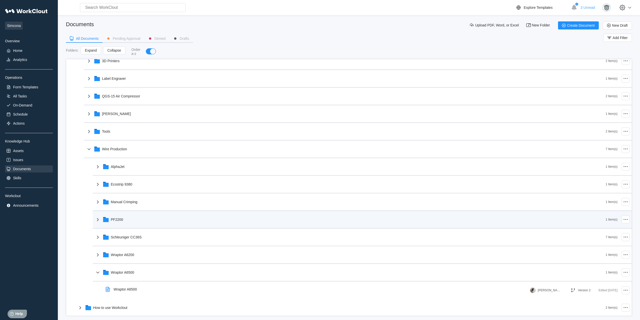
scroll to position [114, 0]
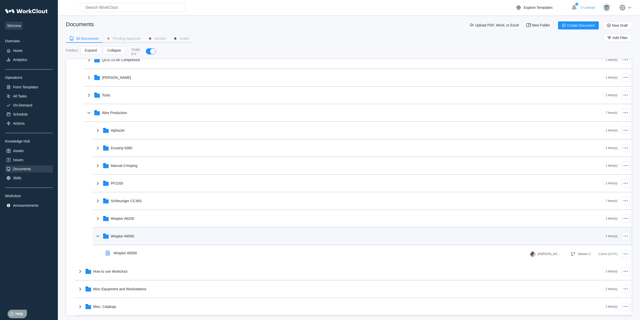
click at [160, 239] on div "Wraptor A6500" at bounding box center [350, 235] width 511 height 13
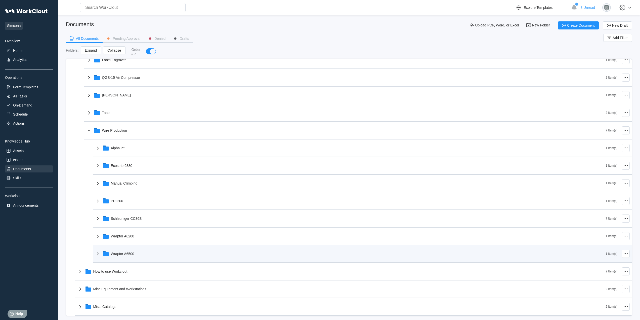
scroll to position [96, 0]
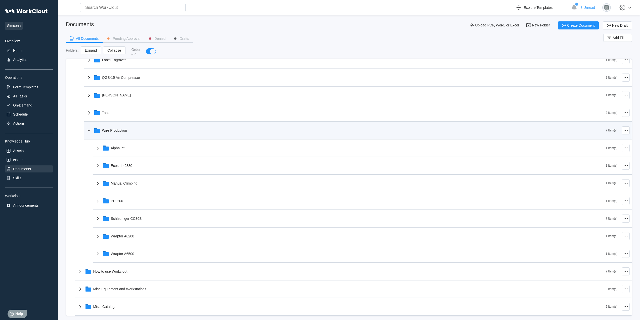
click at [133, 132] on div "Wire Production" at bounding box center [346, 130] width 520 height 13
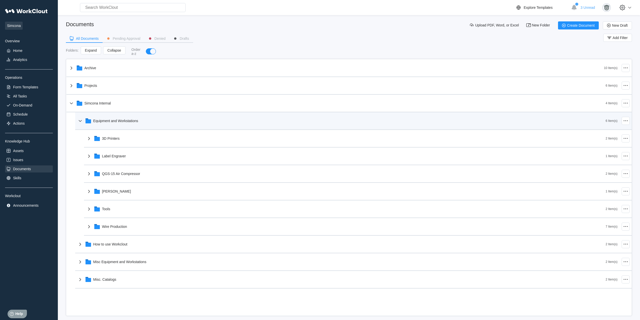
click at [131, 125] on div "Equipment and Workstations" at bounding box center [341, 120] width 529 height 13
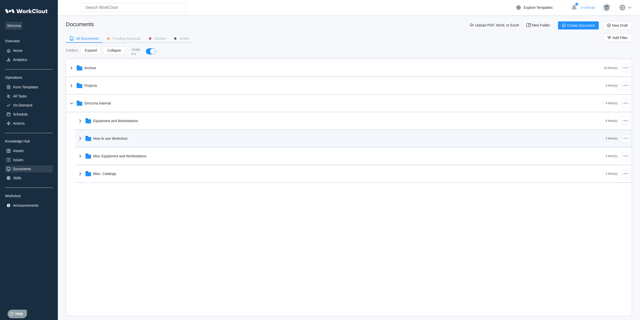
click at [131, 144] on div "How to use Workclout" at bounding box center [341, 138] width 529 height 13
click at [109, 141] on div "How to use Workclout" at bounding box center [341, 138] width 529 height 13
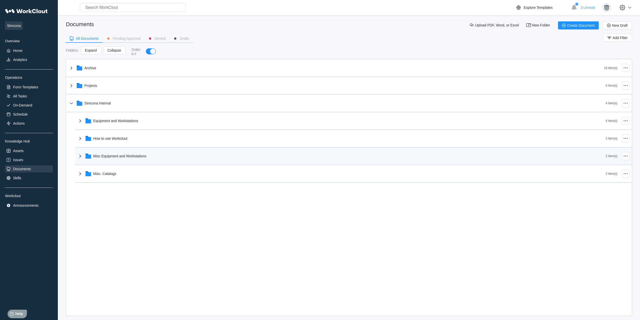
click at [127, 160] on div "Misc Equipment and Workstations" at bounding box center [341, 155] width 529 height 13
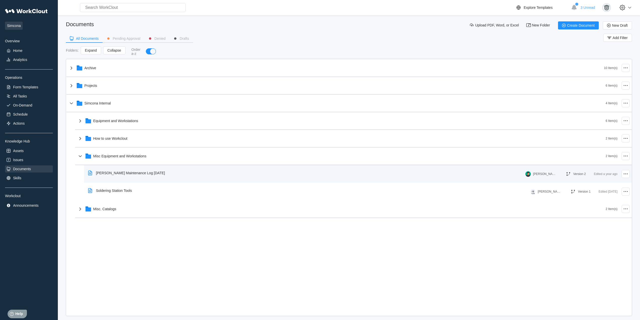
click at [123, 176] on div "[PERSON_NAME] Maintenance Log [DATE]" at bounding box center [127, 173] width 83 height 12
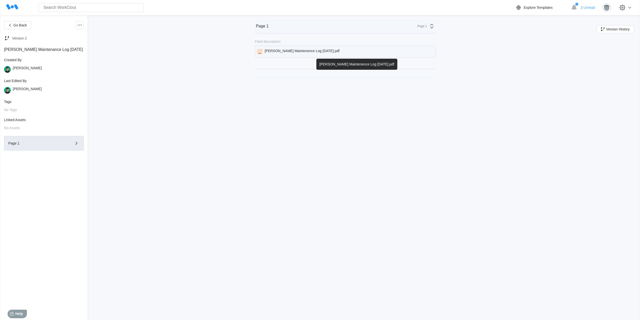
click at [295, 52] on div "[PERSON_NAME] Maintenence Log [DATE].pdf" at bounding box center [302, 52] width 75 height 6
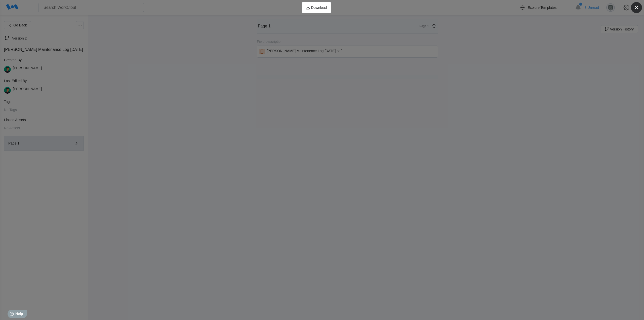
click at [638, 6] on icon "button" at bounding box center [636, 7] width 7 height 7
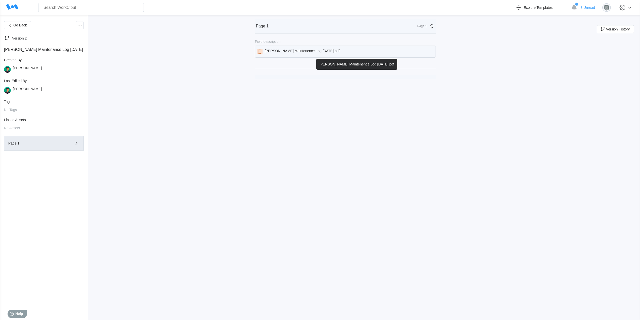
click at [284, 49] on div "[PERSON_NAME] Maintenence Log [DATE].pdf" at bounding box center [345, 52] width 181 height 12
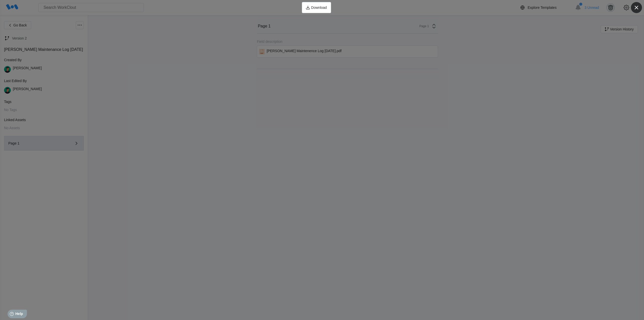
click at [637, 9] on icon "button" at bounding box center [636, 7] width 7 height 7
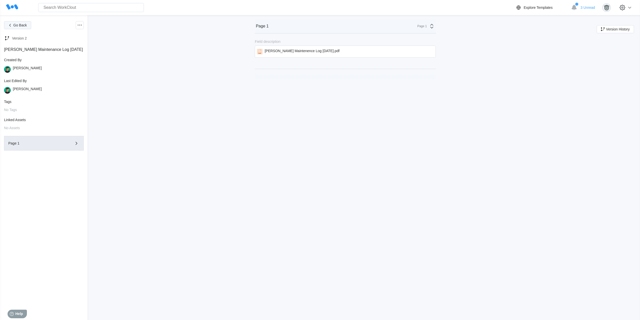
click at [16, 27] on span "Go Back" at bounding box center [20, 25] width 14 height 4
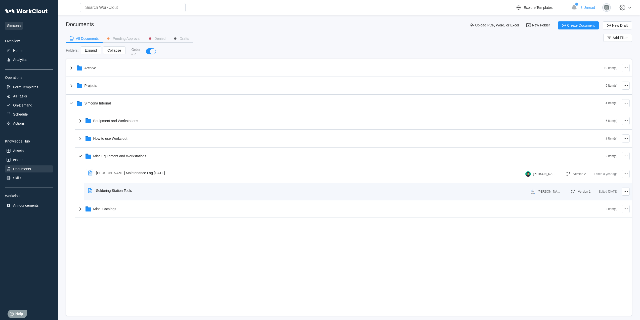
click at [113, 192] on div "Soldering Station Tools" at bounding box center [111, 191] width 50 height 12
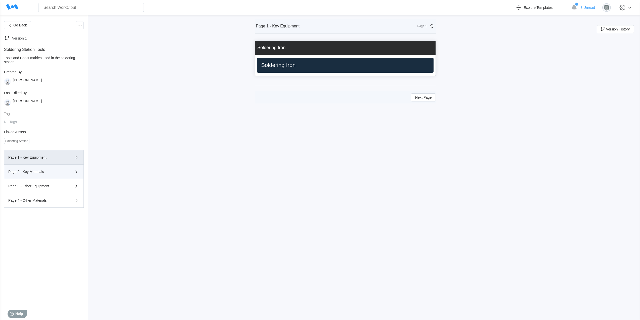
click at [45, 170] on div "Page 2 - Key Materials" at bounding box center [43, 172] width 71 height 6
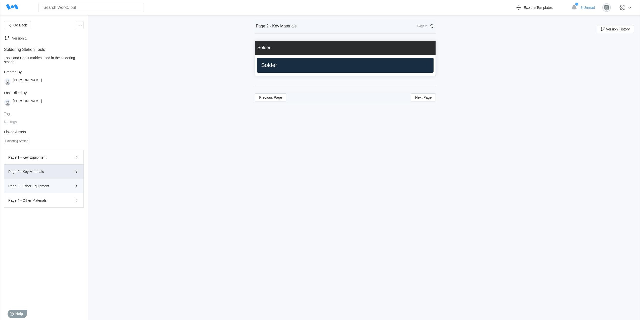
click at [49, 183] on div "Page 3 - Other Equipment" at bounding box center [43, 186] width 71 height 6
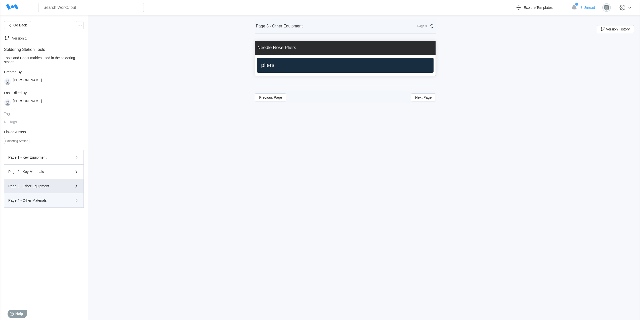
click at [53, 198] on div "Page 4 - Other Materials" at bounding box center [43, 200] width 71 height 6
click at [12, 24] on icon "button" at bounding box center [10, 25] width 6 height 6
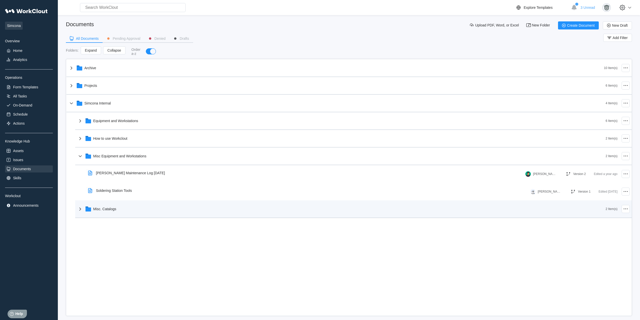
click at [141, 212] on div "Misc. Catalogs" at bounding box center [341, 208] width 529 height 13
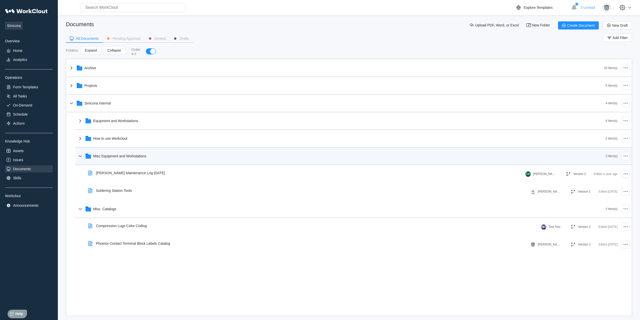
click at [134, 156] on div "Misc Equipment and Workstations" at bounding box center [119, 156] width 53 height 4
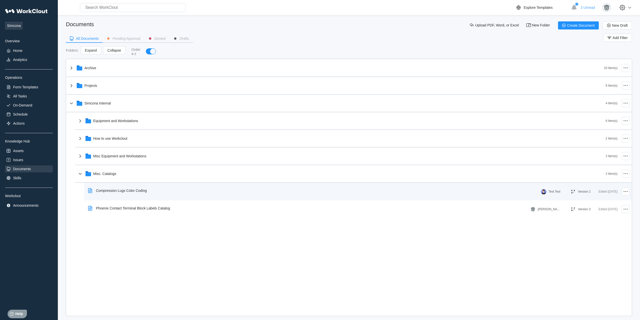
click at [144, 191] on div "Compression Lugs Color Coding" at bounding box center [121, 190] width 51 height 4
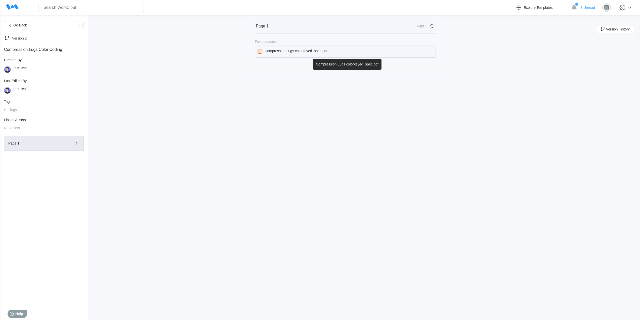
click at [299, 52] on div "Compression Lugs colorkeyed_spec.pdf" at bounding box center [296, 52] width 63 height 6
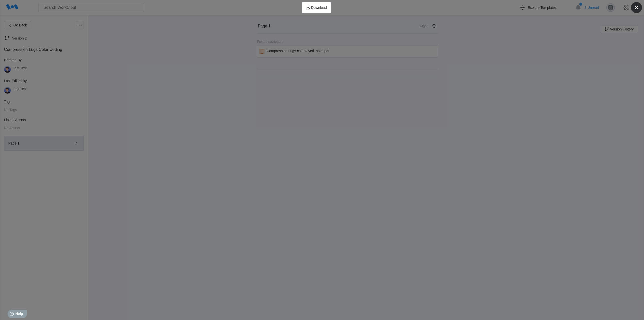
click at [635, 9] on icon "button" at bounding box center [637, 8] width 4 height 4
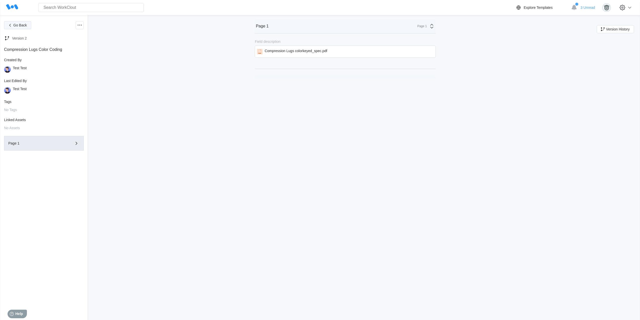
click at [22, 26] on span "Go Back" at bounding box center [20, 25] width 14 height 4
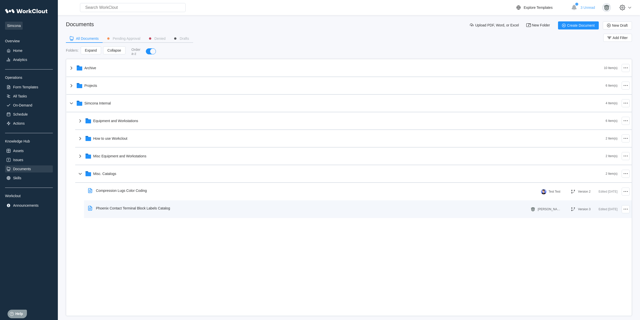
click at [145, 205] on div "Phoenix Contact Terminal Block Labels Catalog" at bounding box center [130, 208] width 88 height 12
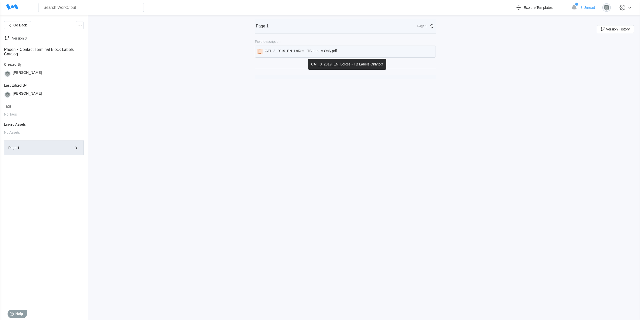
click at [289, 56] on div "CAT_3_2019_EN_LoRes - TB Labels Only.pdf" at bounding box center [345, 52] width 181 height 12
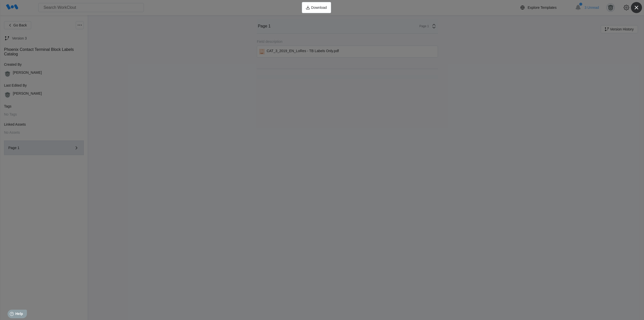
click at [638, 6] on icon "button" at bounding box center [637, 8] width 4 height 4
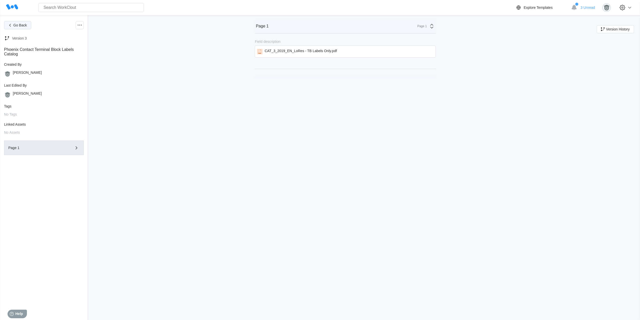
click at [25, 26] on span "Go Back" at bounding box center [20, 25] width 14 height 4
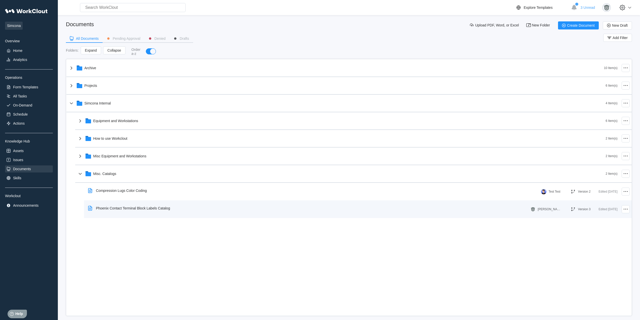
click at [160, 214] on div "Phoenix Contact Terminal Block Labels Catalog" at bounding box center [130, 208] width 88 height 12
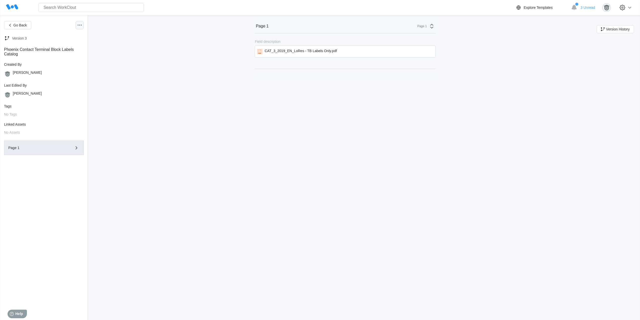
click at [78, 25] on icon at bounding box center [80, 25] width 6 height 6
click at [71, 39] on div "Export PDF" at bounding box center [59, 37] width 46 height 8
click at [80, 28] on icon at bounding box center [80, 25] width 6 height 6
click at [67, 52] on div "Edit Document" at bounding box center [59, 50] width 46 height 8
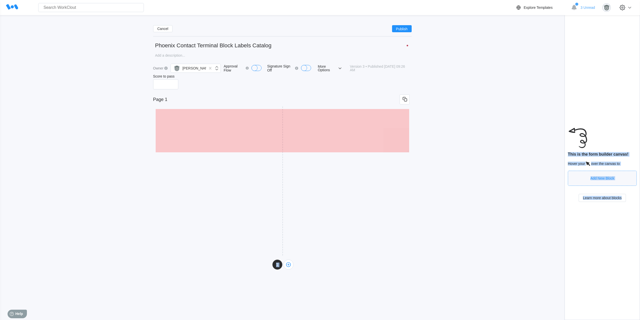
drag, startPoint x: 257, startPoint y: 129, endPoint x: 824, endPoint y: 55, distance: 572.2
click at [640, 55] on html "Search for anything... Assets • Employees • Skills • Documents • Issues • Tasks…" at bounding box center [320, 160] width 640 height 320
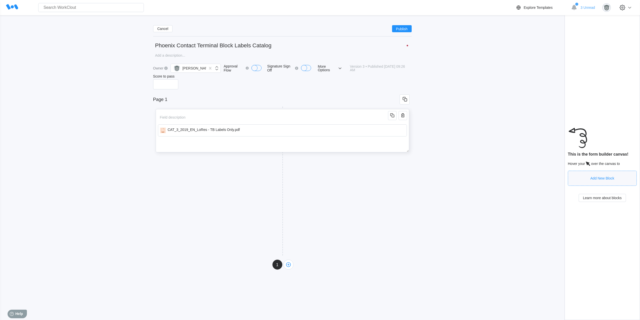
click at [264, 116] on input "text" at bounding box center [274, 117] width 232 height 10
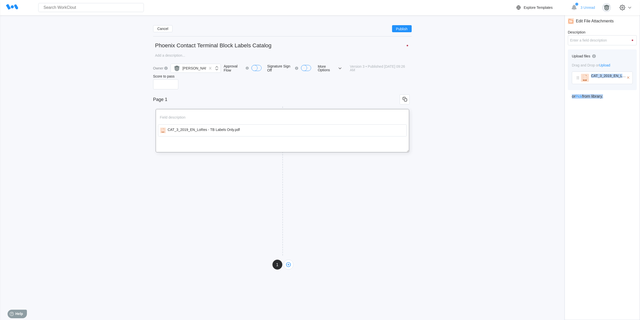
drag, startPoint x: 582, startPoint y: 79, endPoint x: 677, endPoint y: 81, distance: 94.1
click at [640, 81] on html "Search for anything... Assets • Employees • Skills • Documents • Issues • Tasks…" at bounding box center [320, 160] width 640 height 320
drag, startPoint x: 577, startPoint y: 78, endPoint x: 809, endPoint y: 25, distance: 237.9
click at [640, 25] on html "Search for anything... Assets • Employees • Skills • Documents • Issues • Tasks…" at bounding box center [320, 160] width 640 height 320
click at [587, 112] on div "Edit File Attachments Description Upload files Drag and Drop or Upload CAT_3_20…" at bounding box center [602, 167] width 75 height 305
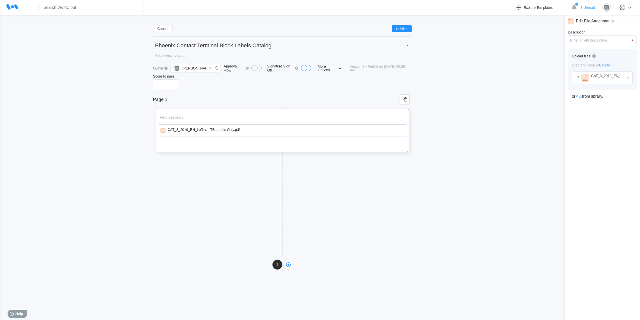
click at [586, 77] on icon at bounding box center [585, 78] width 8 height 8
click at [168, 28] on button "Cancel" at bounding box center [163, 28] width 20 height 7
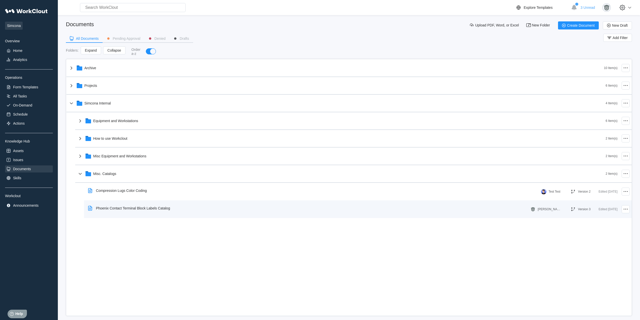
click at [212, 204] on div "Phoenix Contact Terminal Block Labels Catalog" at bounding box center [308, 208] width 445 height 12
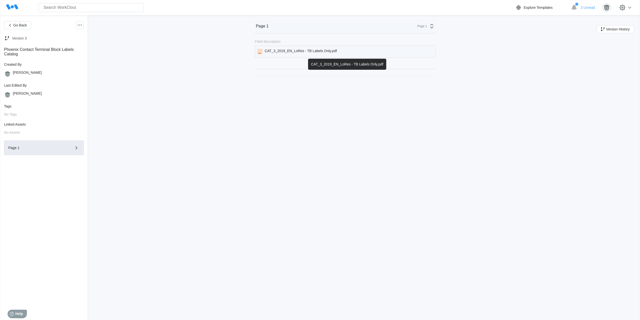
click at [307, 50] on div "CAT_3_2019_EN_LoRes - TB Labels Only.pdf" at bounding box center [301, 52] width 72 height 6
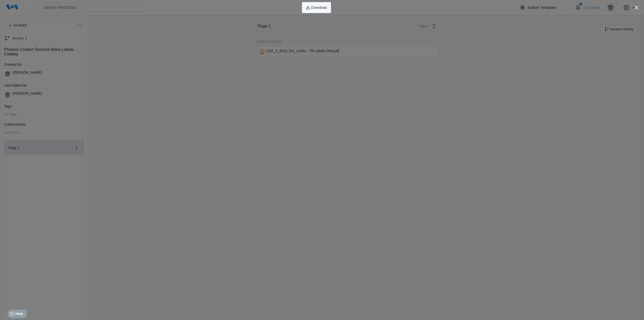
click at [318, 8] on span "Download" at bounding box center [319, 8] width 16 height 4
click at [637, 10] on icon "button" at bounding box center [636, 7] width 7 height 7
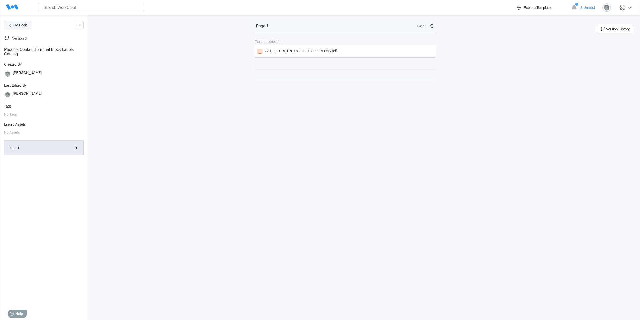
click at [25, 25] on span "Go Back" at bounding box center [20, 25] width 14 height 4
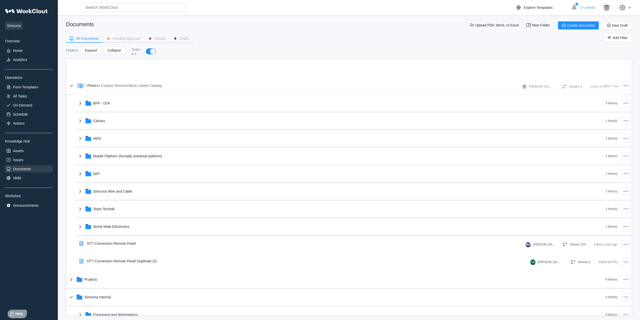
drag, startPoint x: 137, startPoint y: 208, endPoint x: 129, endPoint y: 86, distance: 122.8
click at [129, 86] on div "Archive 10 Item(s) BPP - DTA 3 Item(s) Calvary 1 Item(s) IARX 1 Item(s) Mobile …" at bounding box center [349, 226] width 566 height 335
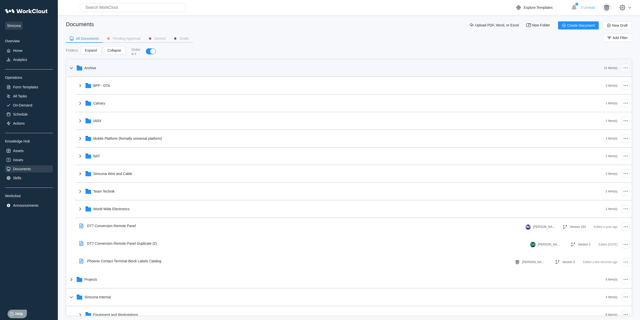
click at [100, 69] on div "Archive" at bounding box center [336, 67] width 536 height 13
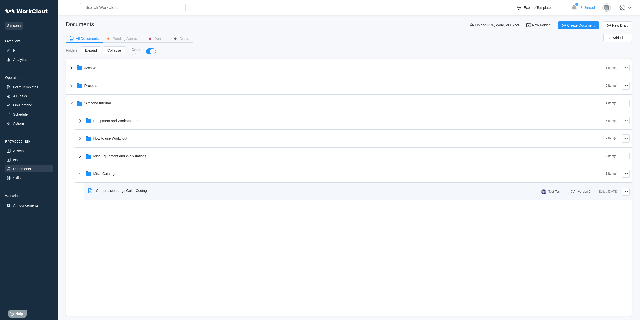
click at [122, 193] on div "Compression Lugs Color Coding" at bounding box center [118, 191] width 65 height 12
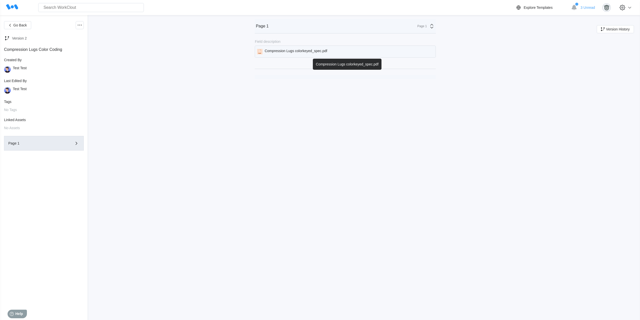
click at [319, 52] on div "Compression Lugs colorkeyed_spec.pdf" at bounding box center [296, 52] width 63 height 6
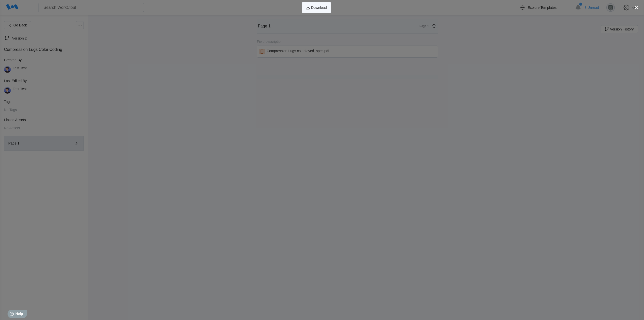
click at [323, 10] on button "Download" at bounding box center [316, 7] width 29 height 11
click at [639, 5] on icon "button" at bounding box center [636, 7] width 7 height 7
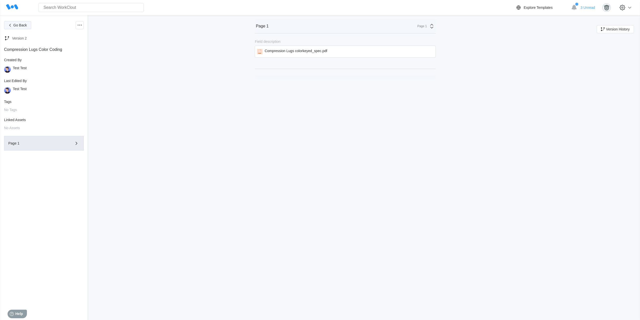
click at [26, 27] on button "Go Back" at bounding box center [17, 25] width 27 height 8
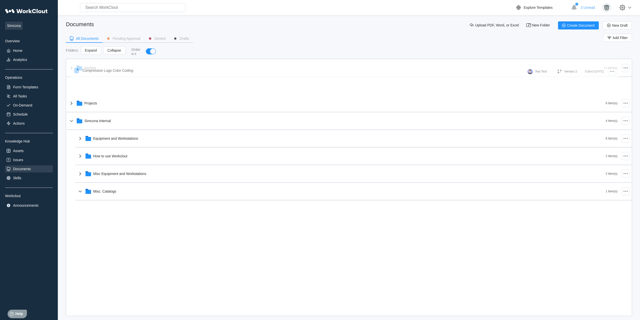
drag, startPoint x: 133, startPoint y: 193, endPoint x: 120, endPoint y: 73, distance: 120.8
click at [120, 73] on div "Archive 11 Item(s) Projects 6 Item(s) Simcona Internal 4 Item(s) Equipment and …" at bounding box center [349, 129] width 566 height 141
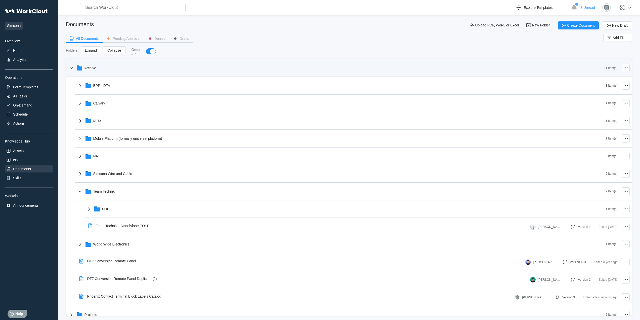
click at [109, 69] on div "Archive" at bounding box center [336, 67] width 536 height 13
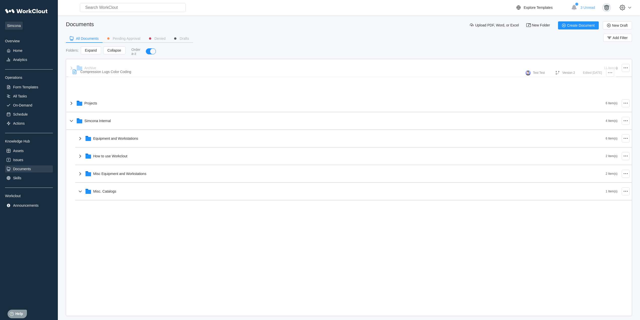
drag, startPoint x: 131, startPoint y: 191, endPoint x: 115, endPoint y: 72, distance: 119.7
click at [115, 72] on div "Archive 11 Item(s) Projects 6 Item(s) Simcona Internal 4 Item(s) Equipment and …" at bounding box center [349, 129] width 566 height 141
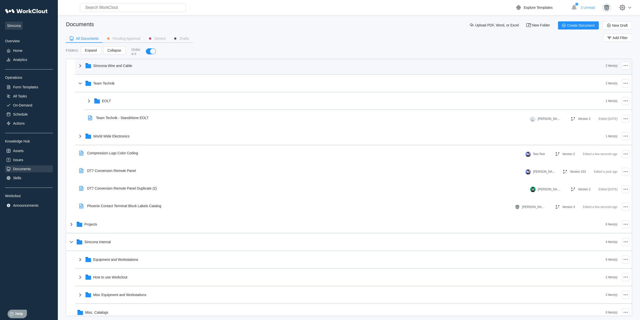
scroll to position [114, 0]
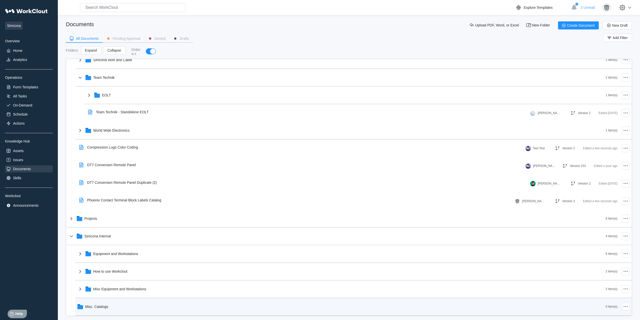
click at [120, 309] on div "Misc. Catalogs" at bounding box center [341, 306] width 529 height 13
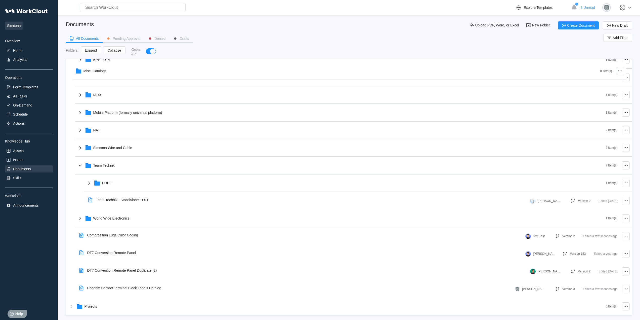
scroll to position [0, 0]
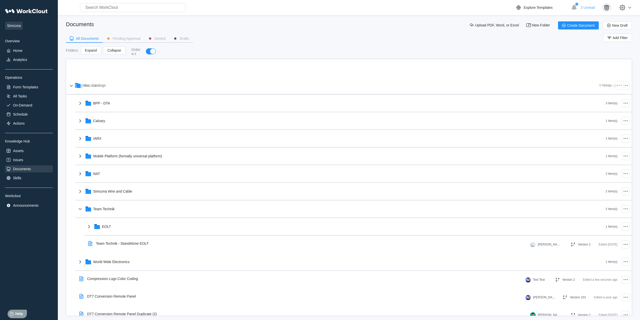
drag, startPoint x: 117, startPoint y: 307, endPoint x: 115, endPoint y: 86, distance: 221.2
click at [115, 86] on div "Archive 12 Item(s) BPP - DTA 3 Item(s) Calvary 1 Item(s) IARX 1 Item(s) Mobile …" at bounding box center [349, 244] width 566 height 370
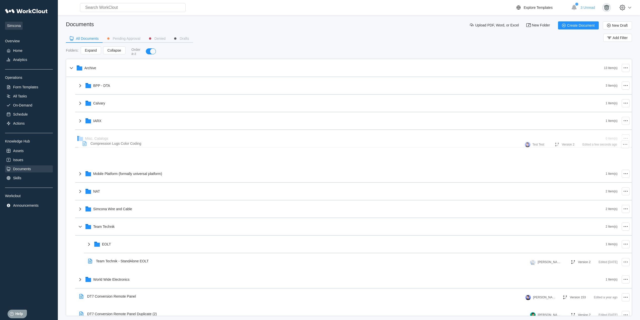
drag, startPoint x: 129, startPoint y: 207, endPoint x: 132, endPoint y: 143, distance: 63.5
click at [132, 143] on div "Archive 13 Item(s) BPP - DTA 3 Item(s) Calvary 1 Item(s) IARX 1 Item(s) Misc. C…" at bounding box center [349, 244] width 566 height 370
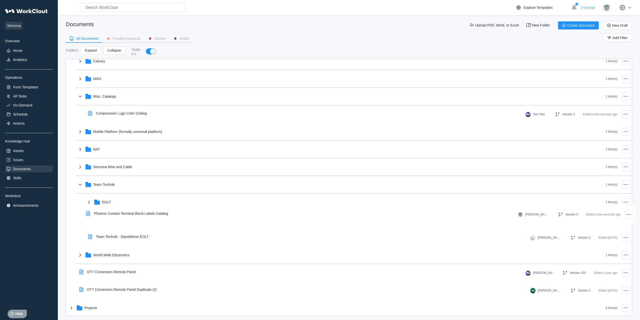
scroll to position [1, 0]
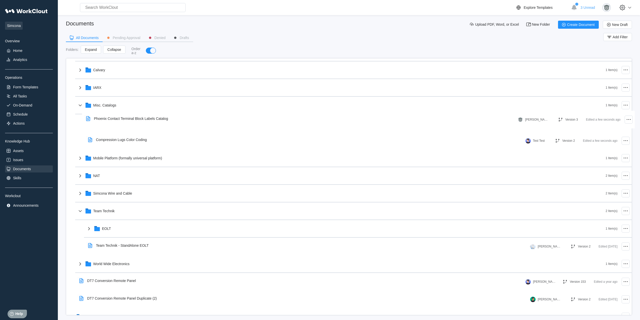
drag, startPoint x: 124, startPoint y: 291, endPoint x: 131, endPoint y: 120, distance: 171.0
click at [131, 120] on div "Archive 12 Item(s) BPP - DTA 3 Item(s) Calvary 1 Item(s) IARX 1 Item(s) Misc. C…" at bounding box center [349, 211] width 566 height 370
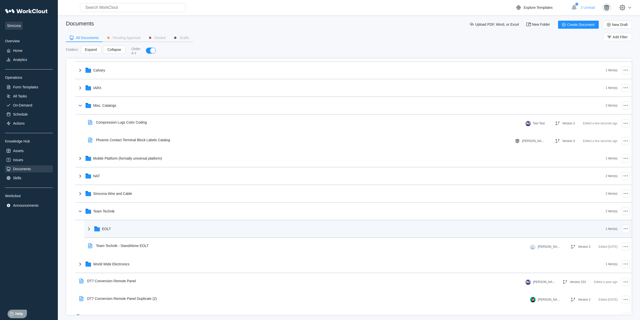
click at [127, 232] on div "EOLT" at bounding box center [346, 228] width 520 height 13
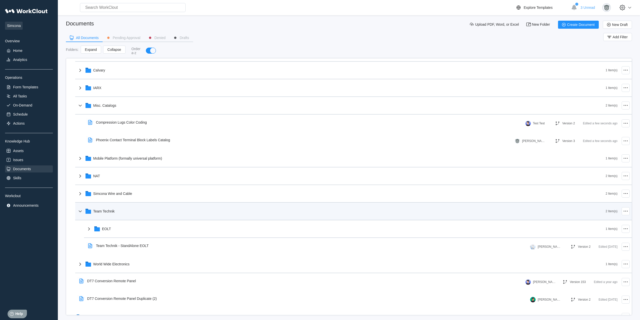
click at [113, 217] on div "Team Technik" at bounding box center [341, 211] width 529 height 13
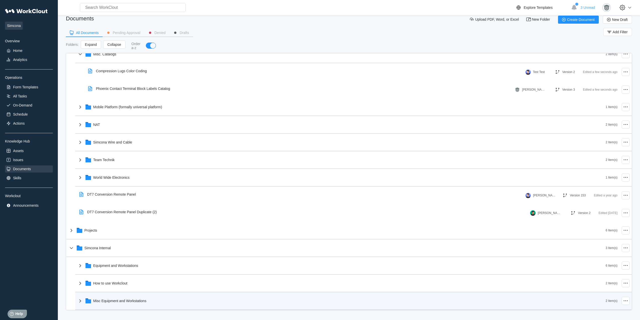
scroll to position [6, 0]
click at [137, 296] on div "Misc Equipment and Workstations" at bounding box center [341, 300] width 529 height 13
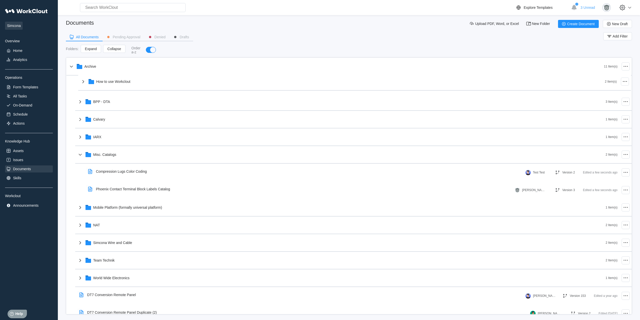
scroll to position [1, 0]
drag, startPoint x: 104, startPoint y: 292, endPoint x: 107, endPoint y: 84, distance: 208.1
click at [107, 84] on div "Archive 11 Item(s) BPP - DTA 3 Item(s) Calvary 1 Item(s) IARX 1 Item(s) Misc. C…" at bounding box center [349, 243] width 566 height 370
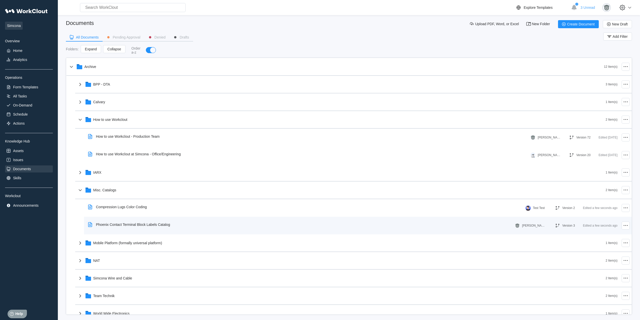
scroll to position [149, 0]
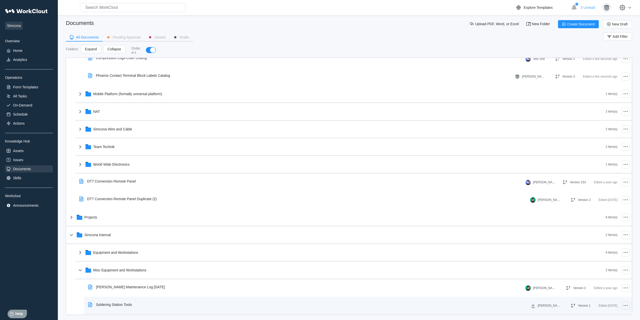
click at [623, 307] on icon at bounding box center [626, 305] width 6 height 6
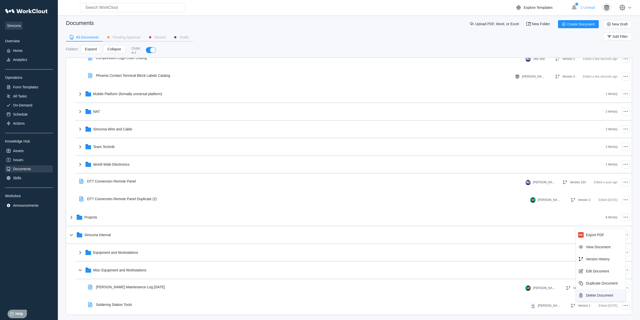
click at [614, 298] on div "Delete Document" at bounding box center [601, 295] width 46 height 8
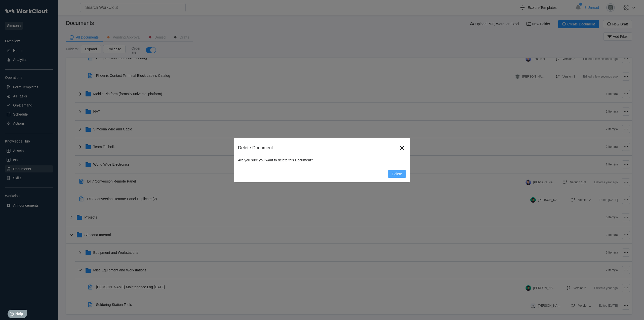
click at [397, 175] on span "Delete" at bounding box center [397, 174] width 10 height 4
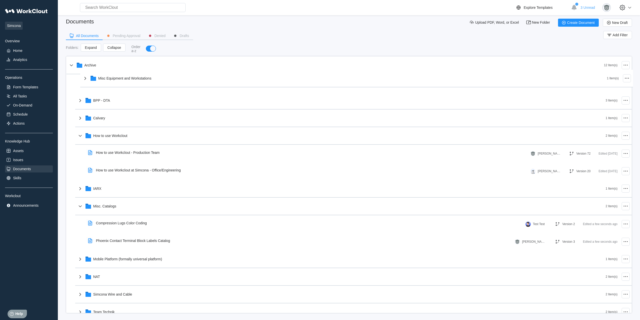
scroll to position [2, 0]
drag, startPoint x: 148, startPoint y: 290, endPoint x: 146, endPoint y: 91, distance: 199.0
click at [146, 91] on div "Archive 12 Item(s) BPP - DTA 3 Item(s) Calvary 1 Item(s) How to use Workclout 2…" at bounding box center [349, 242] width 566 height 370
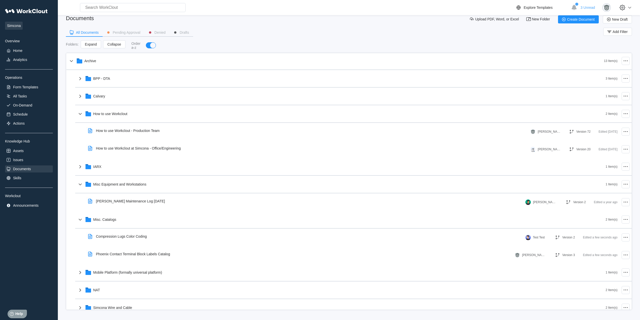
scroll to position [0, 0]
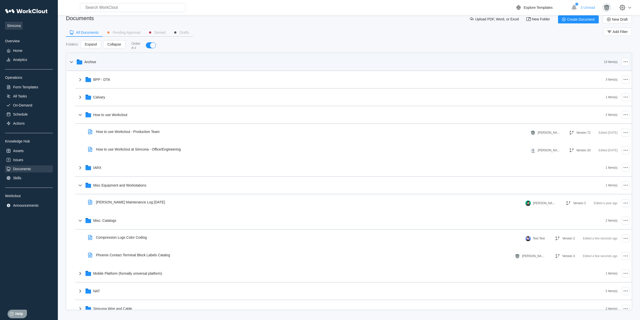
click at [106, 61] on div "Archive" at bounding box center [336, 61] width 536 height 13
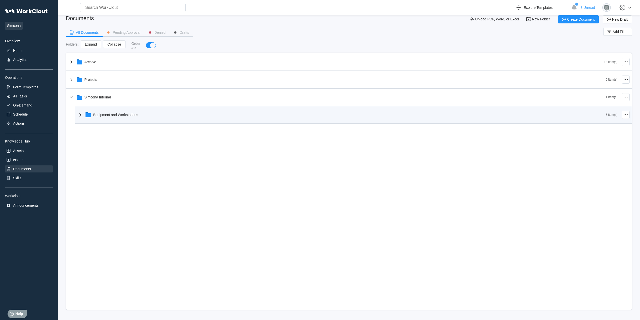
click at [153, 117] on div "Equipment and Workstations" at bounding box center [341, 114] width 529 height 13
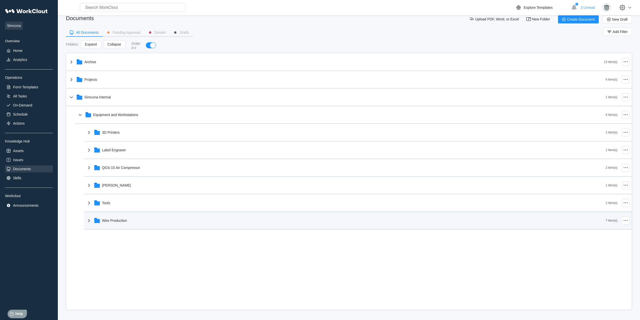
click at [156, 223] on div "Wire Production" at bounding box center [346, 220] width 520 height 13
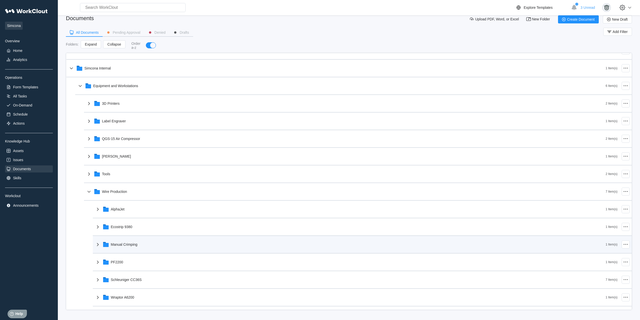
scroll to position [43, 0]
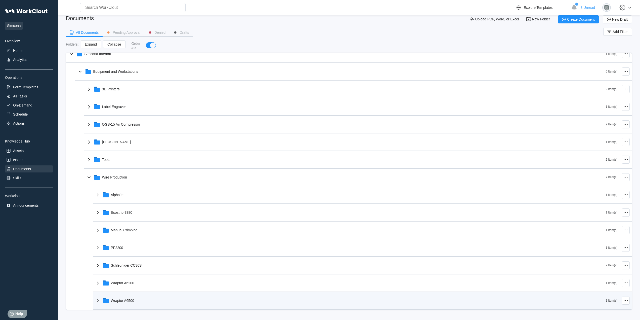
click at [148, 296] on div "Wraptor A6500" at bounding box center [350, 300] width 511 height 13
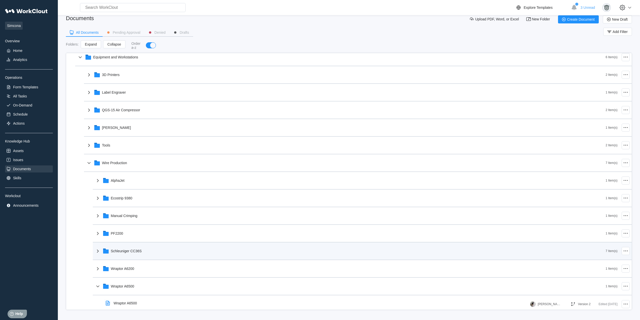
scroll to position [61, 0]
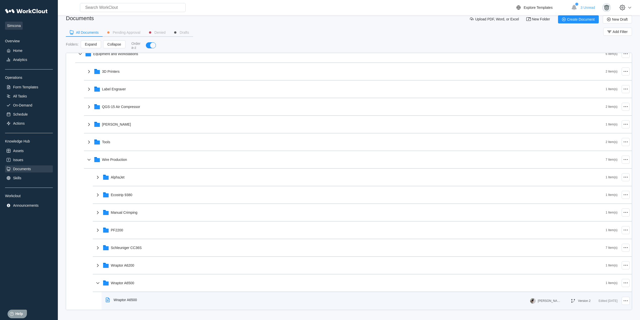
click at [149, 304] on div "Wraptor A6500" at bounding box center [317, 300] width 427 height 12
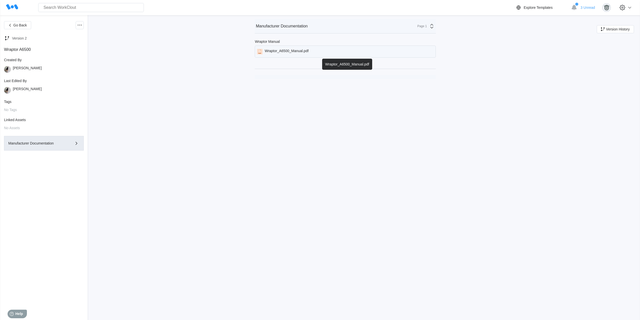
click at [314, 51] on div "Wraptor_A6500_Manual.pdf" at bounding box center [345, 52] width 181 height 12
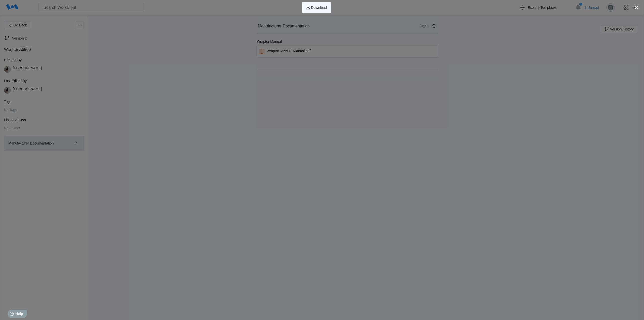
click at [318, 11] on button "Download" at bounding box center [316, 7] width 29 height 11
click at [637, 7] on icon "button" at bounding box center [637, 8] width 4 height 4
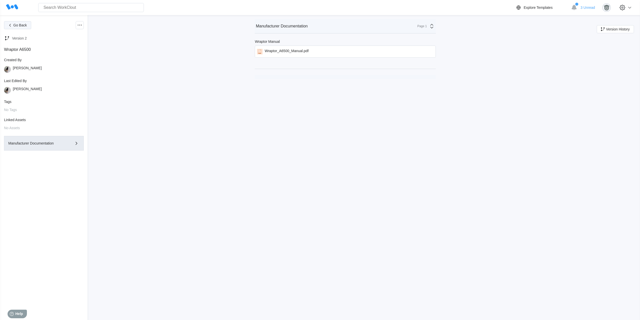
click at [12, 26] on icon "button" at bounding box center [10, 25] width 6 height 6
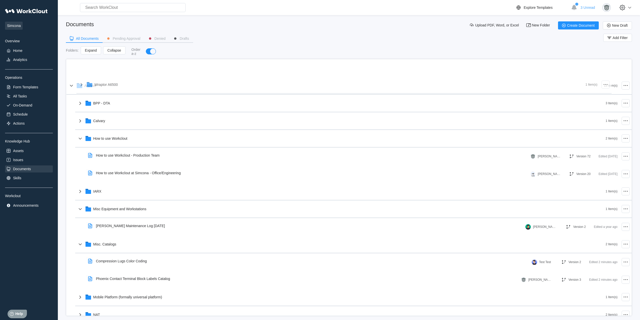
drag, startPoint x: 139, startPoint y: 286, endPoint x: 123, endPoint y: 82, distance: 205.0
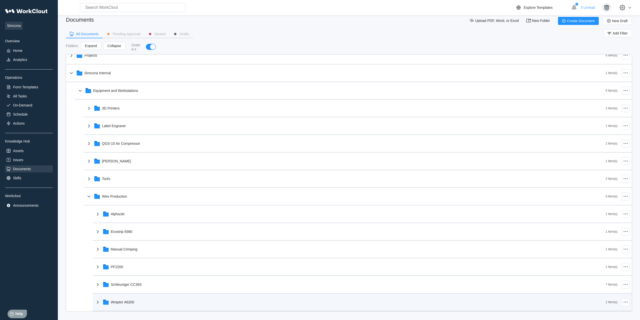
scroll to position [6, 0]
click at [156, 303] on div "Wraptor A6200" at bounding box center [350, 300] width 511 height 13
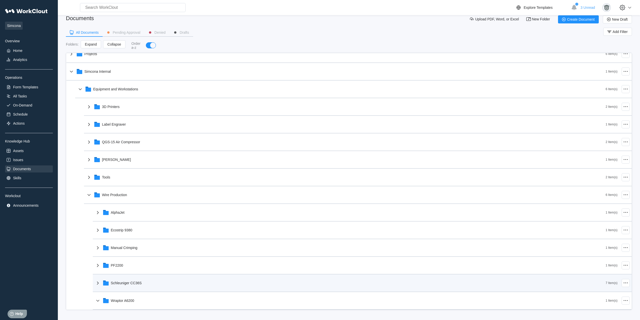
scroll to position [396, 0]
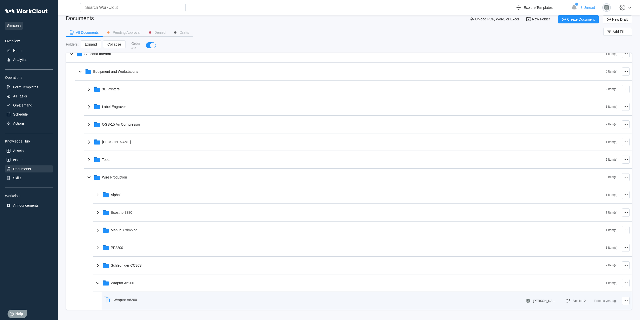
click at [146, 303] on div "Wraptor A6200" at bounding box center [315, 300] width 422 height 12
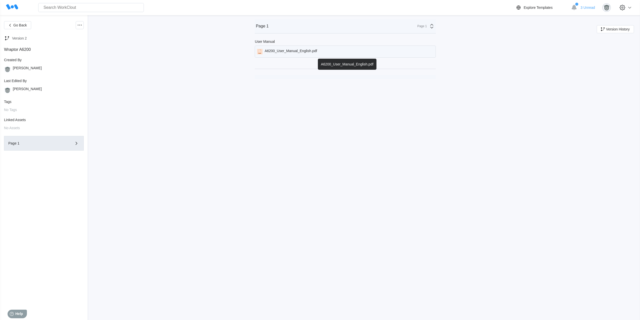
click at [297, 49] on div "A6200_User_Manual_English.pdf" at bounding box center [345, 52] width 181 height 12
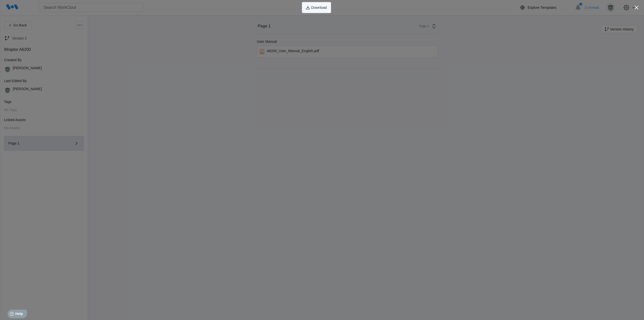
click at [323, 10] on button "Download" at bounding box center [316, 7] width 29 height 11
click at [636, 8] on icon "button" at bounding box center [636, 7] width 7 height 7
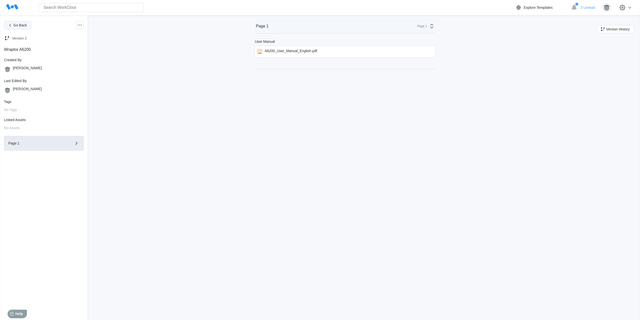
click at [19, 24] on span "Go Back" at bounding box center [20, 25] width 14 height 4
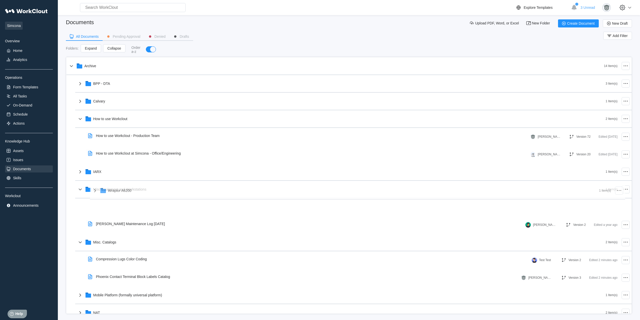
drag, startPoint x: 148, startPoint y: 293, endPoint x: 145, endPoint y: 194, distance: 98.9
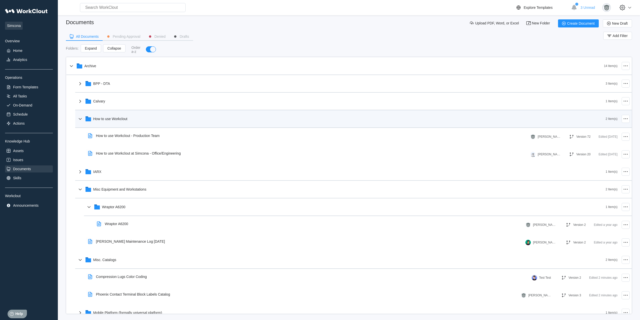
click at [135, 119] on div "How to use Workclout" at bounding box center [341, 118] width 529 height 13
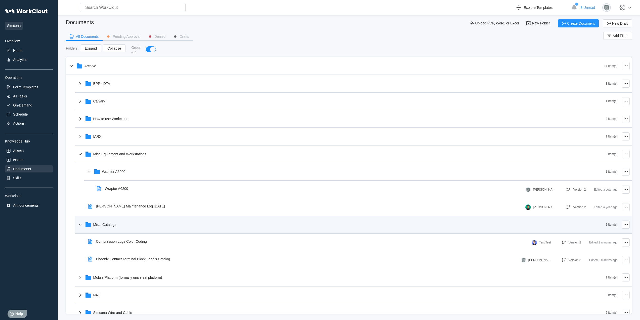
click at [141, 227] on div "Misc. Catalogs" at bounding box center [341, 224] width 529 height 13
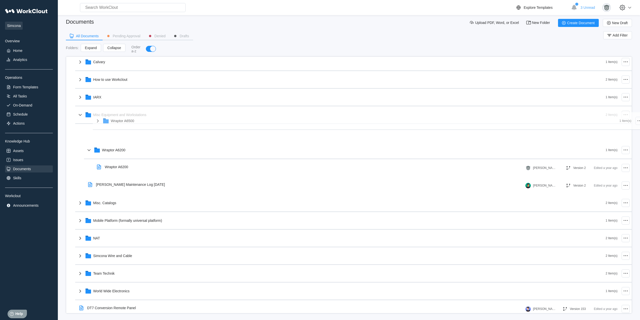
scroll to position [37, 0]
drag, startPoint x: 116, startPoint y: 243, endPoint x: 136, endPoint y: 132, distance: 113.0
click at [136, 132] on div "Archive 14 Item(s) BPP - DTA 3 Item(s) Calvary 1 Item(s) How to use Workclout 2…" at bounding box center [349, 301] width 566 height 564
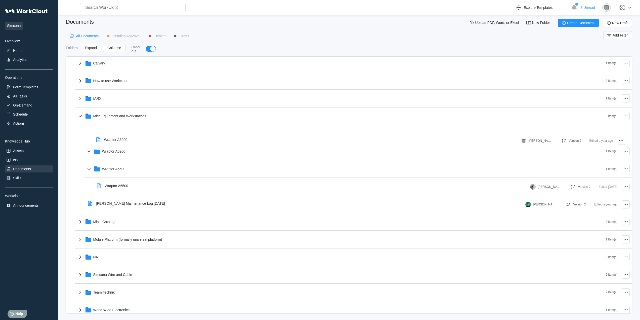
drag, startPoint x: 121, startPoint y: 154, endPoint x: 121, endPoint y: 139, distance: 14.3
click at [121, 139] on div "Archive 13 Item(s) BPP - DTA 3 Item(s) Calvary 1 Item(s) How to use Workclout 2…" at bounding box center [349, 309] width 566 height 581
drag, startPoint x: 122, startPoint y: 174, endPoint x: 120, endPoint y: 155, distance: 18.2
click at [120, 155] on div "Archive 13 Item(s) BPP - DTA 3 Item(s) Calvary 1 Item(s) How to use Workclout 2…" at bounding box center [349, 309] width 566 height 581
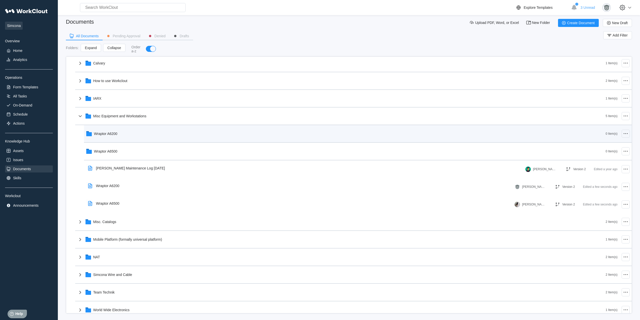
click at [627, 134] on circle at bounding box center [627, 133] width 1 height 1
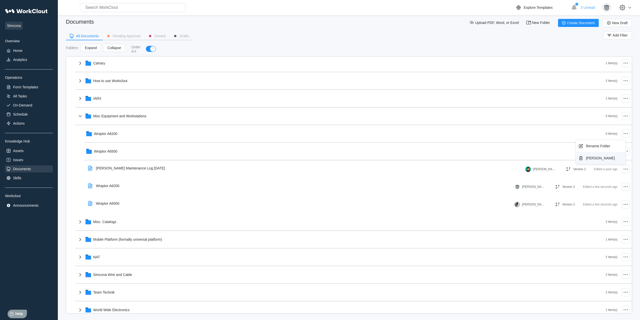
click at [602, 157] on div "[PERSON_NAME]" at bounding box center [600, 158] width 29 height 4
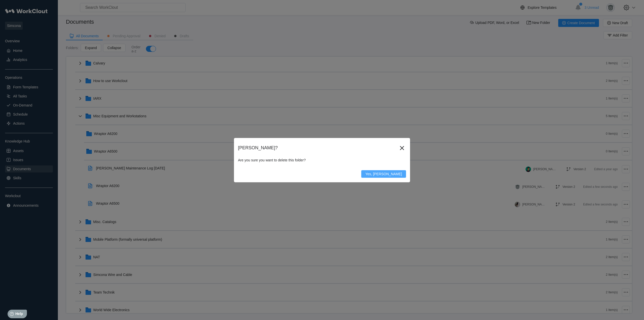
click at [382, 173] on span "Yes, [PERSON_NAME]" at bounding box center [383, 174] width 37 height 4
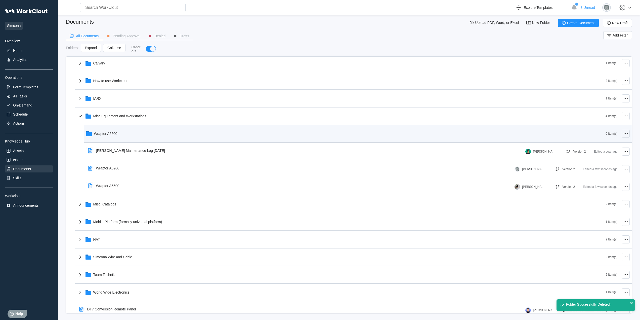
click at [623, 134] on icon at bounding box center [626, 134] width 6 height 6
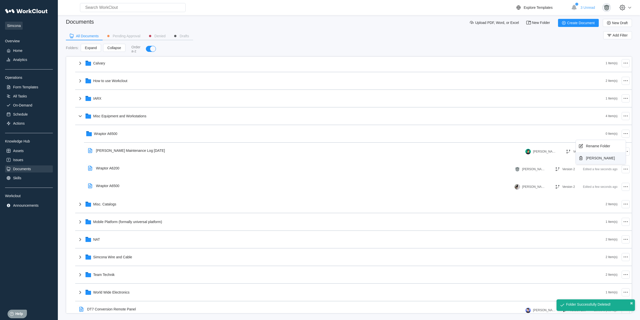
click at [597, 159] on div "[PERSON_NAME]" at bounding box center [600, 158] width 29 height 4
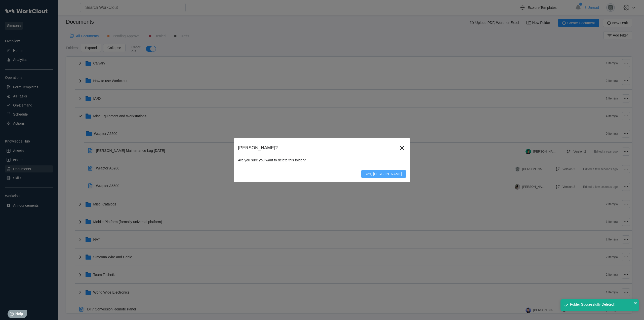
click at [392, 175] on span "Yes, [PERSON_NAME]" at bounding box center [383, 174] width 37 height 4
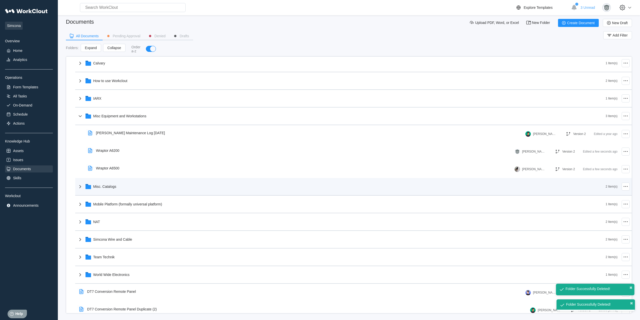
click at [120, 185] on div "Misc. Catalogs" at bounding box center [341, 186] width 529 height 13
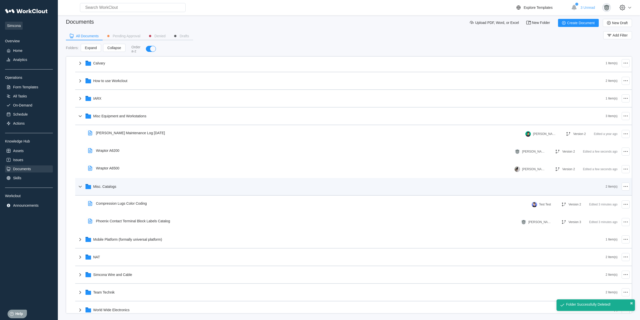
click at [120, 183] on div "Misc. Catalogs" at bounding box center [341, 186] width 529 height 13
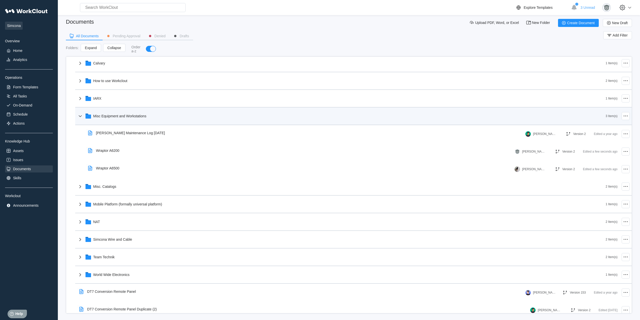
click at [120, 118] on div "Misc Equipment and Workstations" at bounding box center [341, 115] width 529 height 13
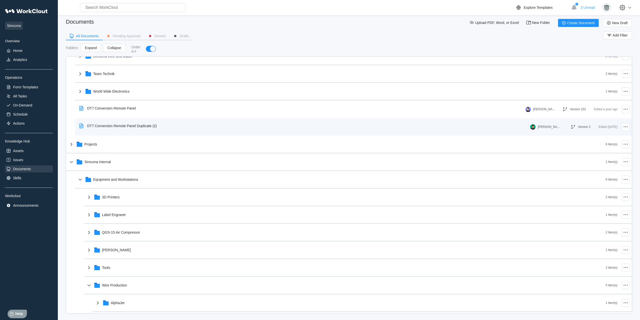
scroll to position [237, 0]
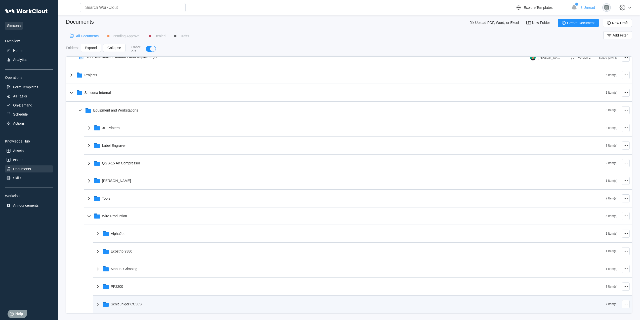
click at [176, 309] on div "Schleuniger CC36S" at bounding box center [350, 303] width 511 height 13
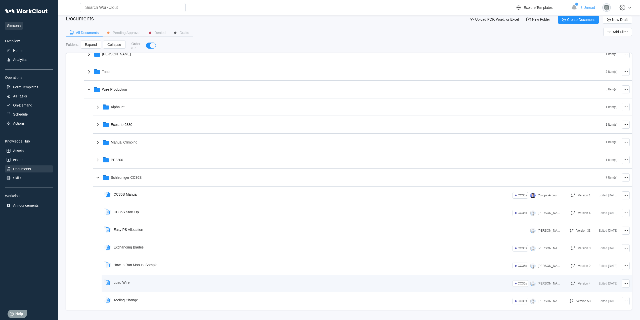
scroll to position [6, 0]
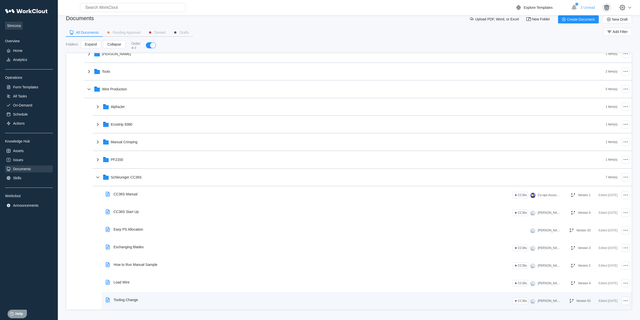
click at [195, 302] on div "Tooling Change" at bounding box center [308, 300] width 409 height 12
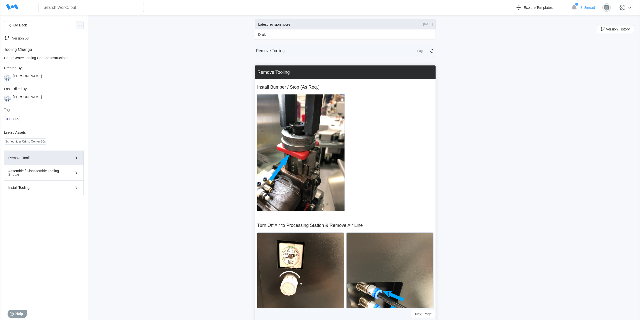
click at [80, 24] on icon at bounding box center [80, 25] width 6 height 6
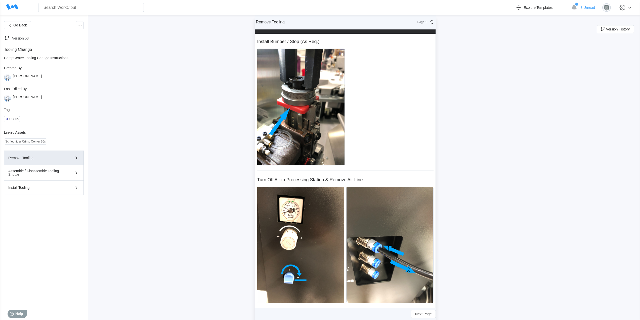
scroll to position [1, 0]
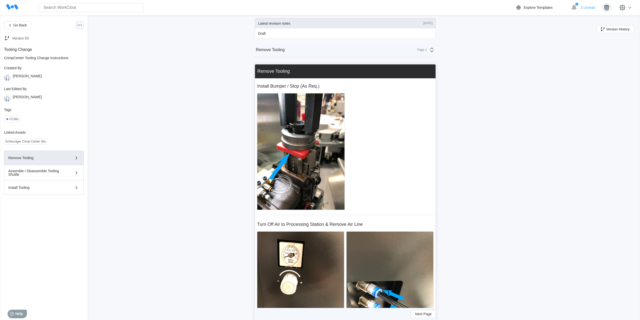
click at [81, 27] on icon at bounding box center [80, 25] width 6 height 6
click at [58, 40] on div "Export PDF" at bounding box center [59, 37] width 46 height 8
click at [20, 26] on span "Go Back" at bounding box center [20, 25] width 14 height 4
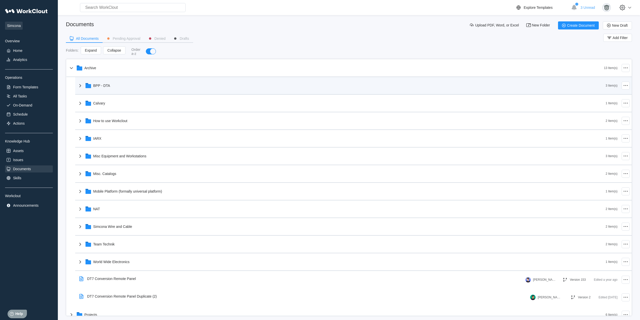
click at [94, 77] on div "BPP - DTA 3 Item(s)" at bounding box center [353, 86] width 557 height 18
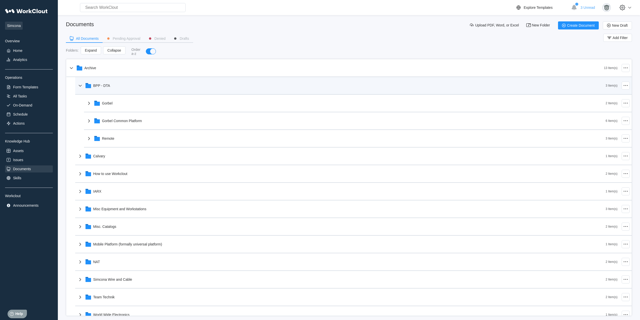
click at [95, 85] on div "BPP - DTA" at bounding box center [101, 86] width 17 height 4
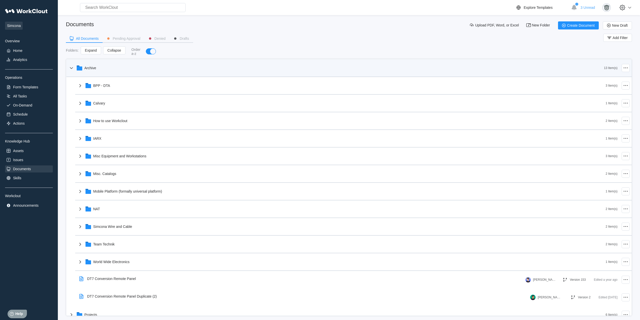
click at [100, 68] on div "Archive" at bounding box center [336, 67] width 536 height 13
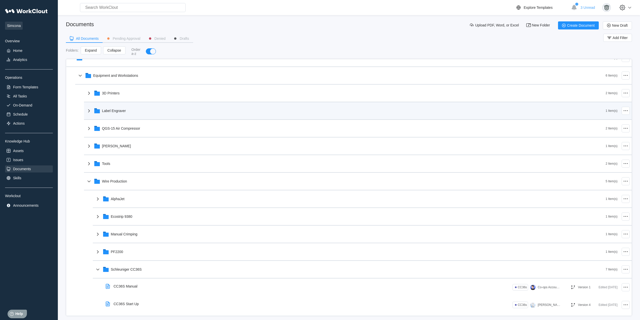
scroll to position [131, 0]
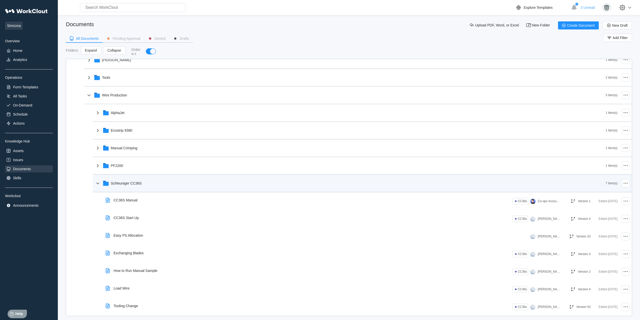
click at [135, 181] on div "Schleuniger CC36S" at bounding box center [350, 183] width 511 height 13
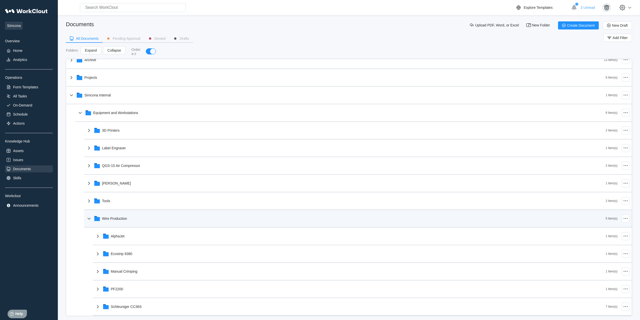
scroll to position [6, 0]
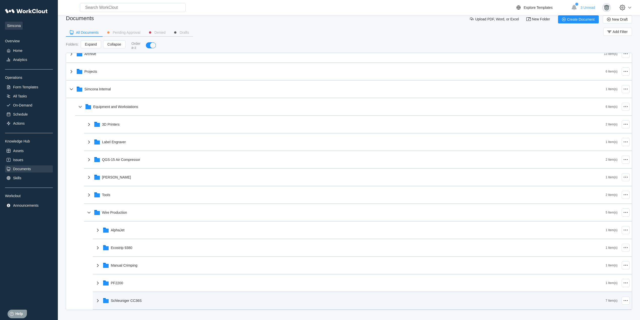
click at [145, 294] on div "Schleuniger CC36S" at bounding box center [350, 300] width 511 height 13
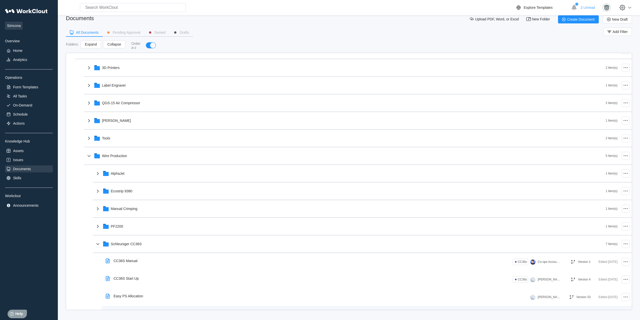
scroll to position [131, 0]
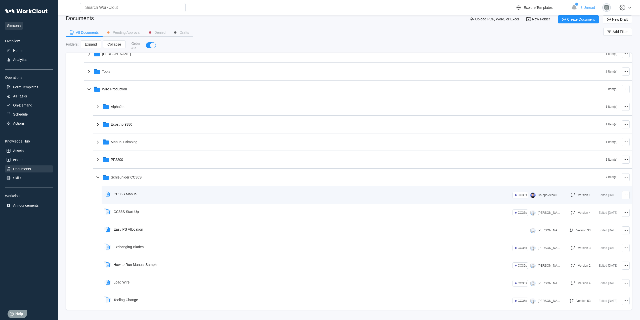
click at [133, 194] on div "CC36S Manual" at bounding box center [126, 194] width 24 height 4
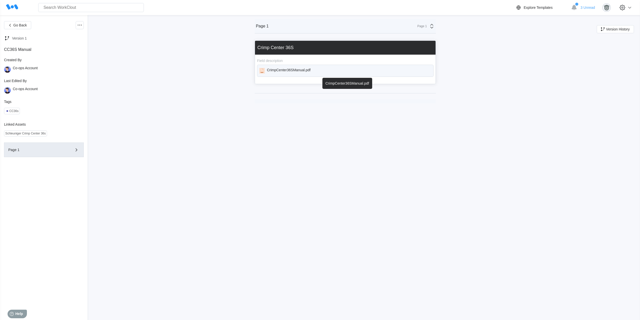
click at [310, 70] on div "CrimpCenter36SManual.pdf" at bounding box center [289, 71] width 44 height 6
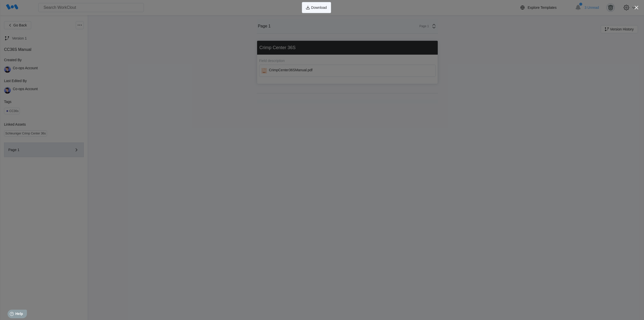
click at [318, 7] on span "Download" at bounding box center [319, 8] width 16 height 4
click at [635, 9] on icon "button" at bounding box center [636, 7] width 7 height 7
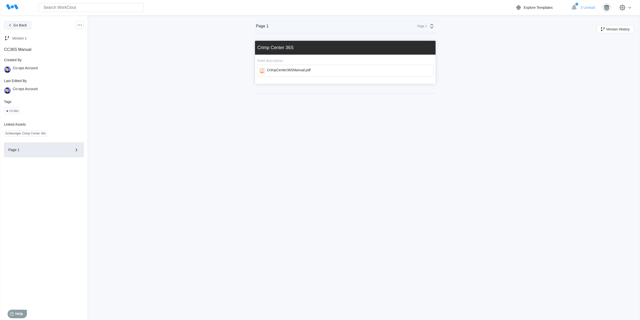
click at [19, 26] on span "Go Back" at bounding box center [20, 25] width 14 height 4
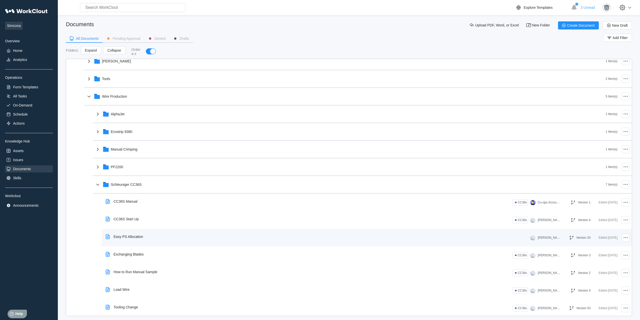
scroll to position [131, 0]
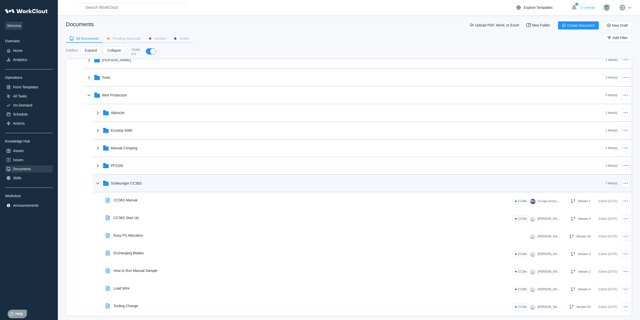
click at [186, 188] on div "Schleuniger CC36S" at bounding box center [350, 183] width 511 height 13
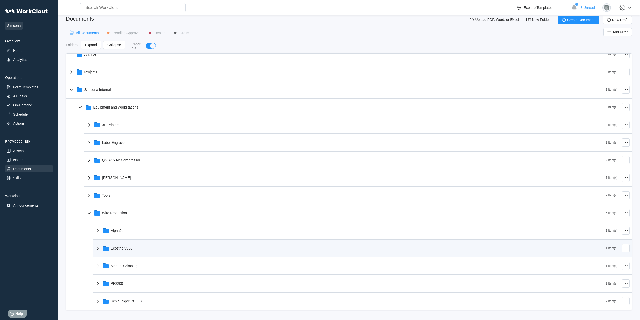
scroll to position [6, 0]
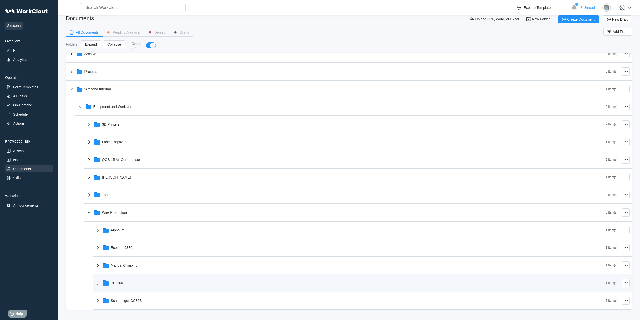
click at [154, 279] on div "PF2200" at bounding box center [350, 282] width 511 height 13
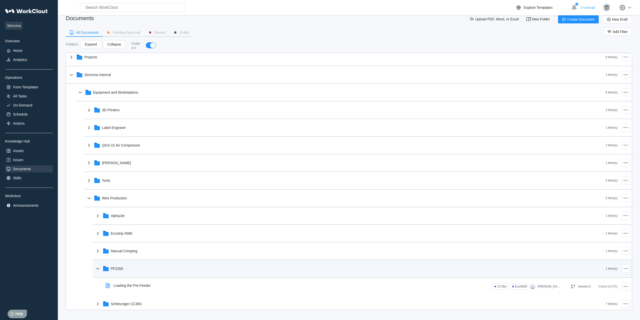
scroll to position [26, 0]
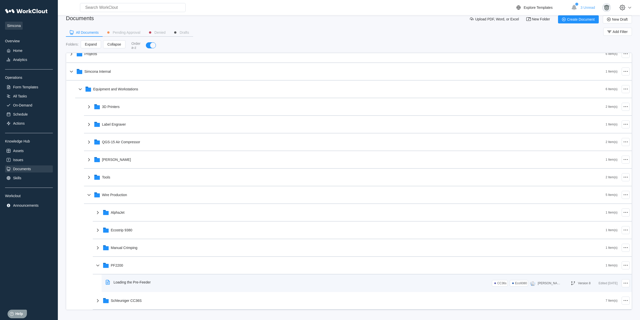
click at [153, 285] on div "Loading the Pre-Feeder" at bounding box center [129, 282] width 51 height 12
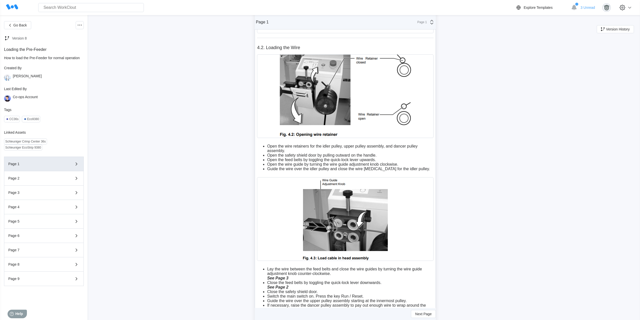
scroll to position [75, 0]
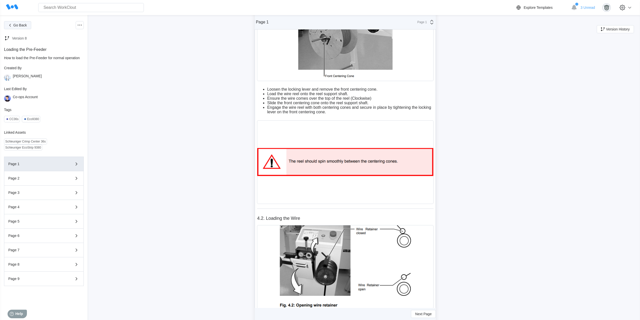
click at [21, 28] on button "Go Back" at bounding box center [17, 25] width 27 height 8
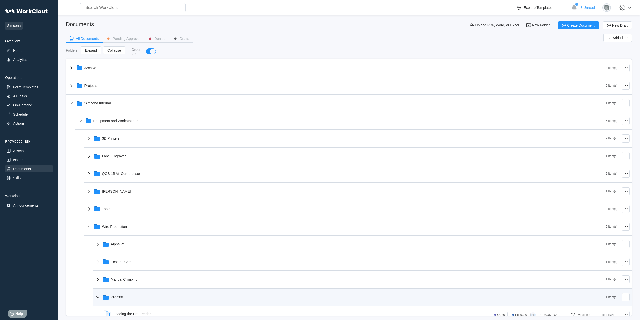
click at [146, 295] on div "PF2200" at bounding box center [350, 296] width 511 height 13
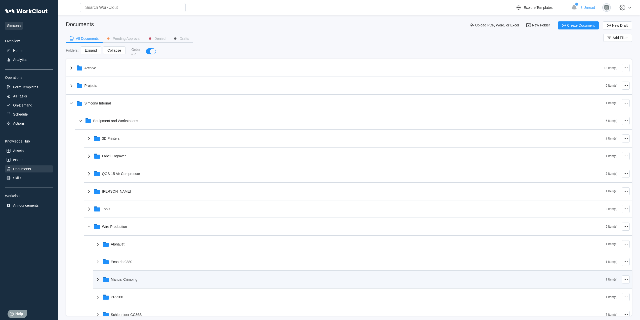
click at [146, 285] on div "Manual Crimping" at bounding box center [350, 279] width 511 height 13
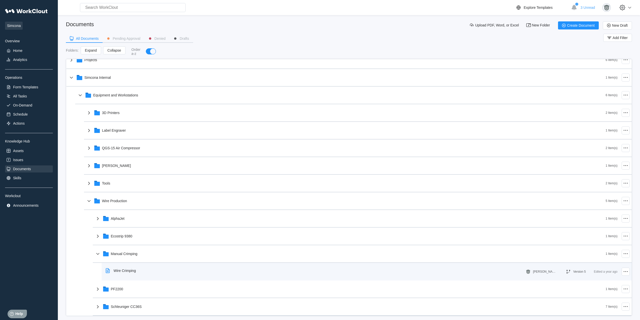
click at [149, 267] on div "Wire Crimping" at bounding box center [315, 271] width 422 height 12
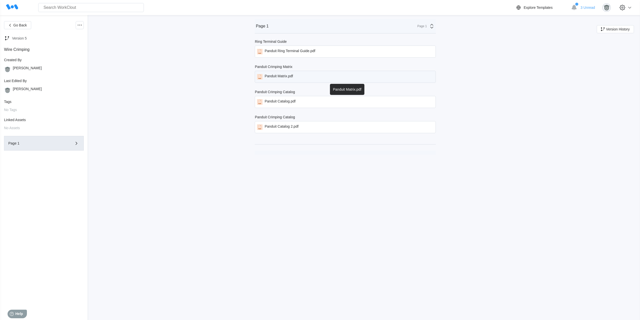
click at [293, 77] on div "Panduit Matrix.pdf" at bounding box center [279, 77] width 28 height 6
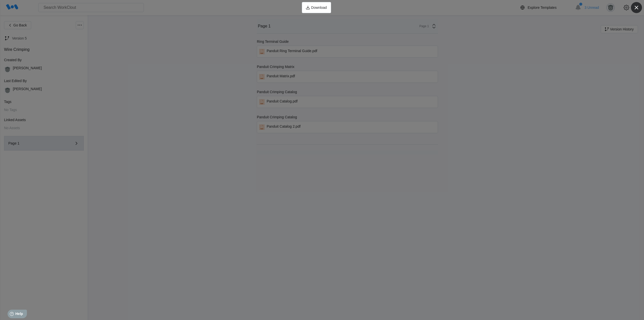
click at [638, 5] on icon "button" at bounding box center [636, 7] width 7 height 7
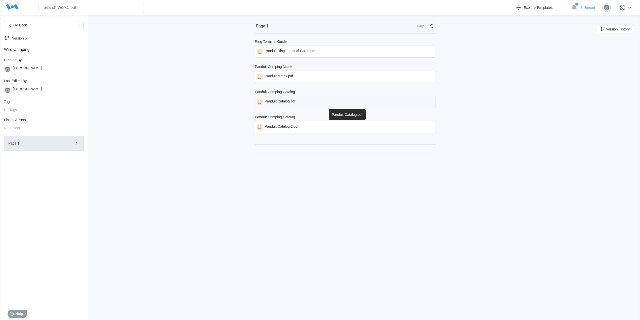
click at [283, 100] on div "Panduit Catalog.pdf" at bounding box center [280, 102] width 31 height 6
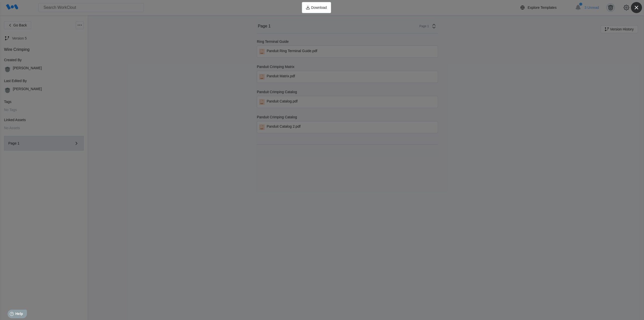
click at [638, 7] on icon "button" at bounding box center [636, 7] width 7 height 7
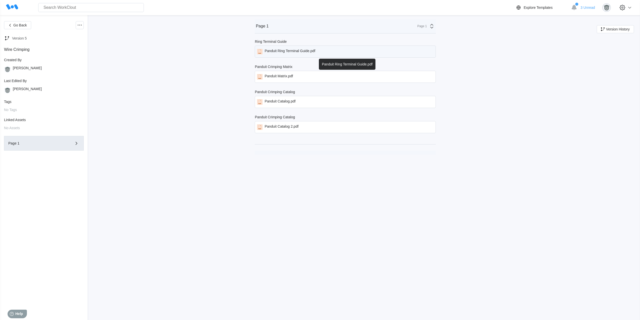
click at [318, 53] on div "Panduit Ring Terminal Guide.pdf" at bounding box center [345, 52] width 181 height 12
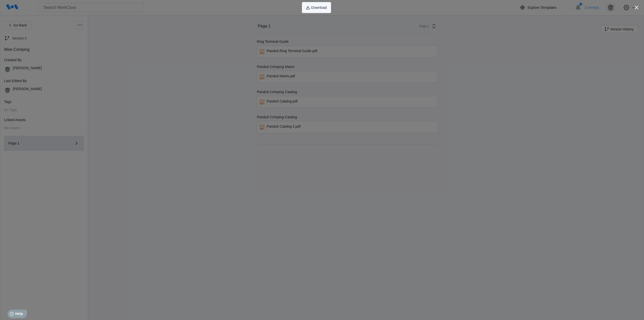
click at [319, 7] on span "Download" at bounding box center [319, 8] width 16 height 4
click at [636, 7] on icon "button" at bounding box center [637, 8] width 4 height 4
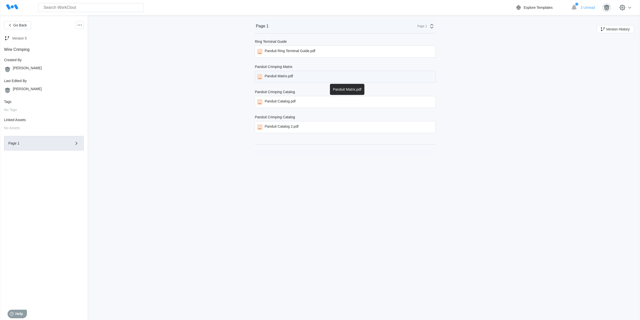
click at [301, 76] on div "Panduit Matrix.pdf" at bounding box center [345, 77] width 181 height 12
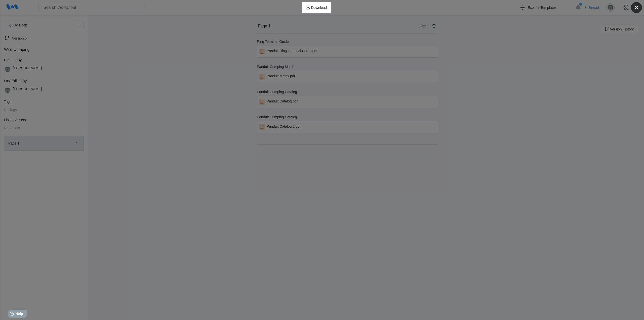
click at [636, 6] on icon "button" at bounding box center [636, 7] width 7 height 7
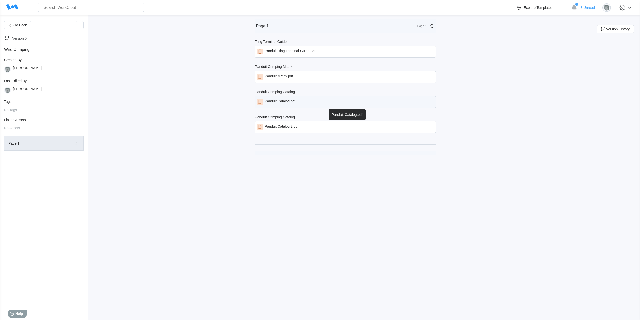
click at [305, 107] on div "Panduit Catalog.pdf" at bounding box center [345, 102] width 181 height 12
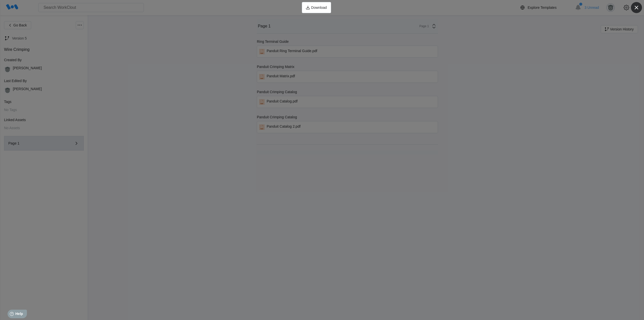
click at [638, 7] on icon "button" at bounding box center [636, 7] width 7 height 7
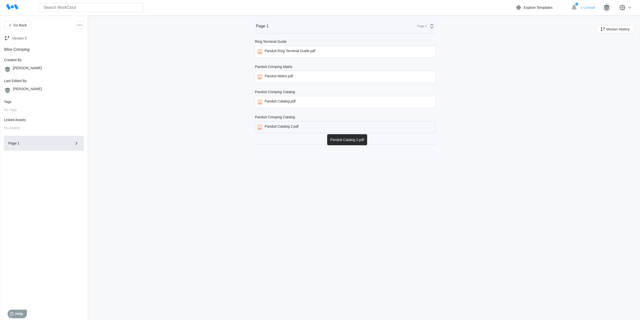
click at [330, 123] on div "Panduit Catalog 2.pdf" at bounding box center [345, 127] width 181 height 12
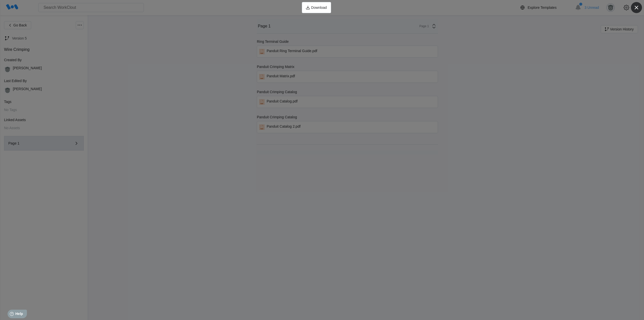
click at [634, 7] on icon "button" at bounding box center [636, 7] width 7 height 7
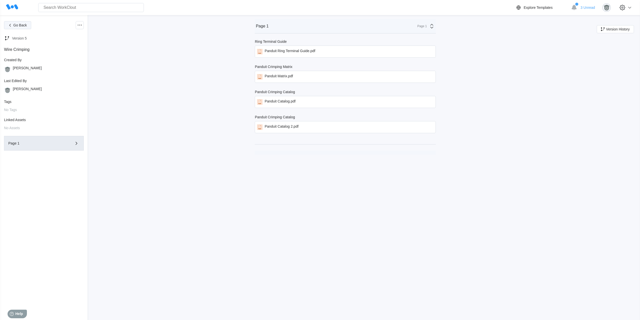
click at [29, 24] on button "Go Back" at bounding box center [17, 25] width 27 height 8
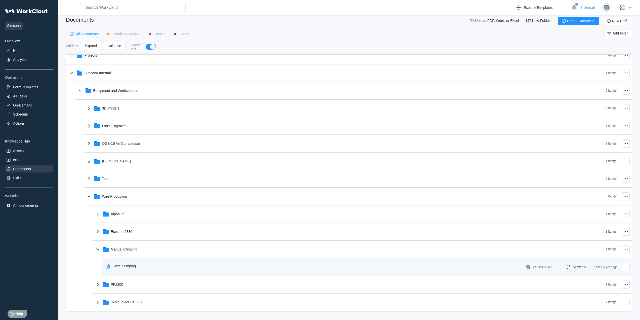
scroll to position [6, 0]
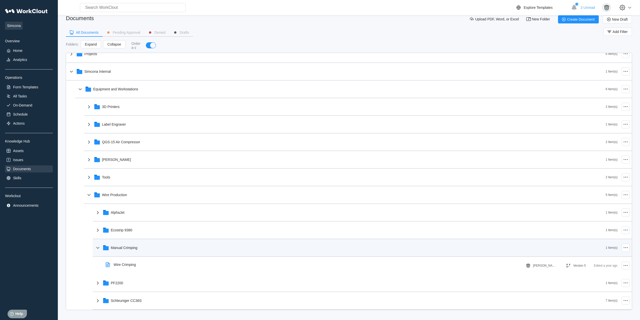
click at [145, 249] on div "Manual Crimping" at bounding box center [350, 247] width 511 height 13
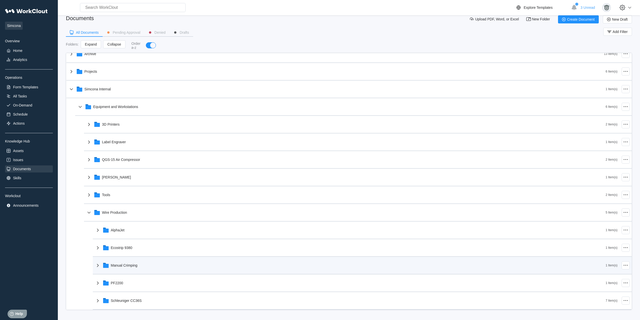
scroll to position [8, 0]
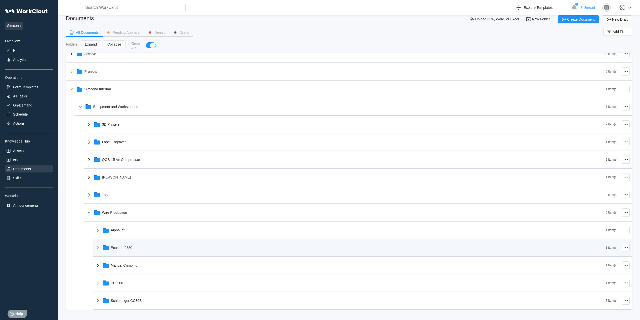
click at [144, 249] on div "Ecostrip 9380" at bounding box center [350, 247] width 511 height 13
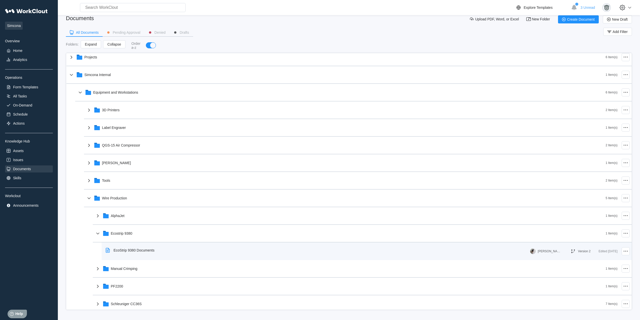
scroll to position [26, 0]
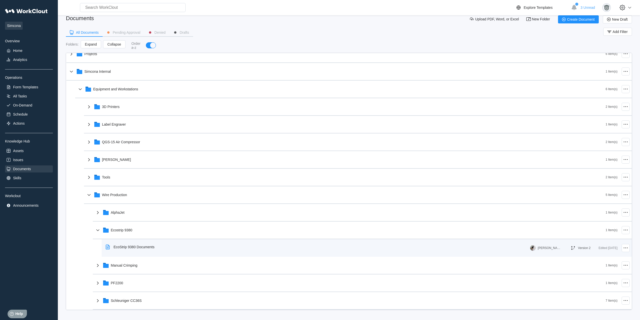
click at [149, 249] on div "EcoStrip 9380 Documents" at bounding box center [131, 247] width 55 height 12
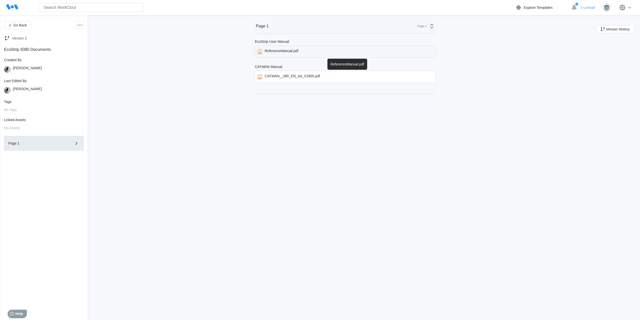
click at [291, 51] on div "ReferenceManual.pdf" at bounding box center [282, 52] width 34 height 6
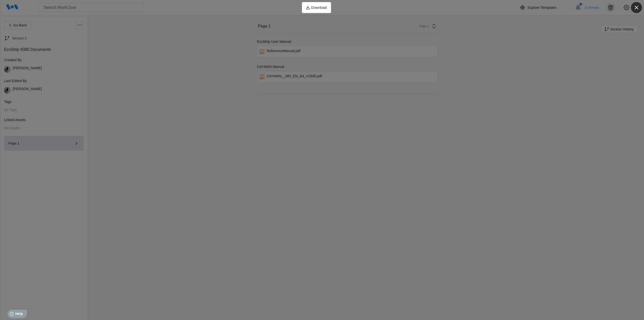
click at [636, 10] on icon "button" at bounding box center [636, 7] width 7 height 7
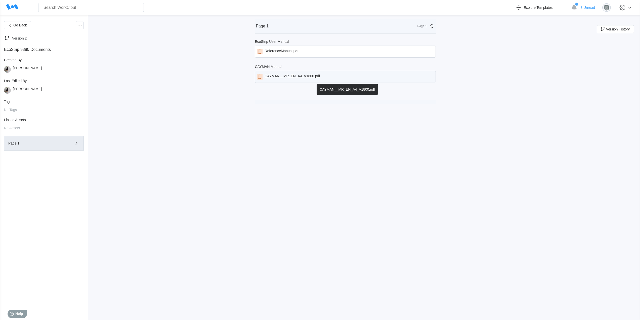
click at [298, 77] on div "CAYMAN__MR_EN_A4_V1800.pdf" at bounding box center [292, 77] width 55 height 6
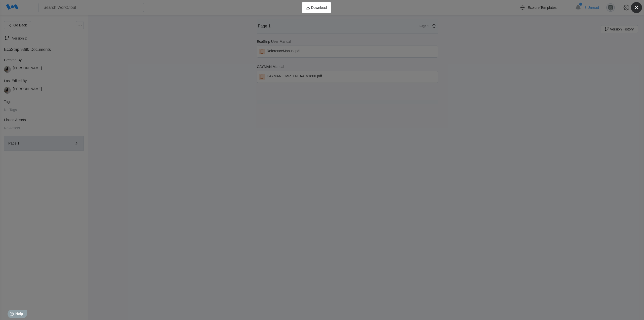
click at [634, 7] on icon "button" at bounding box center [636, 7] width 7 height 7
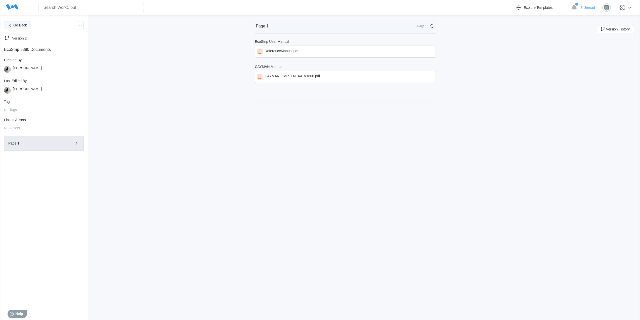
click at [21, 27] on span "Go Back" at bounding box center [20, 25] width 14 height 4
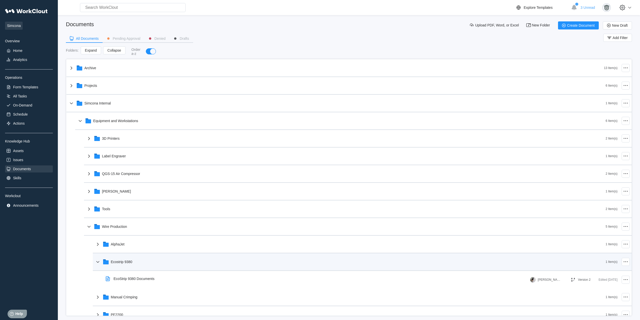
click at [159, 263] on div "Ecostrip 9380" at bounding box center [350, 261] width 511 height 13
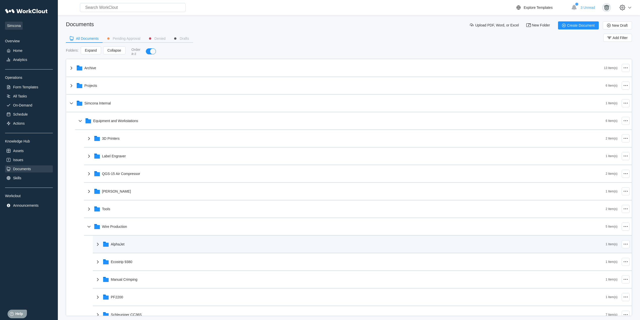
click at [142, 242] on div "AlphaJet" at bounding box center [350, 244] width 511 height 13
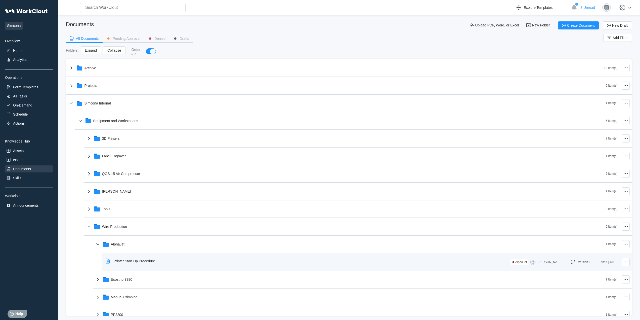
click at [151, 262] on div "Printer Start Up Procedure" at bounding box center [135, 261] width 42 height 4
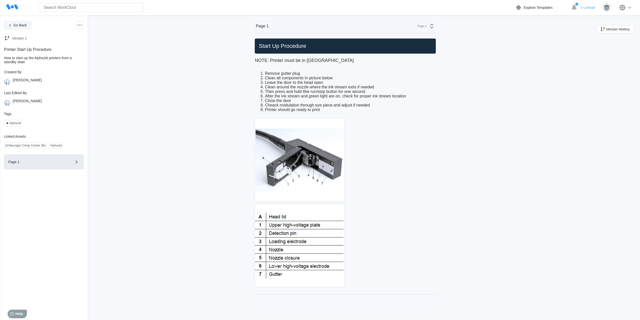
click at [17, 24] on span "Go Back" at bounding box center [20, 25] width 14 height 4
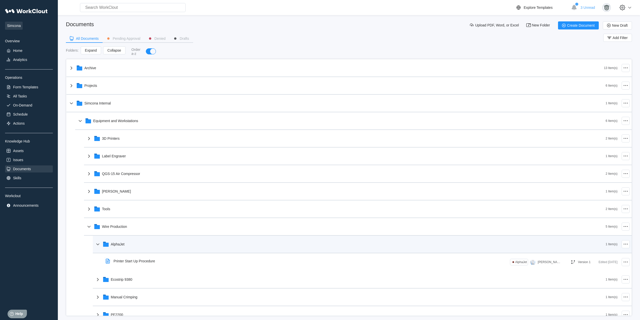
click at [165, 240] on div "AlphaJet" at bounding box center [350, 244] width 511 height 13
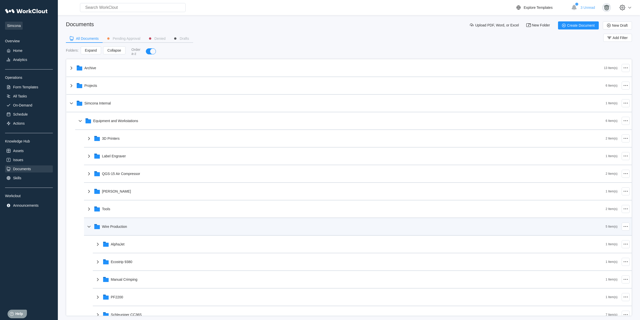
click at [139, 234] on div "Wire Production 5 Item(s)" at bounding box center [358, 227] width 548 height 18
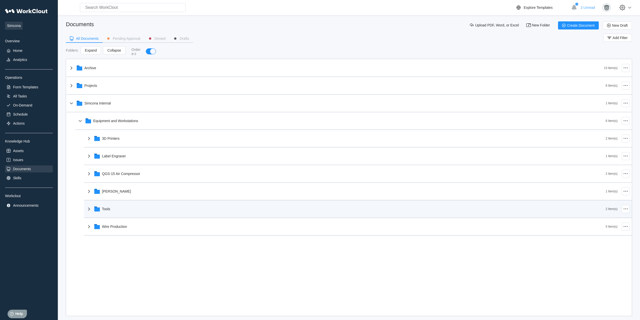
click at [120, 206] on div "Tools" at bounding box center [346, 208] width 520 height 13
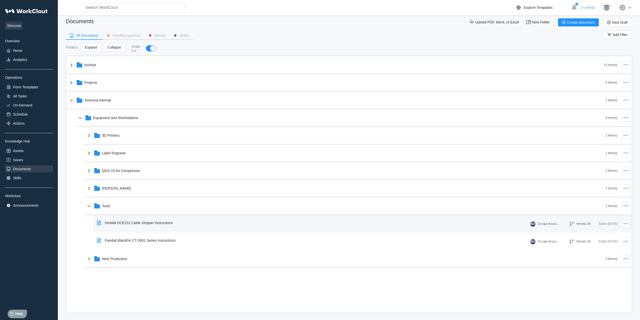
scroll to position [6, 0]
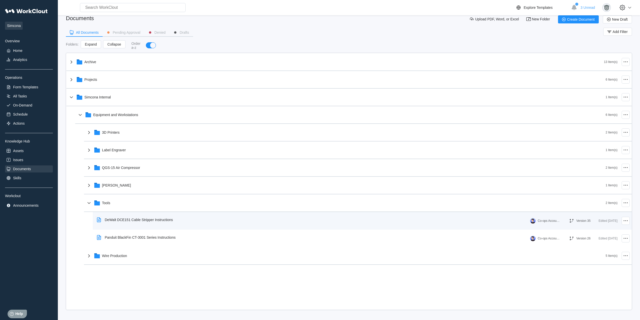
click at [162, 220] on div "DeWalt DCE151 Cable Stripper Instructions" at bounding box center [139, 220] width 68 height 4
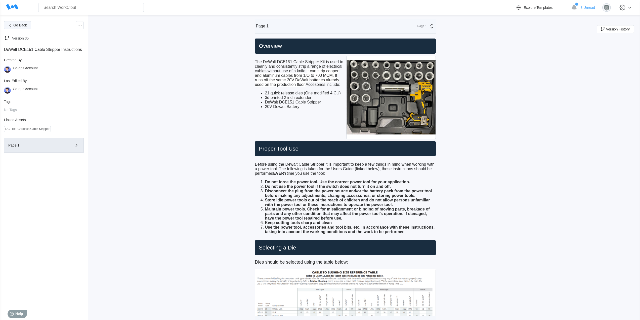
click at [22, 26] on span "Go Back" at bounding box center [20, 25] width 14 height 4
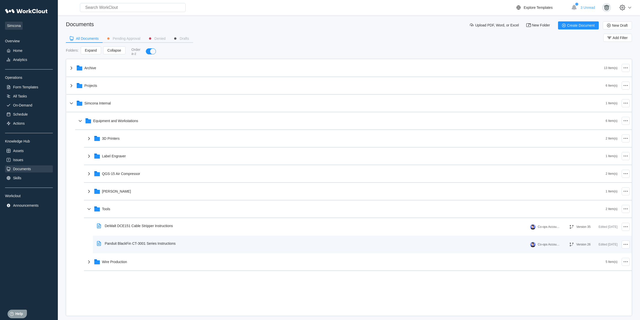
click at [157, 246] on div "Panduit BlackFin CT-3001 Series Instructions" at bounding box center [137, 244] width 85 height 12
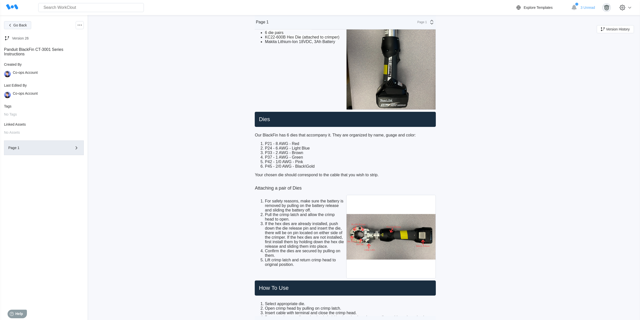
scroll to position [22, 0]
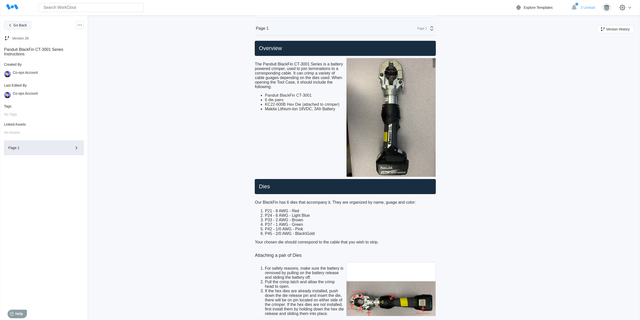
click at [26, 25] on span "Go Back" at bounding box center [20, 25] width 14 height 4
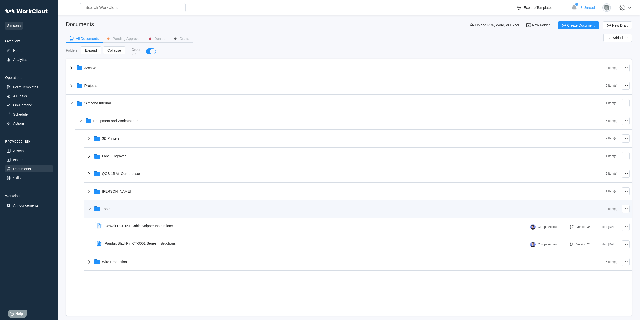
click at [144, 210] on div "Tools" at bounding box center [346, 208] width 520 height 13
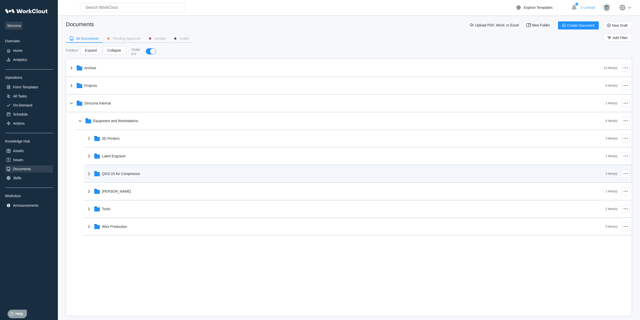
click at [142, 177] on div "QGS-15 Air Compressor" at bounding box center [346, 173] width 520 height 13
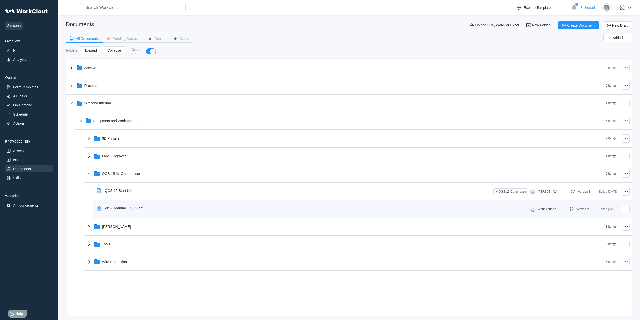
click at [149, 208] on div "View_Manual__QGS.pdf" at bounding box center [313, 208] width 436 height 12
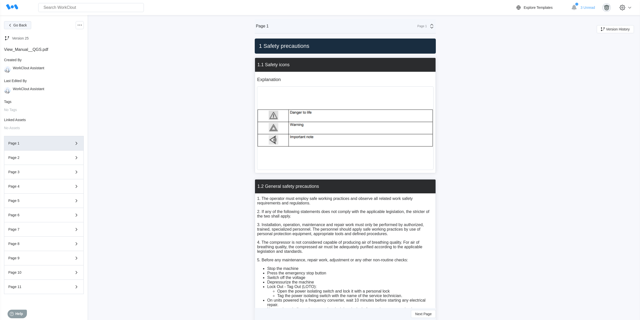
click at [24, 23] on span "Go Back" at bounding box center [20, 25] width 14 height 4
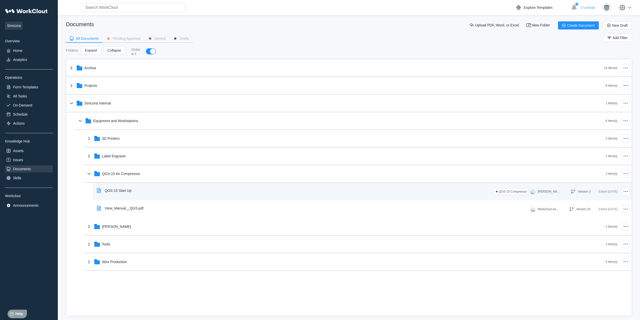
click at [135, 197] on div "QGS-15 Start Up QGS-15 Compressor [PERSON_NAME] Version 3 Edited [DATE]" at bounding box center [362, 192] width 535 height 14
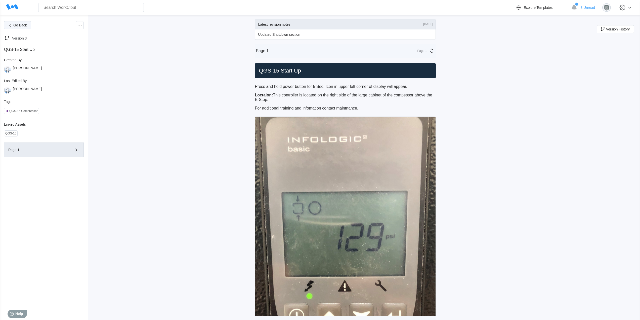
click at [18, 27] on span "Go Back" at bounding box center [20, 25] width 14 height 4
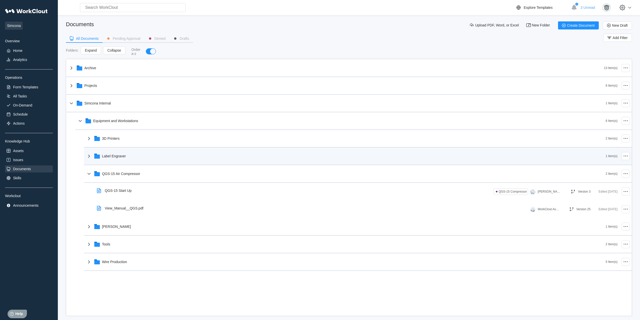
drag, startPoint x: 161, startPoint y: 170, endPoint x: 157, endPoint y: 165, distance: 6.4
click at [161, 170] on div "QGS-15 Air Compressor" at bounding box center [346, 173] width 520 height 13
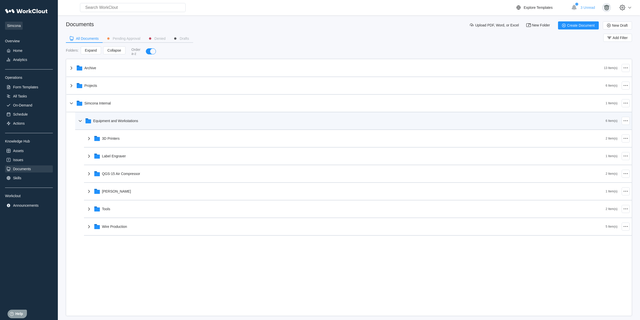
click at [121, 121] on div "Equipment and Workstations" at bounding box center [115, 121] width 45 height 4
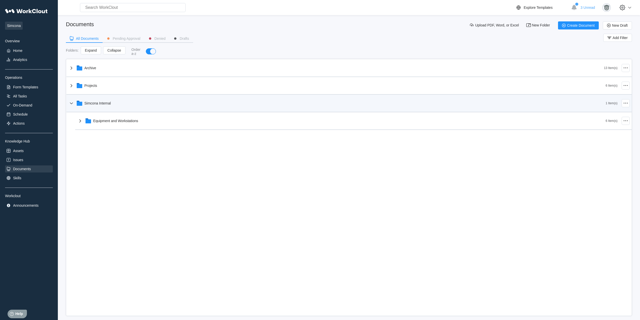
click at [117, 107] on div "Simcona Internal" at bounding box center [337, 103] width 538 height 13
